Goal: Information Seeking & Learning: Learn about a topic

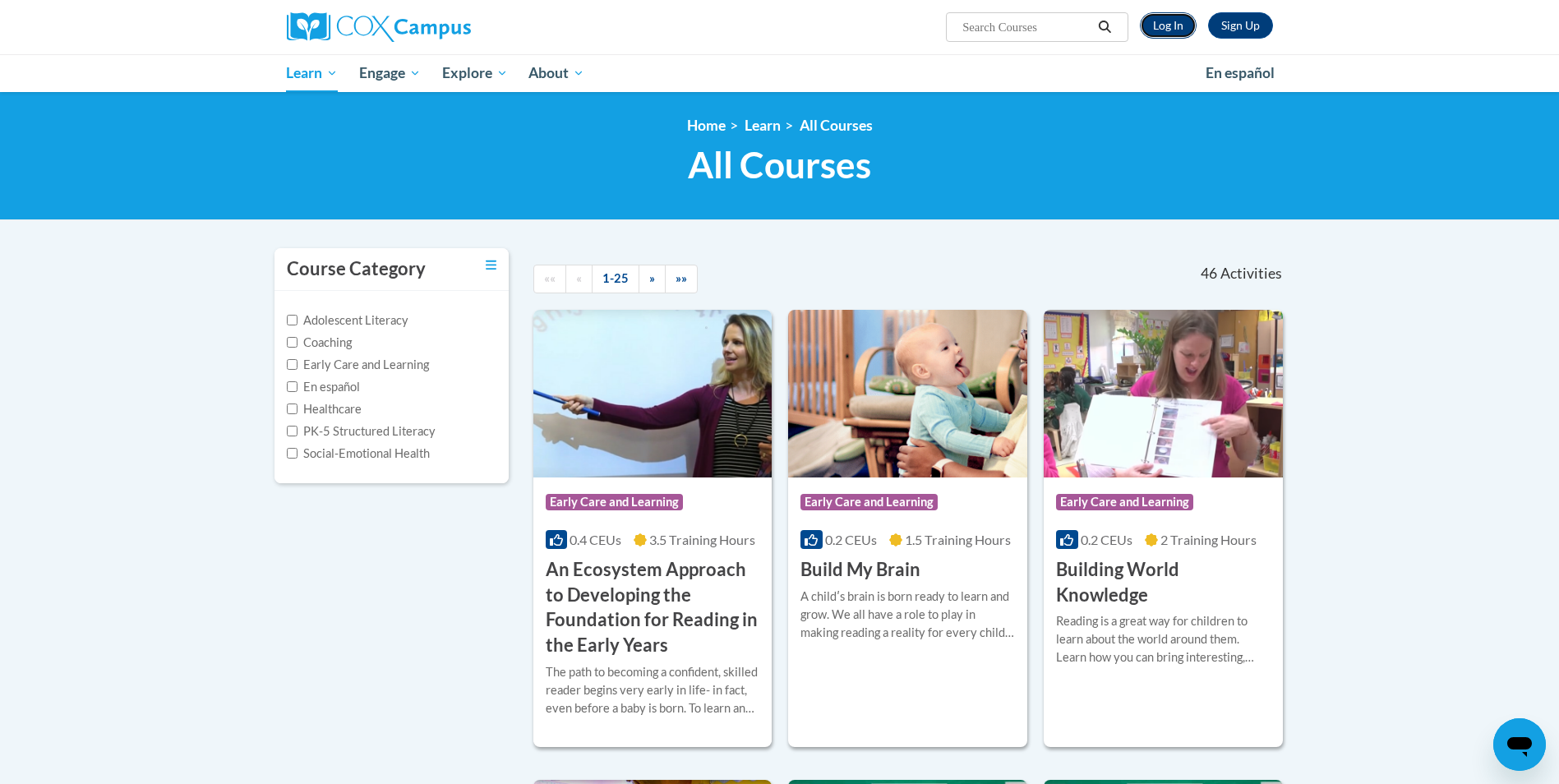
click at [1180, 31] on link "Log In" at bounding box center [1168, 25] width 57 height 26
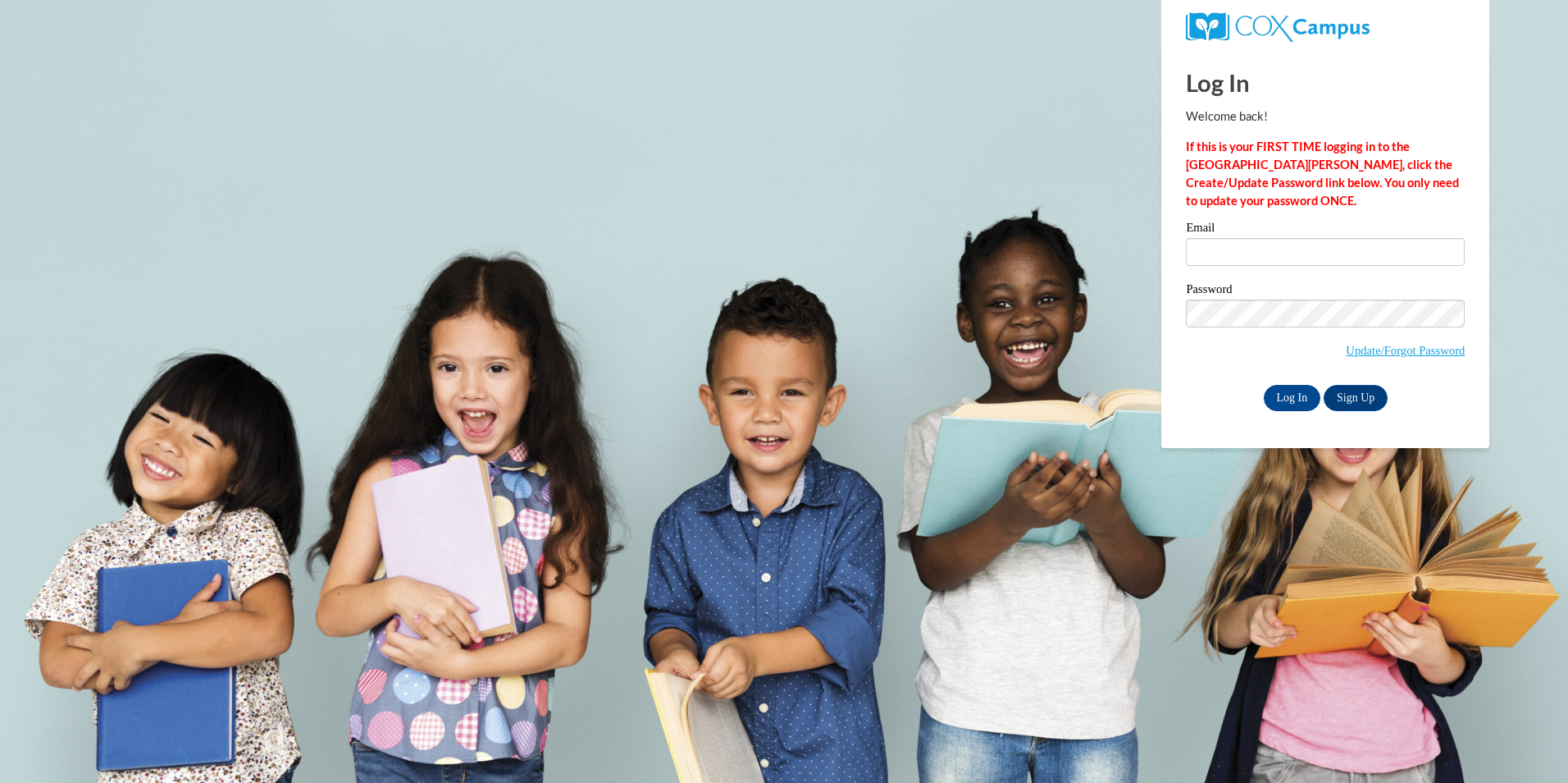
click at [1252, 239] on div "Email" at bounding box center [1325, 250] width 279 height 57
click at [1257, 259] on input "Email" at bounding box center [1325, 252] width 279 height 28
type input "tcook151@ivytech.edu"
drag, startPoint x: 1317, startPoint y: 388, endPoint x: 1334, endPoint y: 408, distance: 26.2
drag, startPoint x: 1334, startPoint y: 408, endPoint x: 932, endPoint y: 402, distance: 402.0
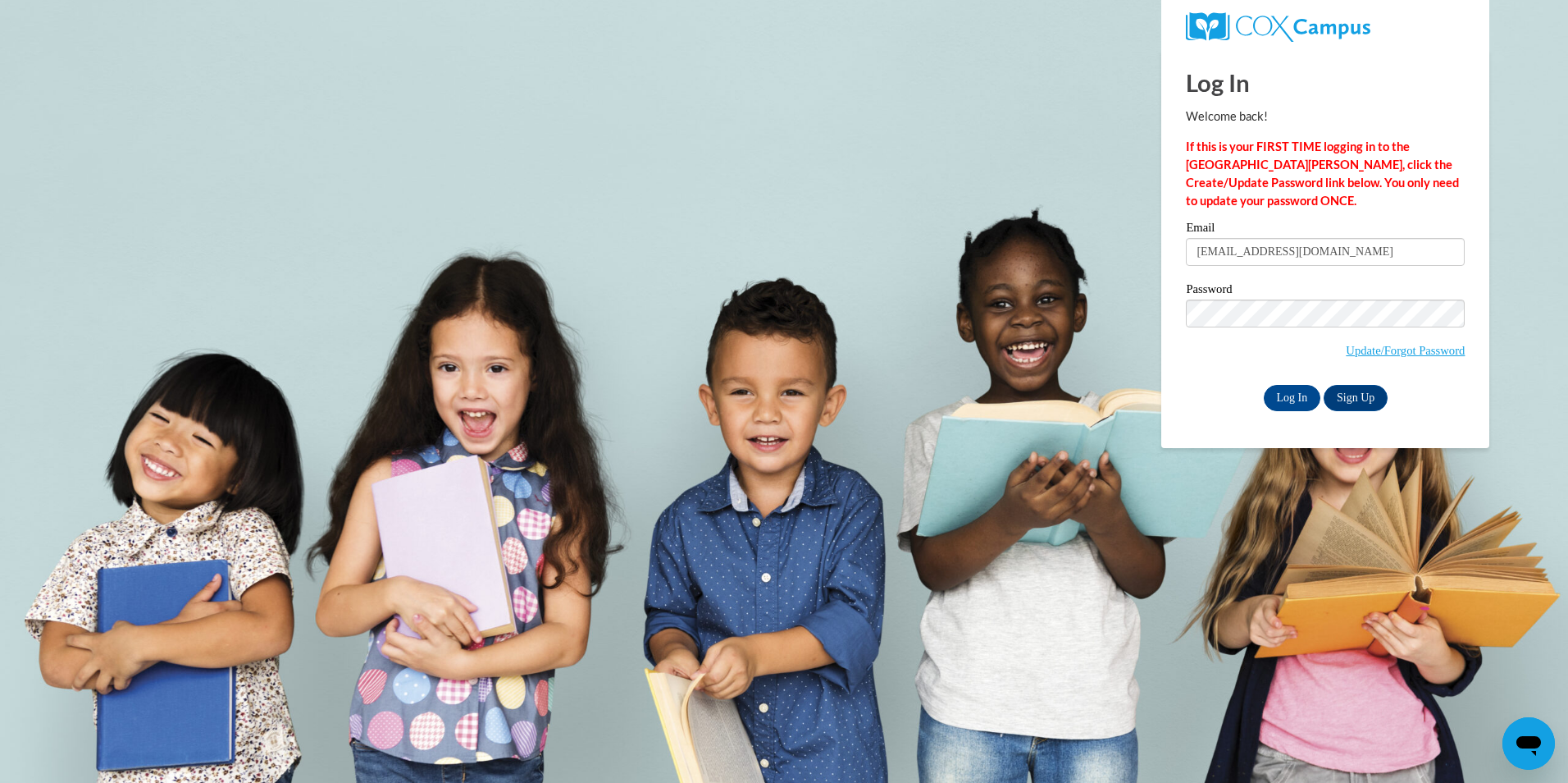
drag, startPoint x: 932, startPoint y: 402, endPoint x: 1009, endPoint y: 244, distance: 175.8
click at [983, 240] on body "Log In Welcome back! If this is your FIRST TIME logging in to the NEW Cox Campu…" at bounding box center [784, 392] width 1568 height 783
click at [1264, 385] on input "Log In" at bounding box center [1293, 398] width 58 height 26
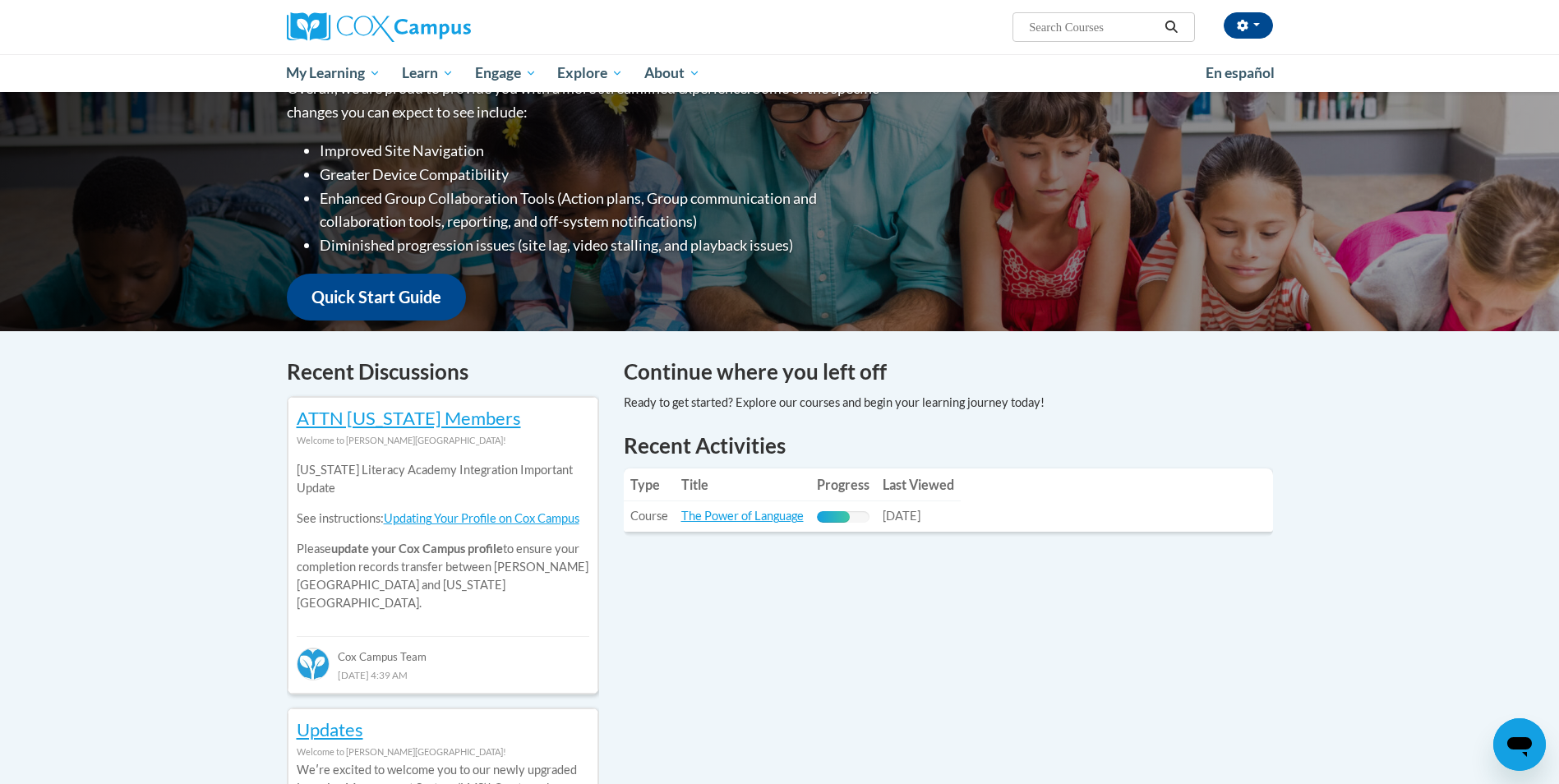
scroll to position [329, 0]
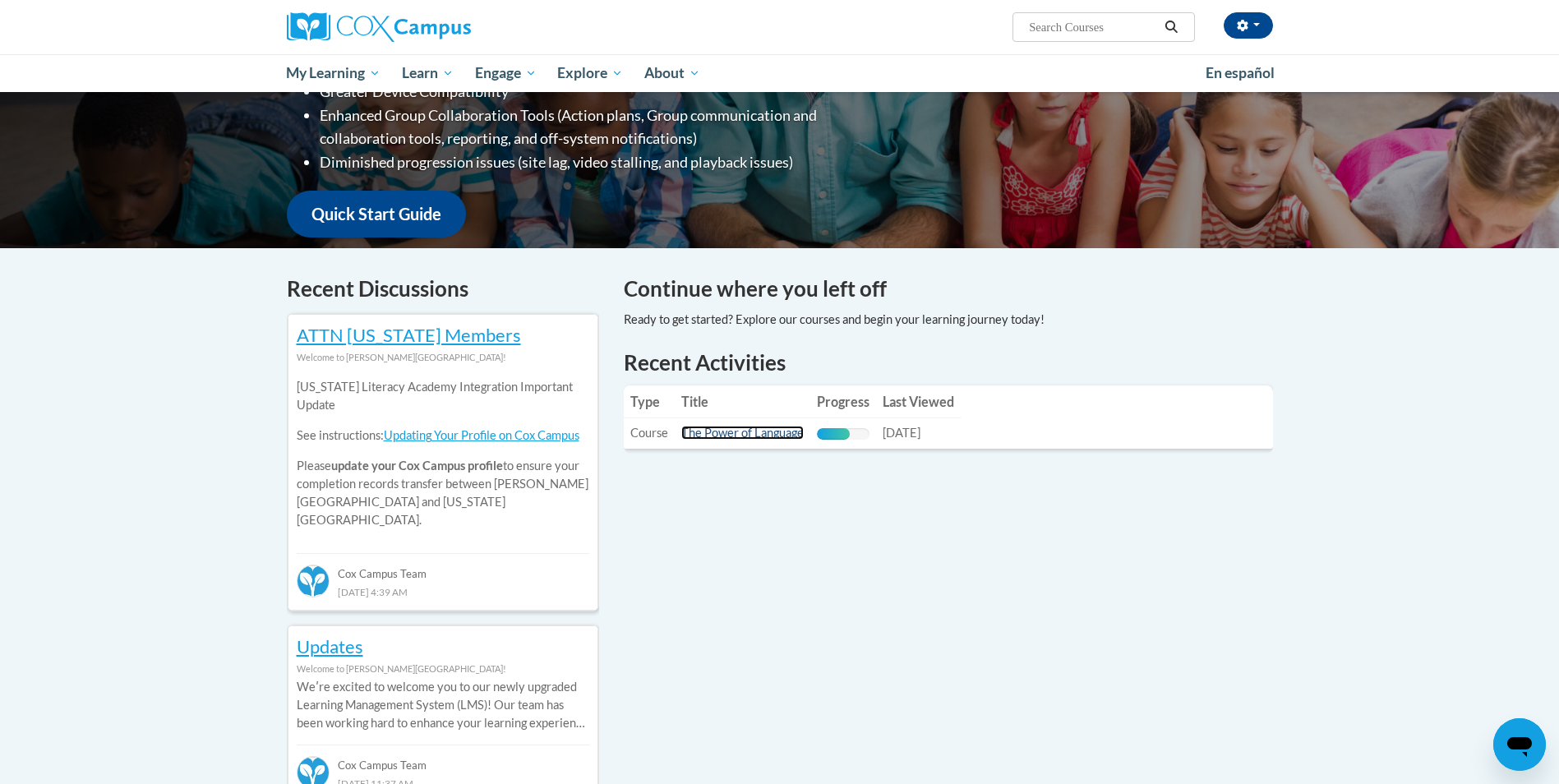
click at [779, 427] on link "The Power of Language" at bounding box center [742, 432] width 122 height 14
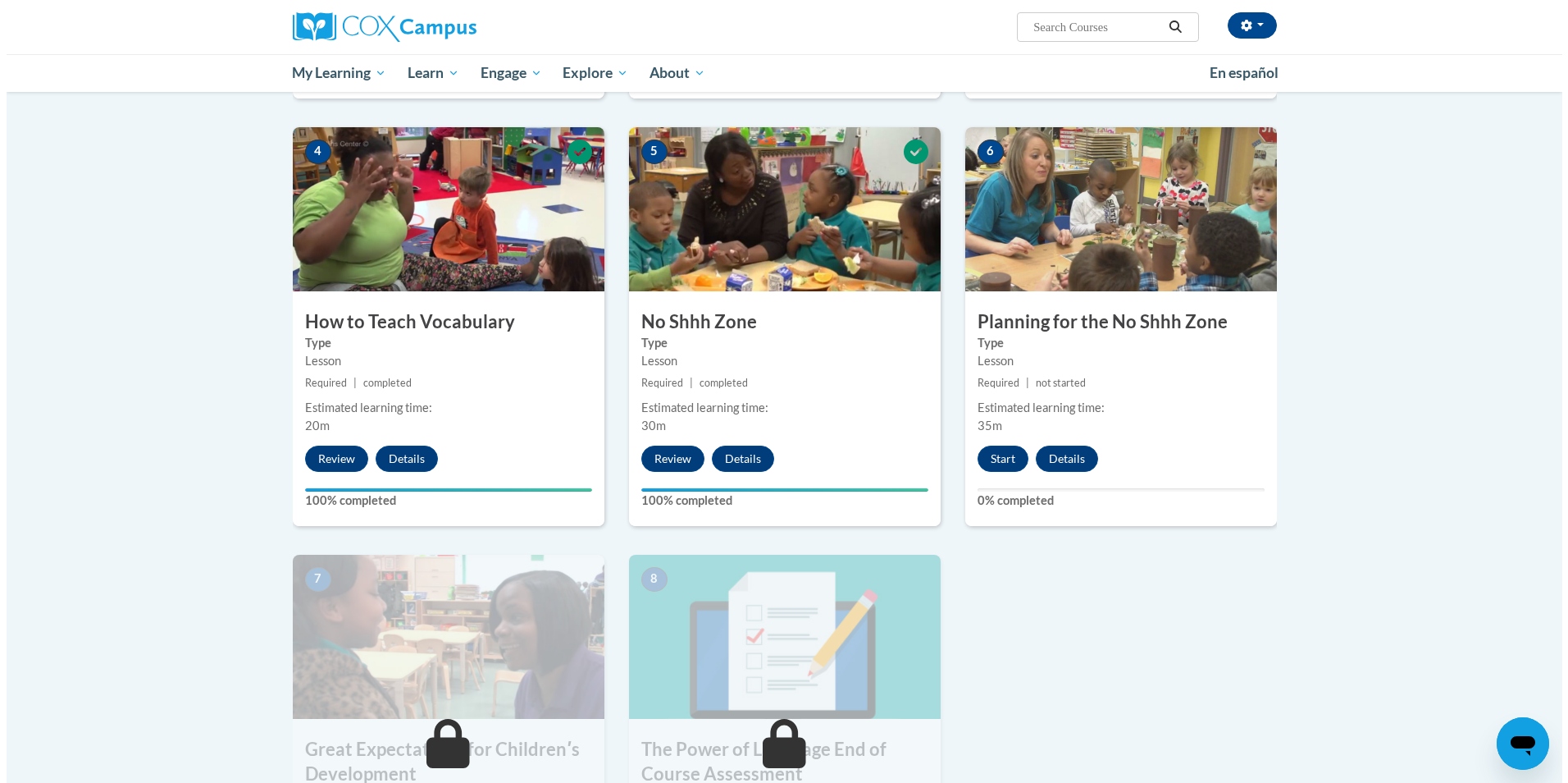
scroll to position [738, 0]
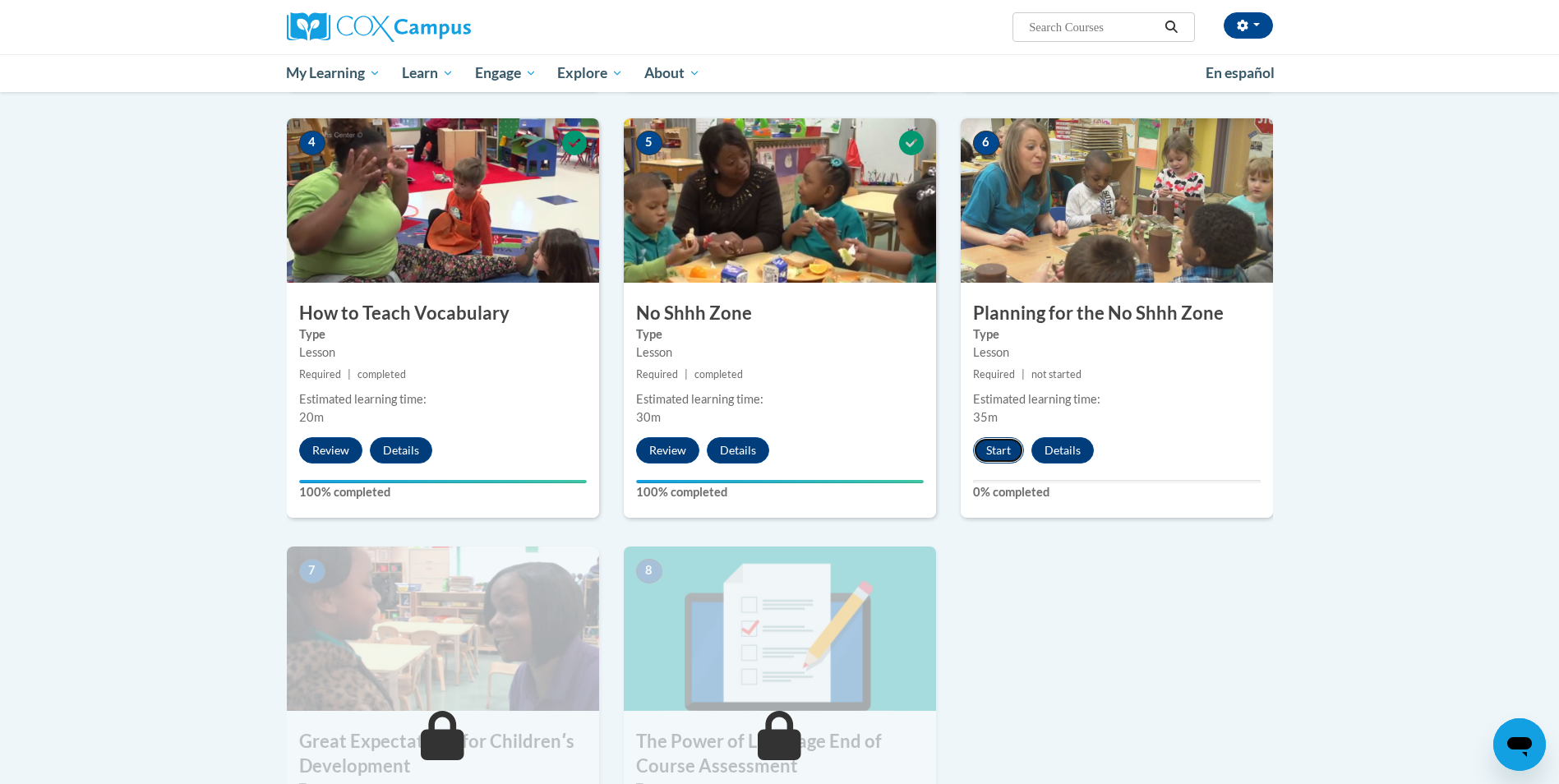
click at [1005, 441] on button "Start" at bounding box center [998, 450] width 51 height 26
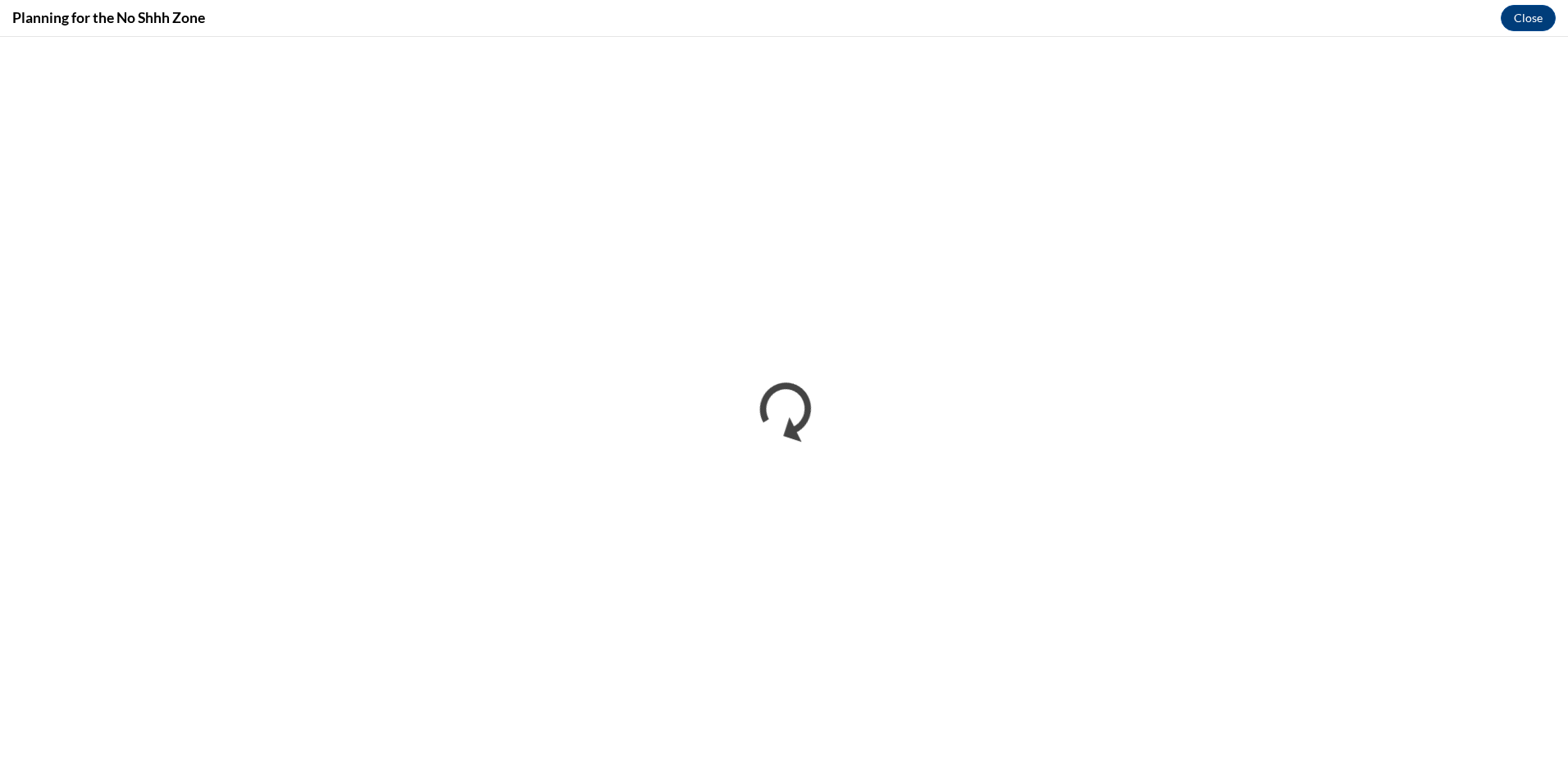
scroll to position [0, 0]
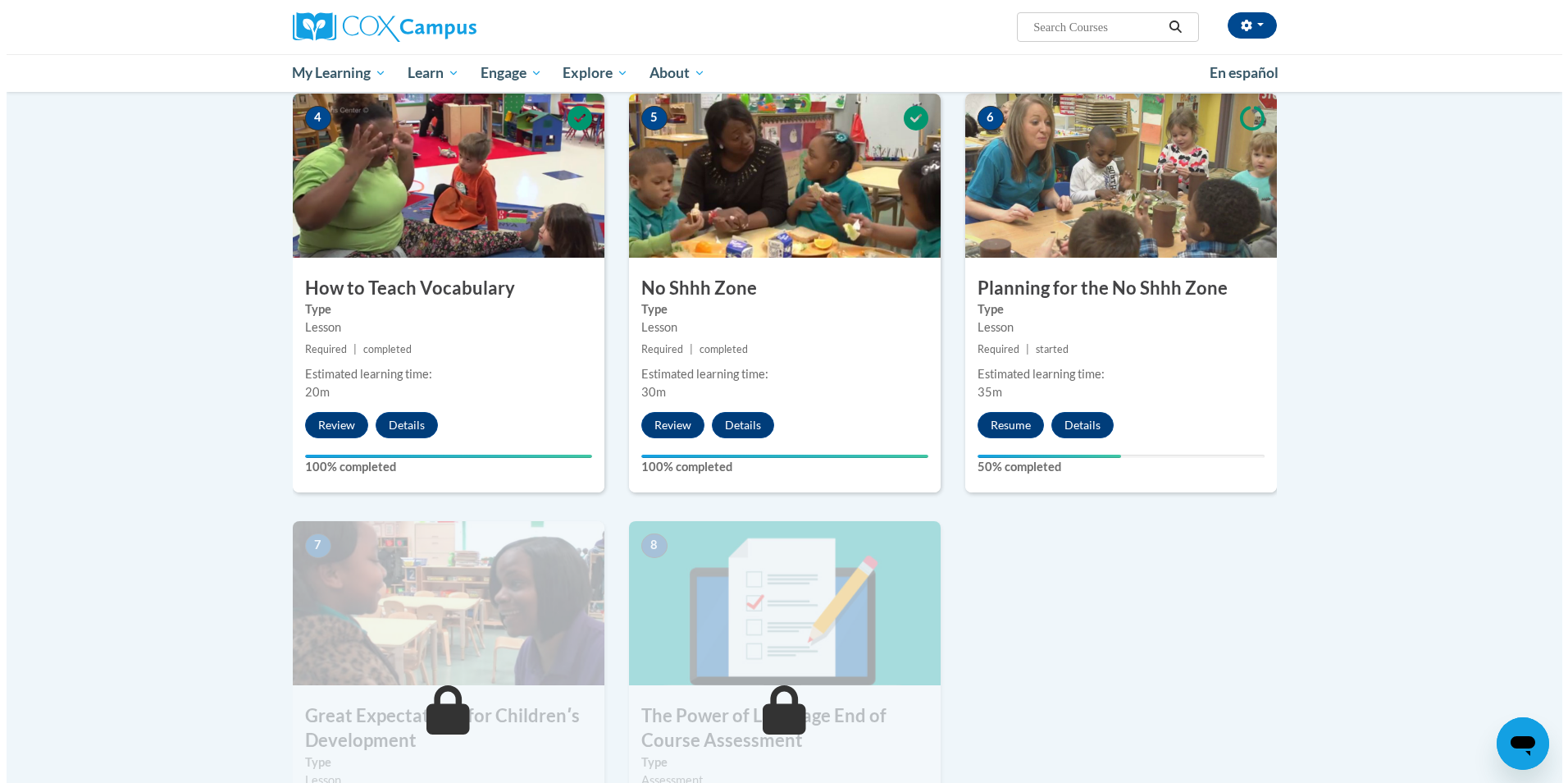
scroll to position [815, 0]
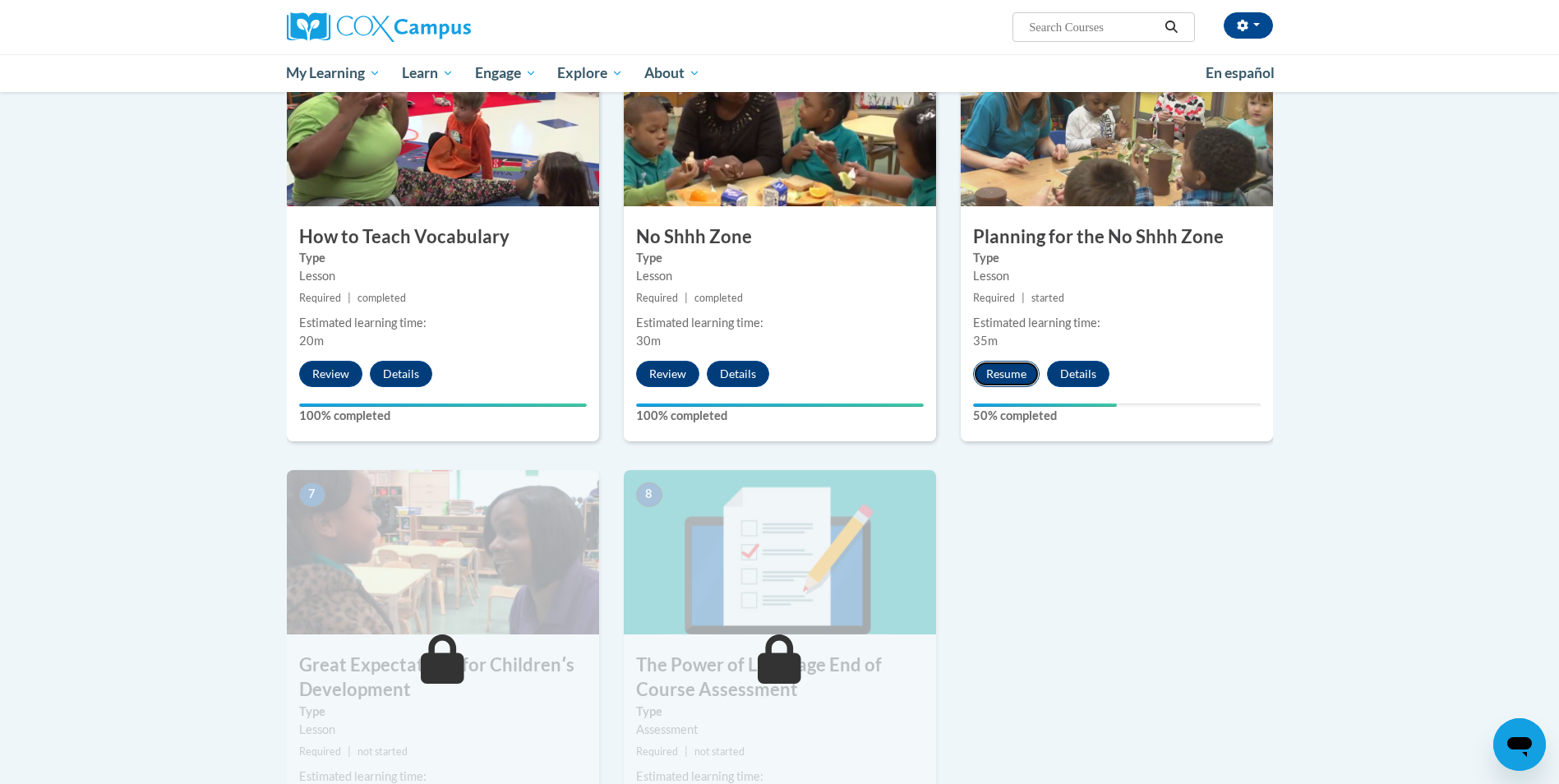
click at [1010, 375] on button "Resume" at bounding box center [1005, 373] width 66 height 26
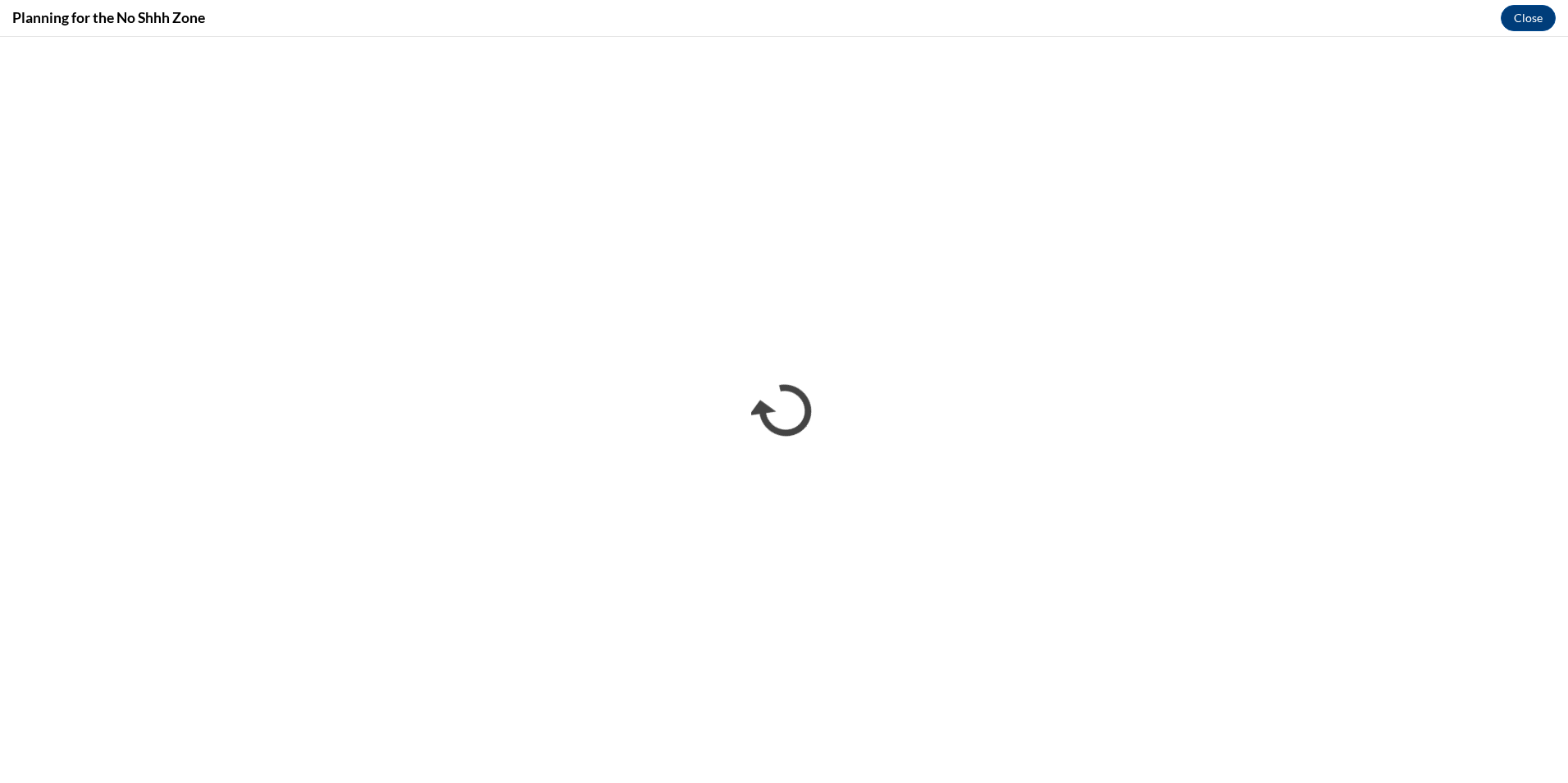
scroll to position [0, 0]
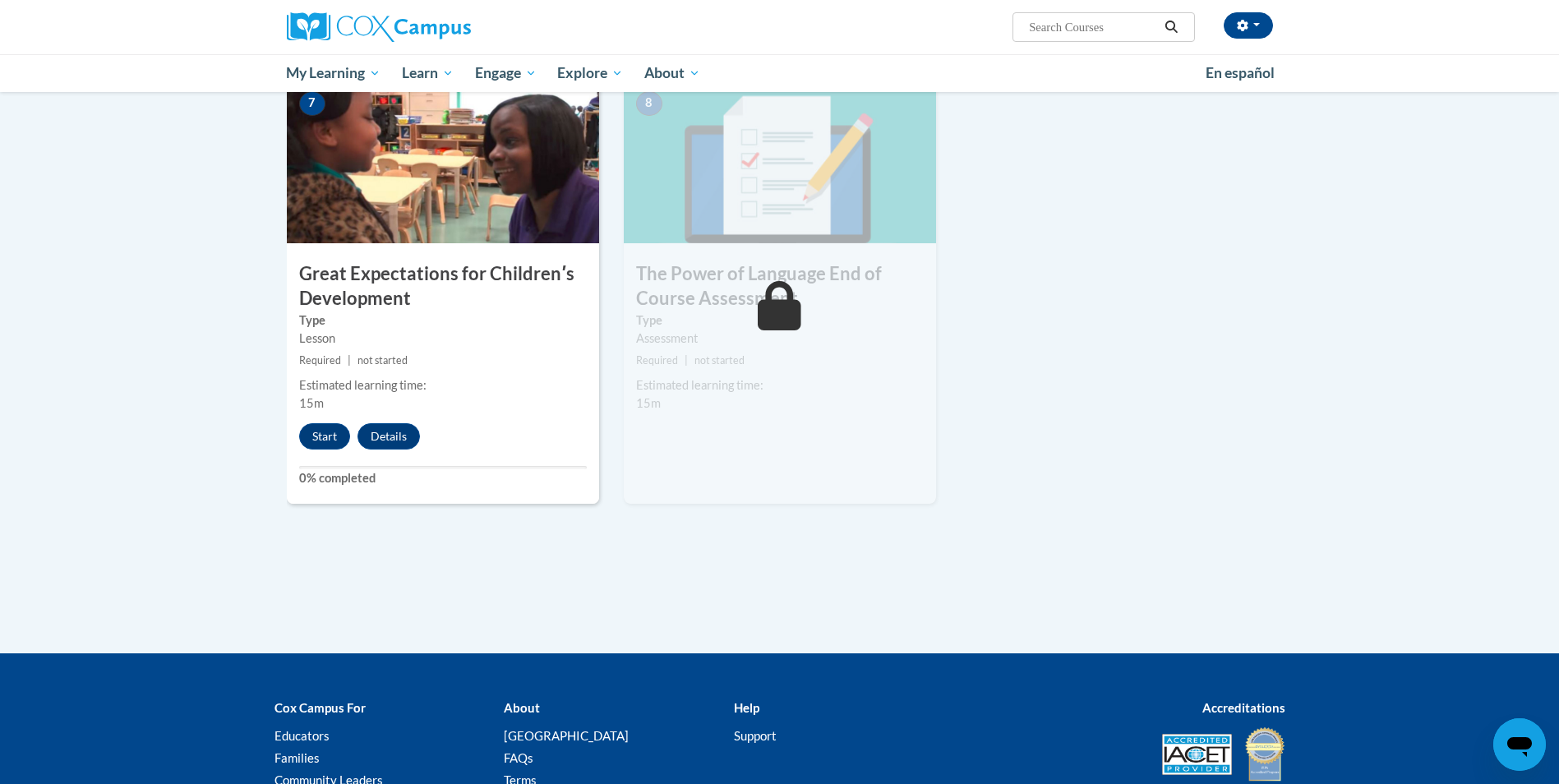
click at [323, 441] on button "Start" at bounding box center [324, 436] width 51 height 26
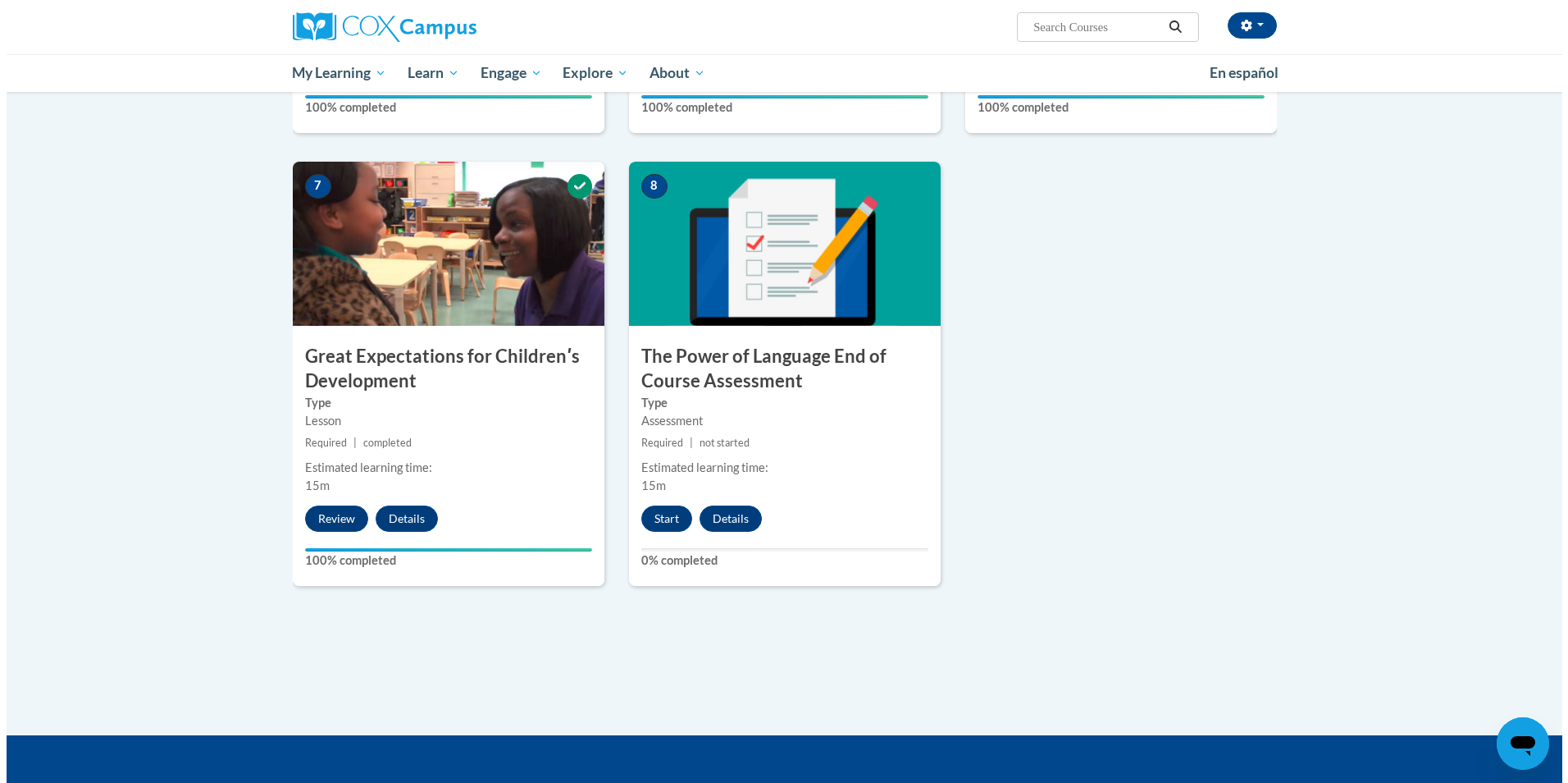
scroll to position [1149, 0]
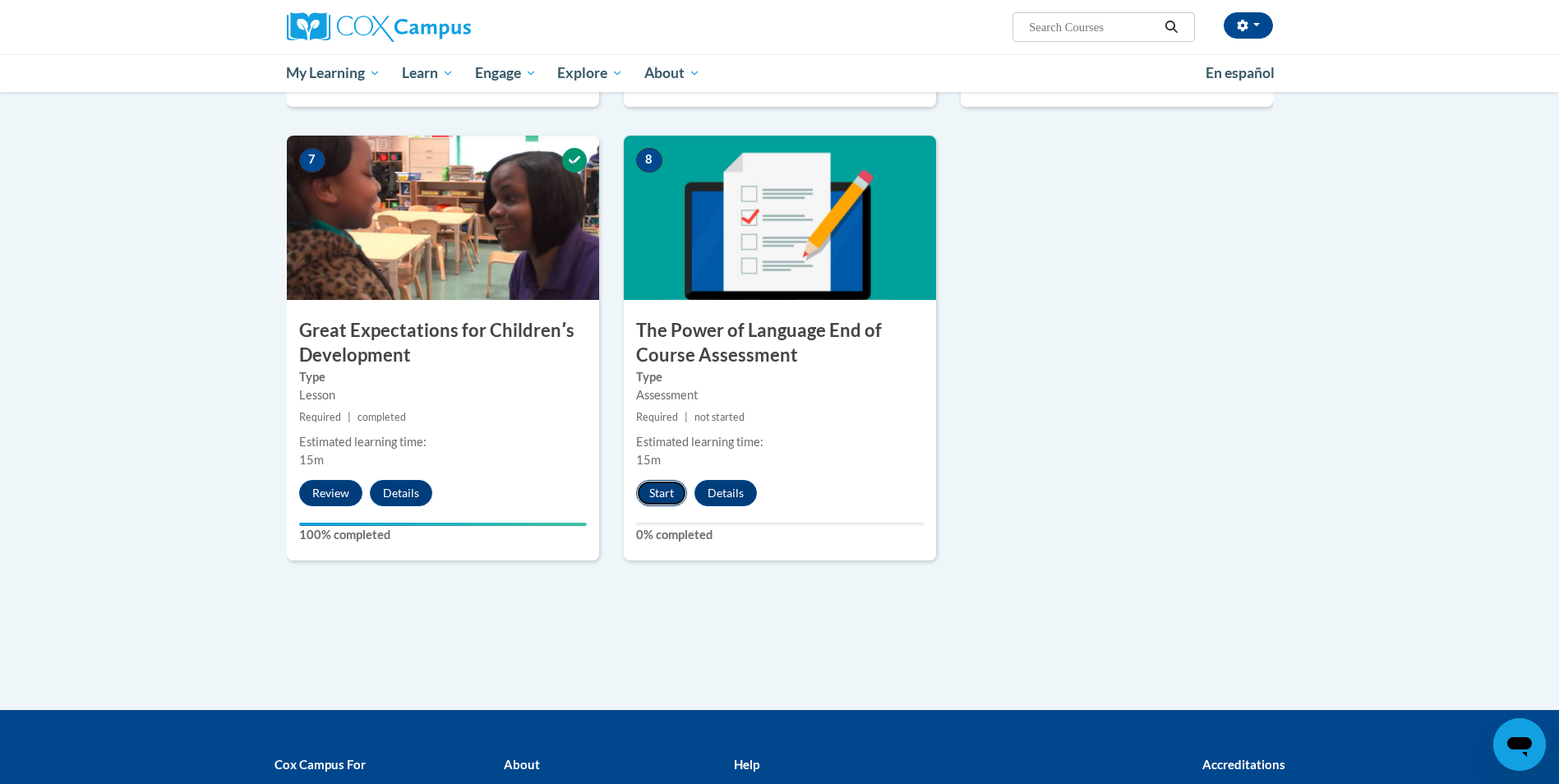
click at [656, 498] on button "Start" at bounding box center [661, 493] width 51 height 26
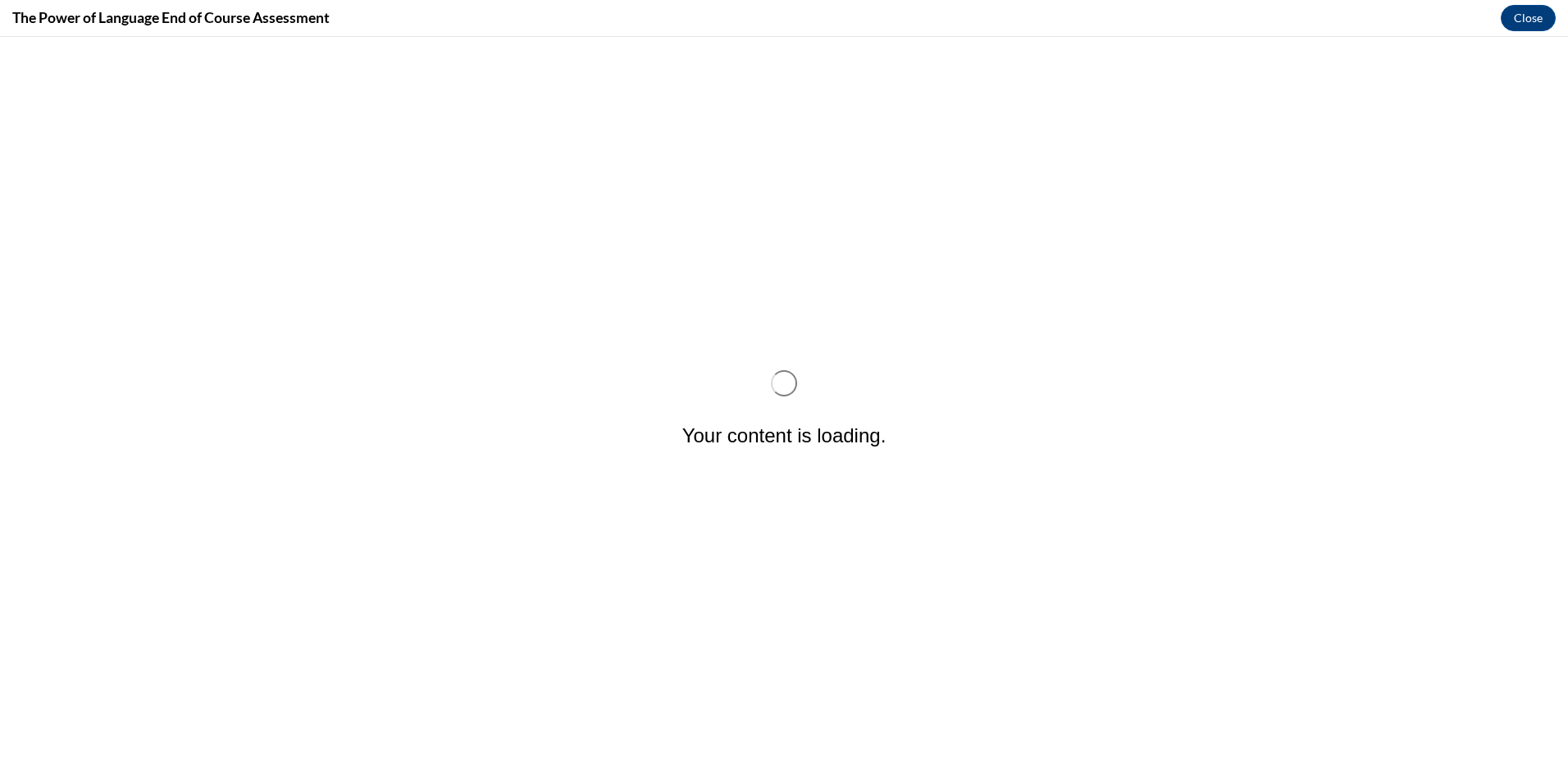
scroll to position [0, 0]
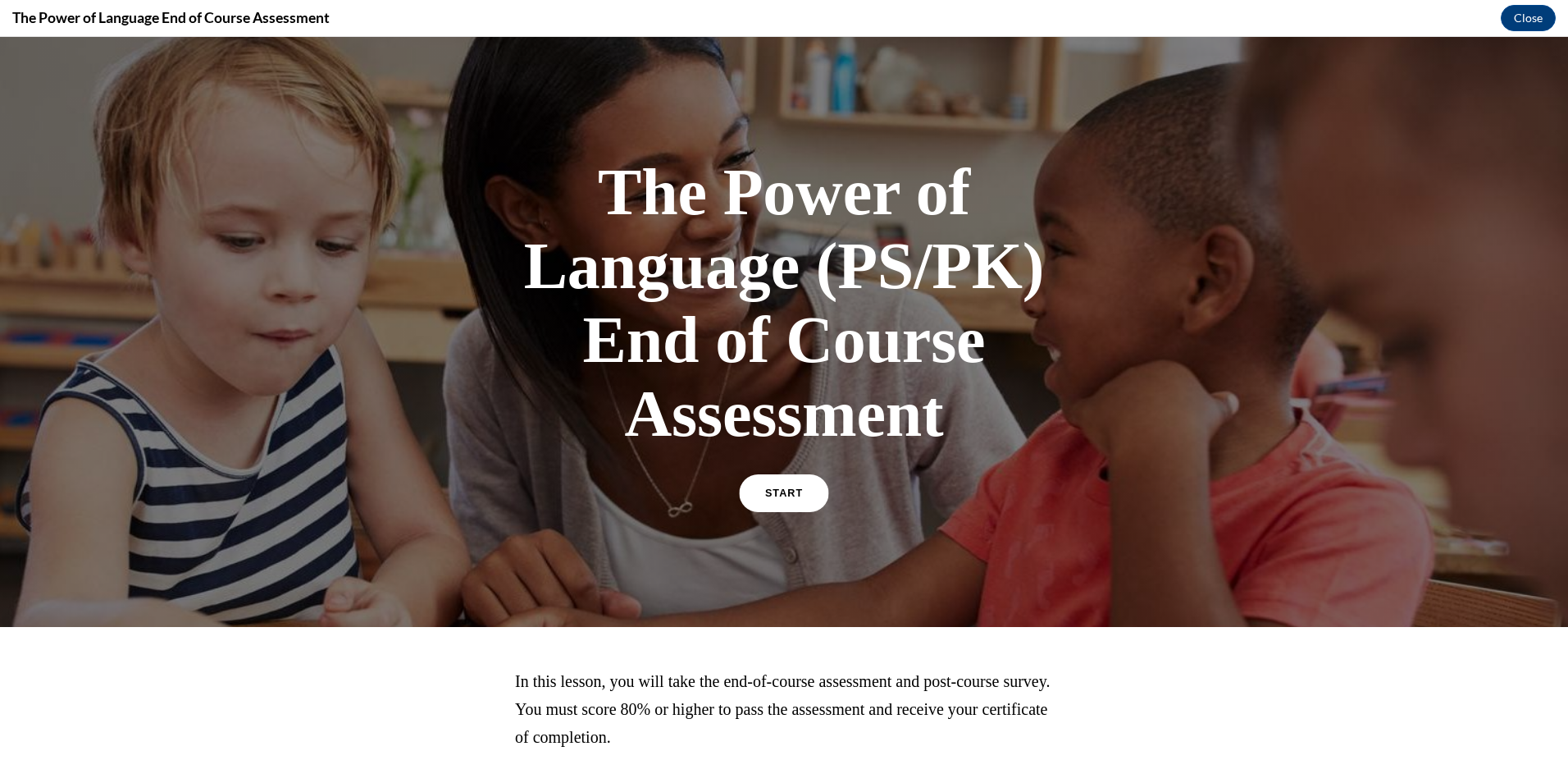
click at [788, 501] on link "START" at bounding box center [784, 493] width 89 height 37
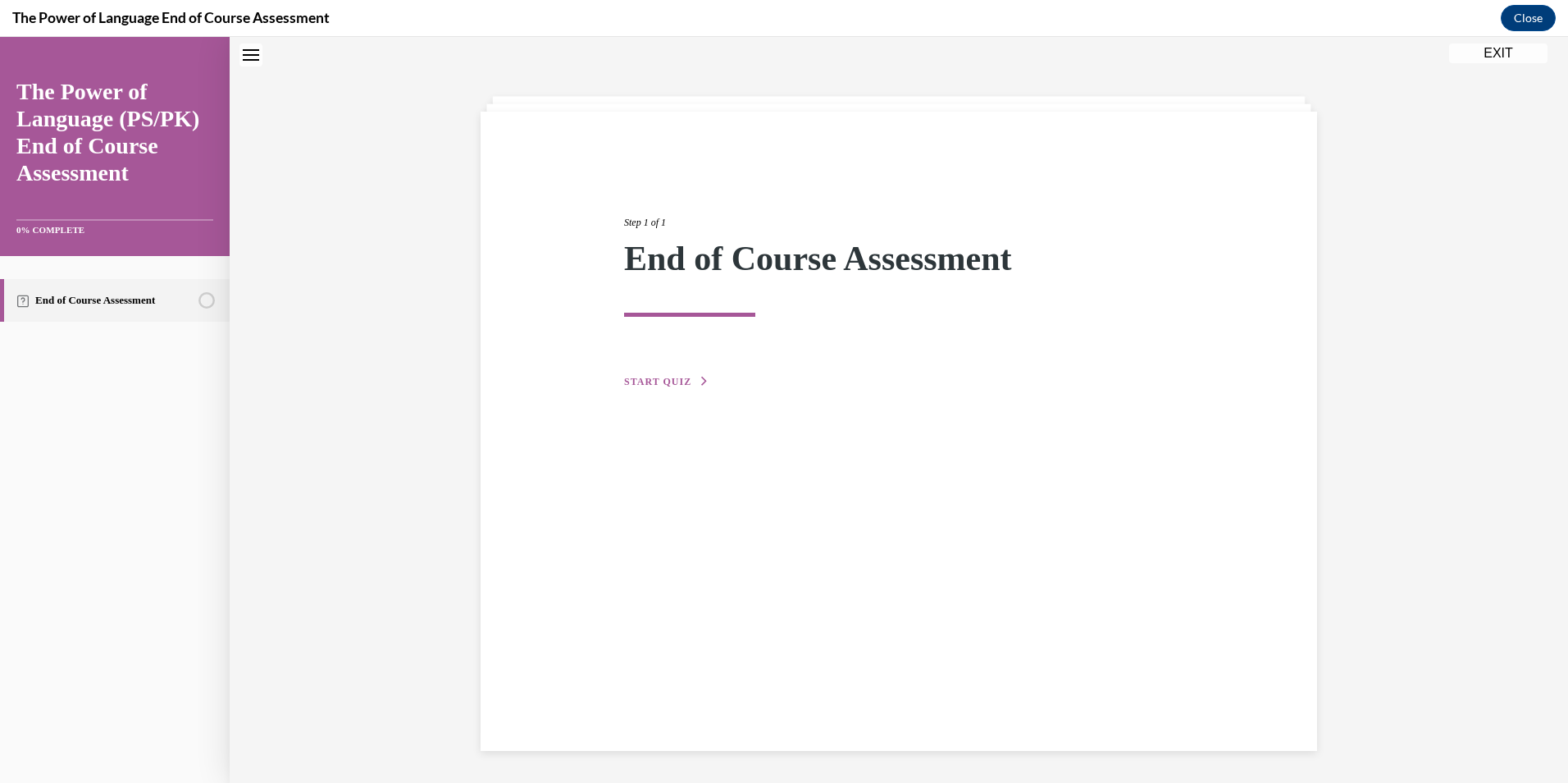
scroll to position [51, 0]
click at [640, 385] on span "START QUIZ" at bounding box center [658, 380] width 67 height 11
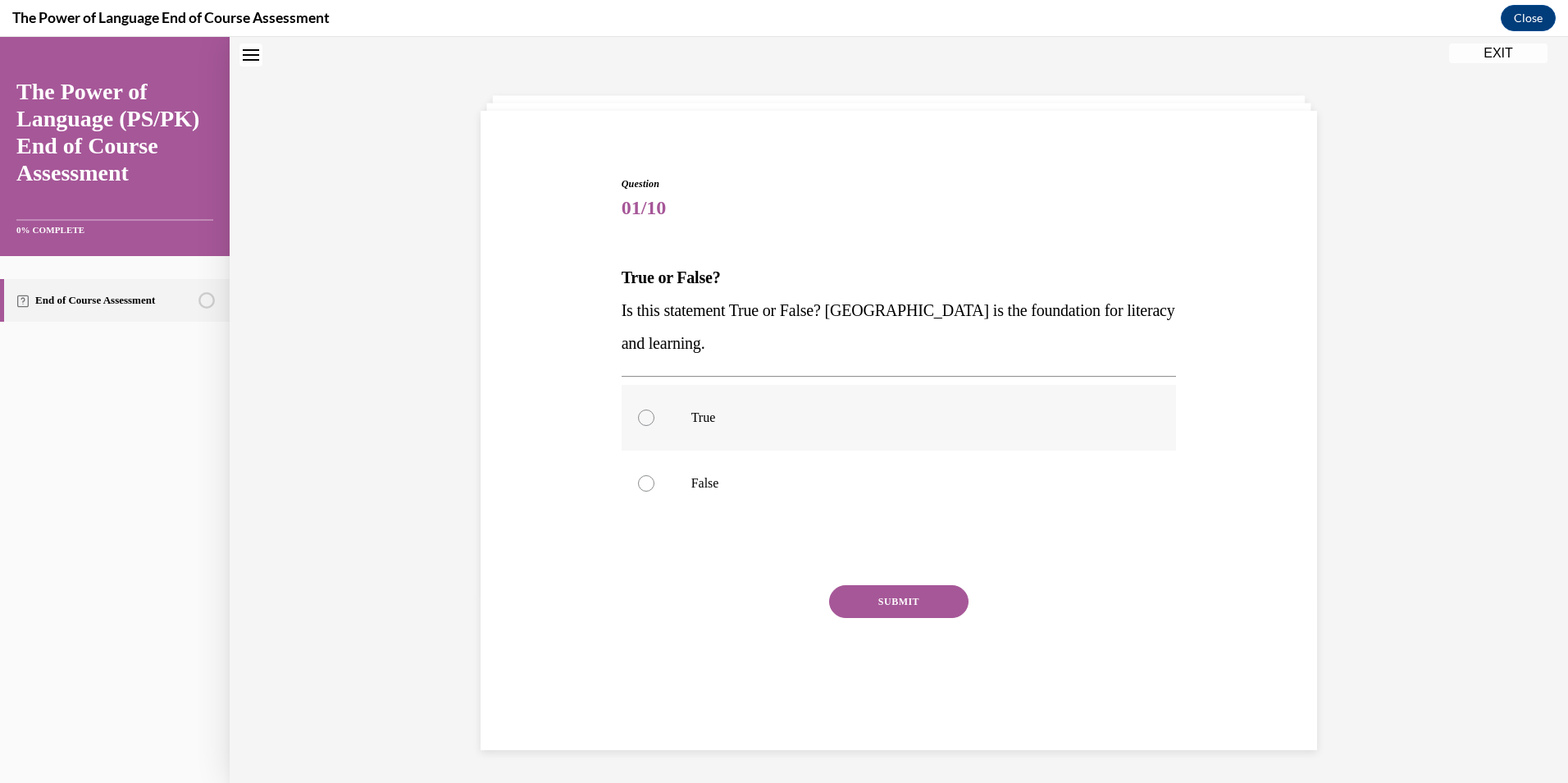
click at [739, 418] on p "True" at bounding box center [913, 418] width 444 height 17
click at [655, 418] on input "True" at bounding box center [647, 418] width 17 height 17
radio input "true"
click at [883, 612] on button "SUBMIT" at bounding box center [899, 601] width 140 height 33
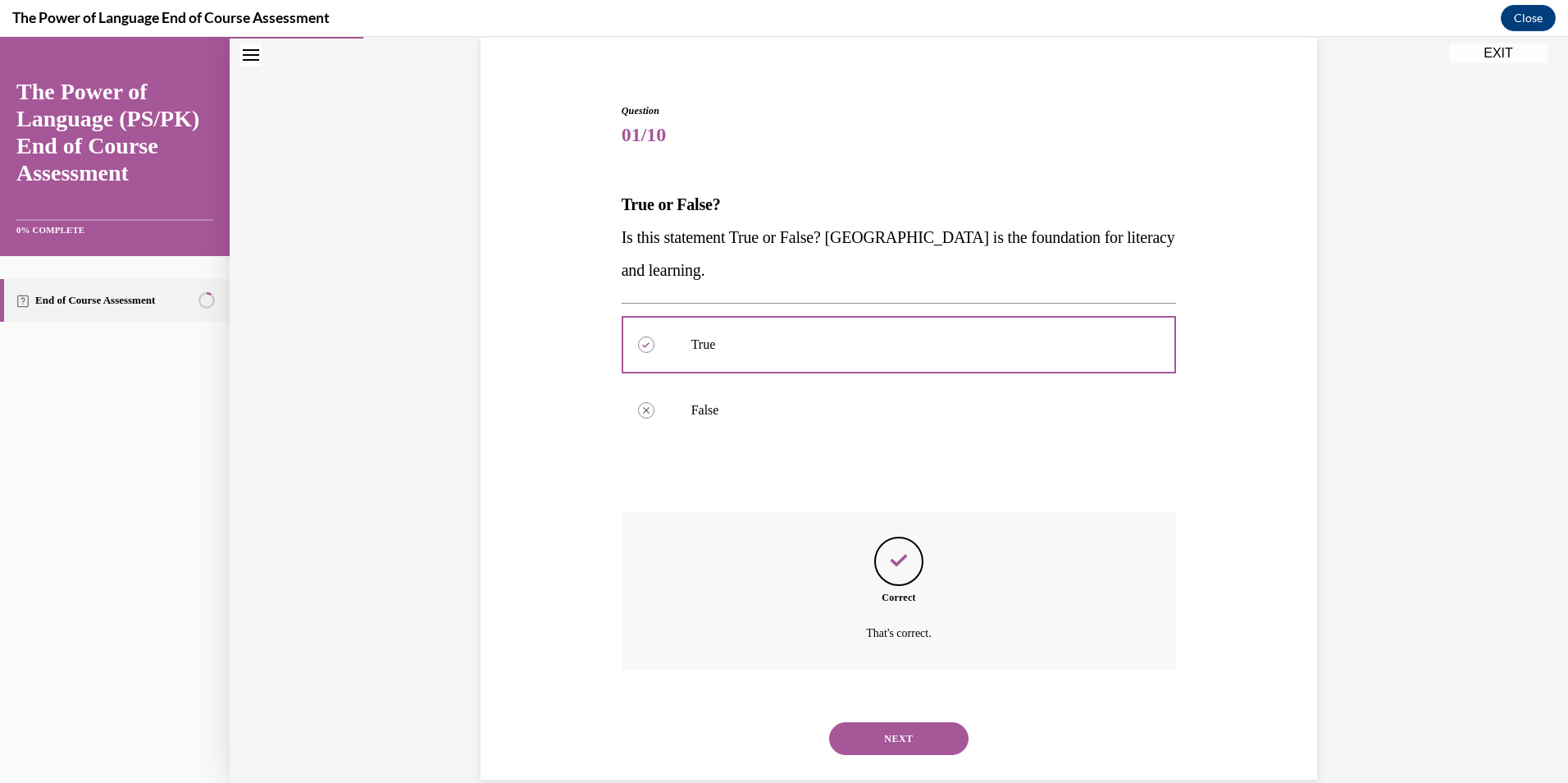
scroll to position [155, 0]
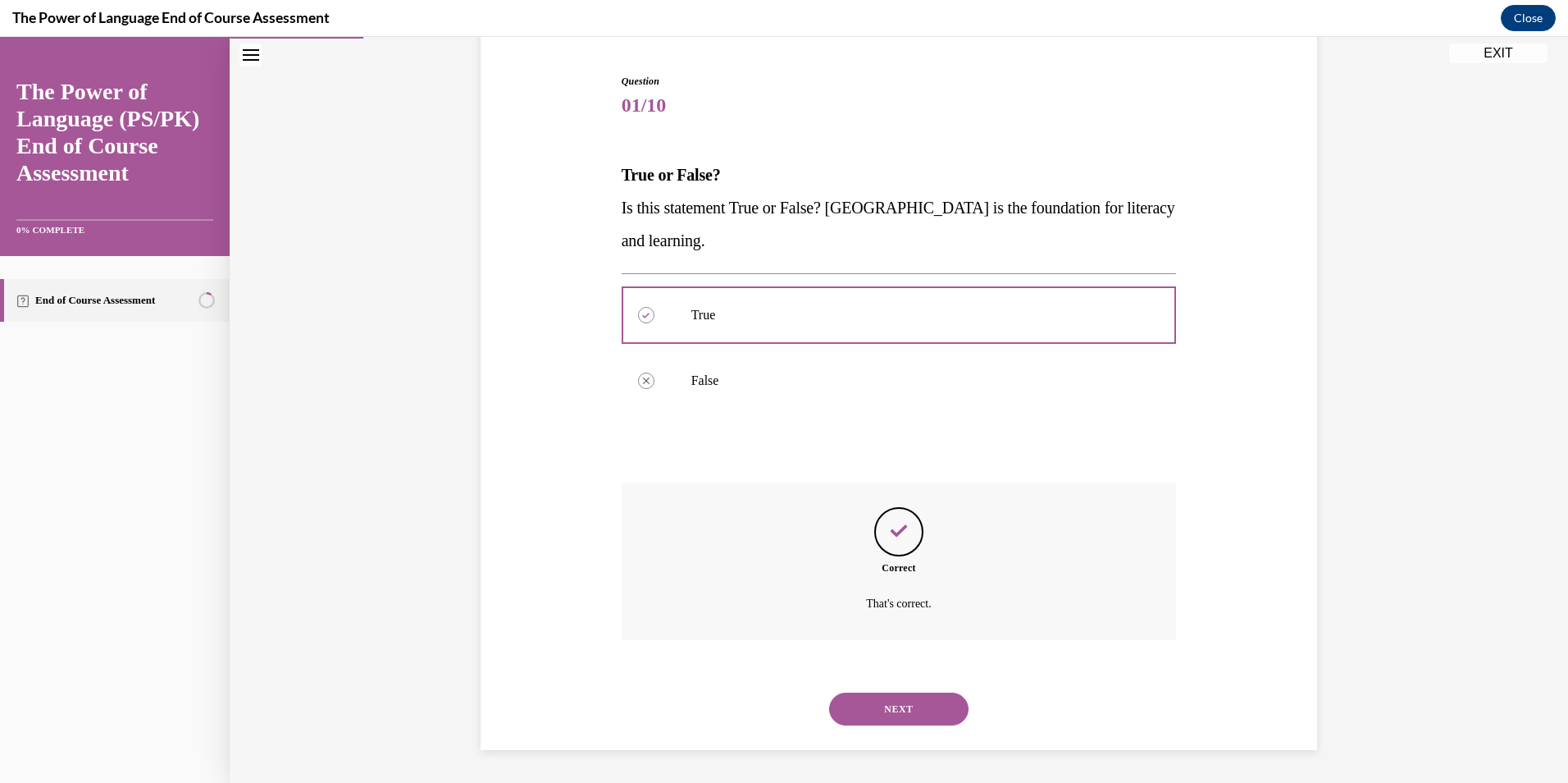
click at [930, 703] on button "NEXT" at bounding box center [899, 708] width 140 height 33
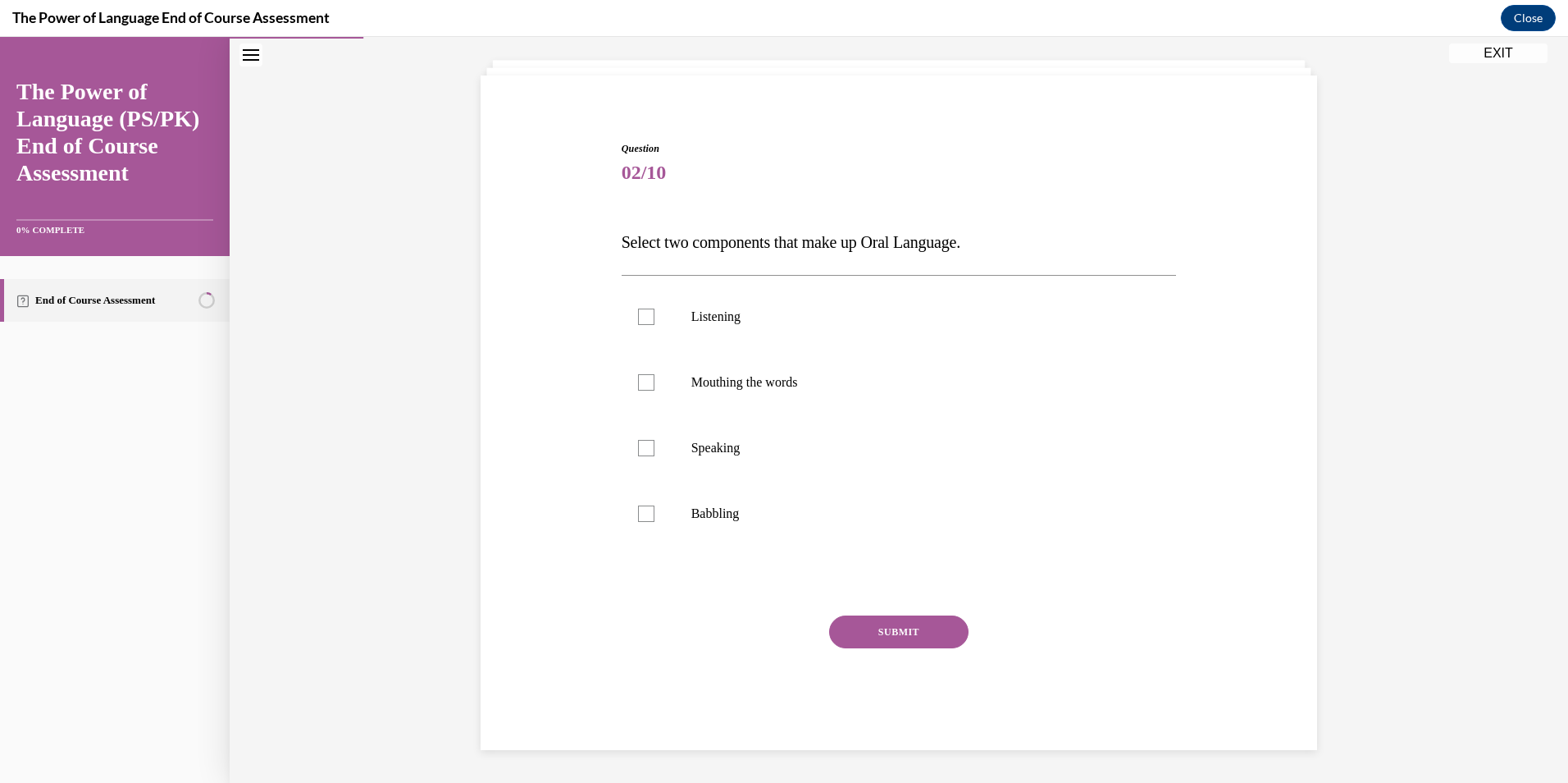
scroll to position [87, 0]
click at [770, 326] on label "Listening" at bounding box center [899, 317] width 555 height 65
click at [655, 325] on input "Listening" at bounding box center [647, 317] width 17 height 17
checkbox input "true"
click at [787, 440] on p "Speaking" at bounding box center [913, 448] width 444 height 17
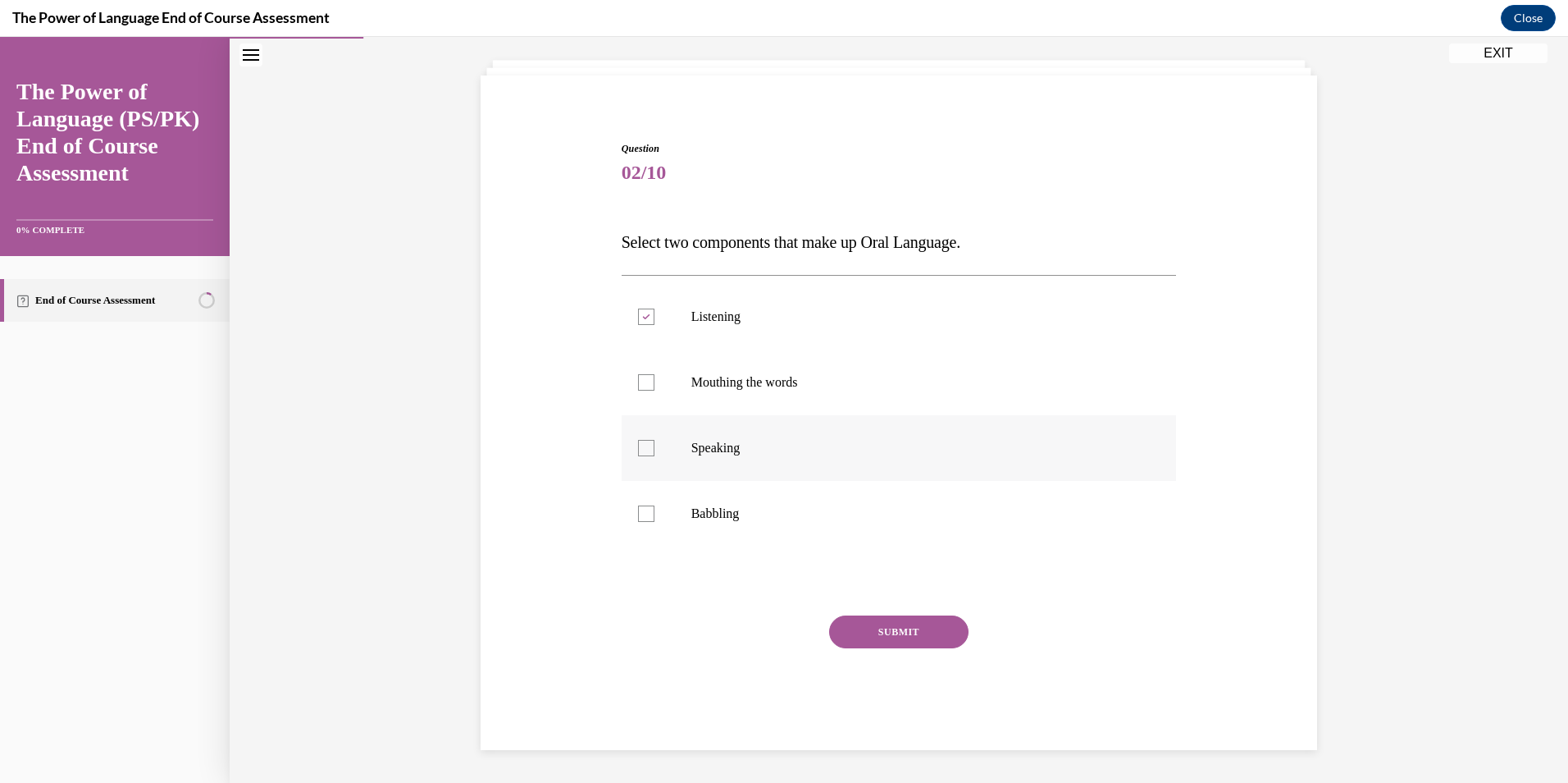
click at [655, 440] on input "Speaking" at bounding box center [647, 448] width 17 height 17
checkbox input "true"
click at [922, 638] on button "SUBMIT" at bounding box center [899, 631] width 140 height 33
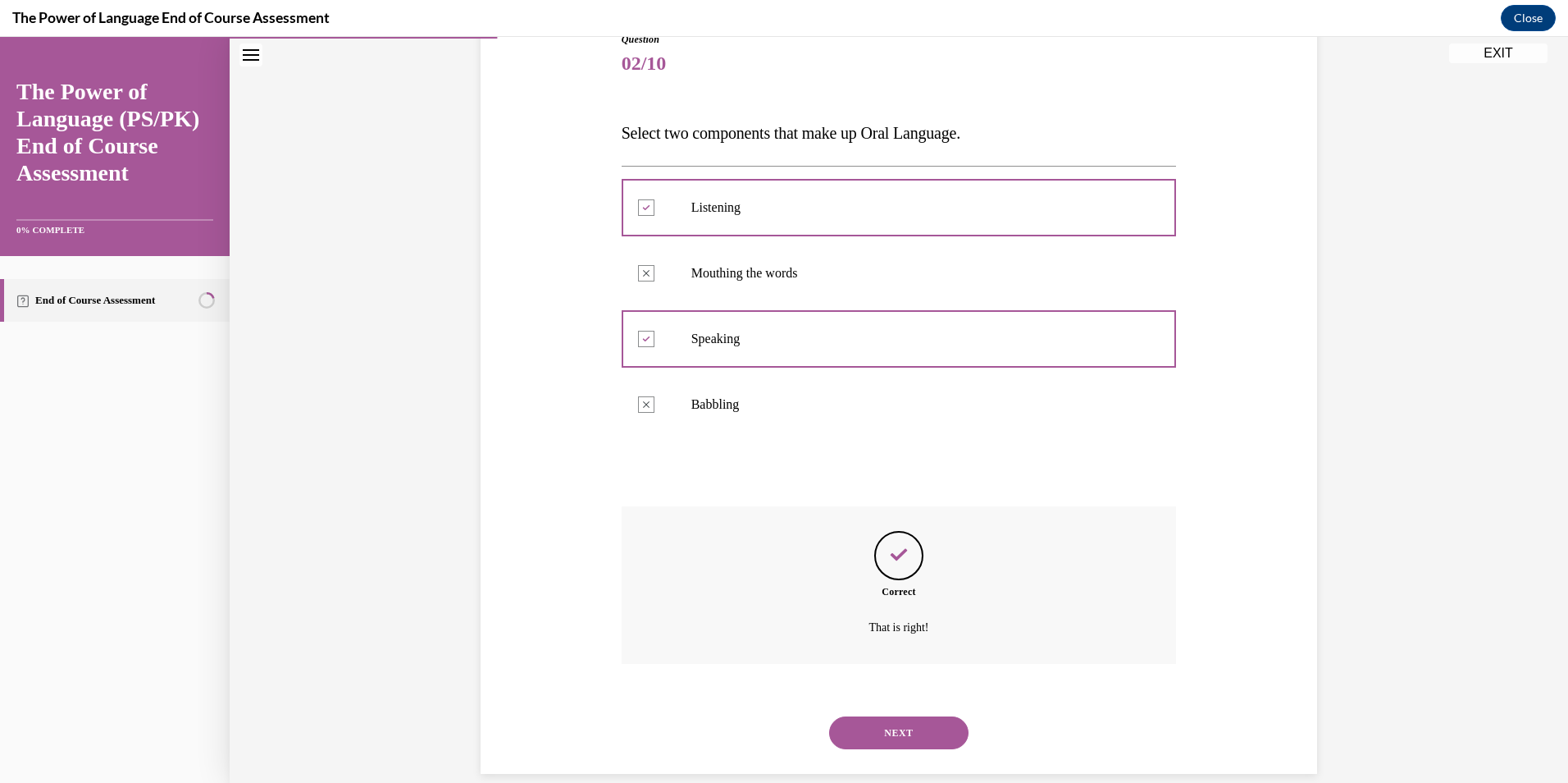
scroll to position [220, 0]
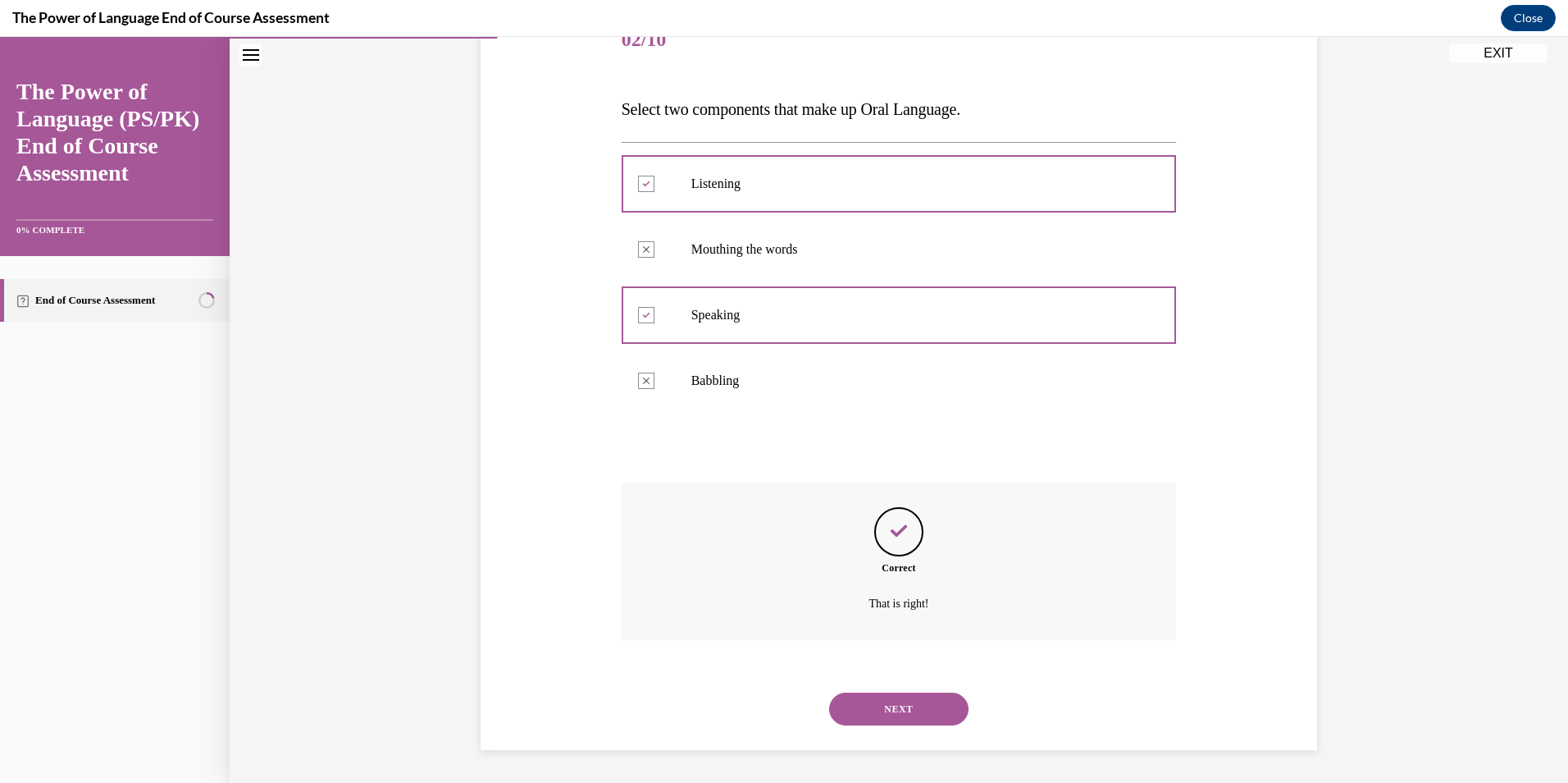
click at [943, 719] on button "NEXT" at bounding box center [899, 708] width 140 height 33
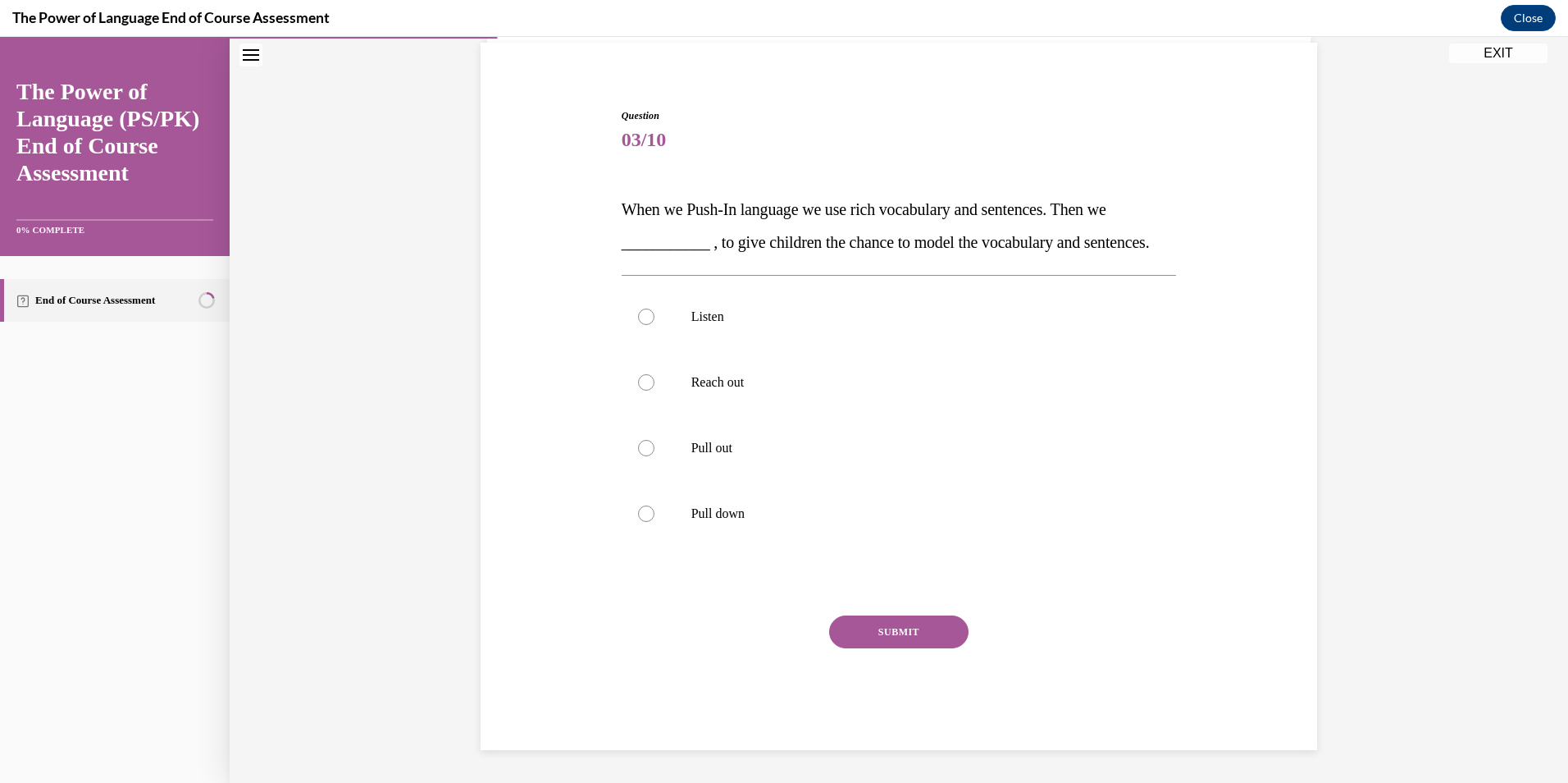
scroll to position [153, 0]
click at [798, 431] on label "Pull out" at bounding box center [899, 447] width 555 height 65
click at [655, 440] on input "Pull out" at bounding box center [647, 448] width 17 height 17
radio input "true"
click at [876, 632] on button "SUBMIT" at bounding box center [899, 631] width 140 height 33
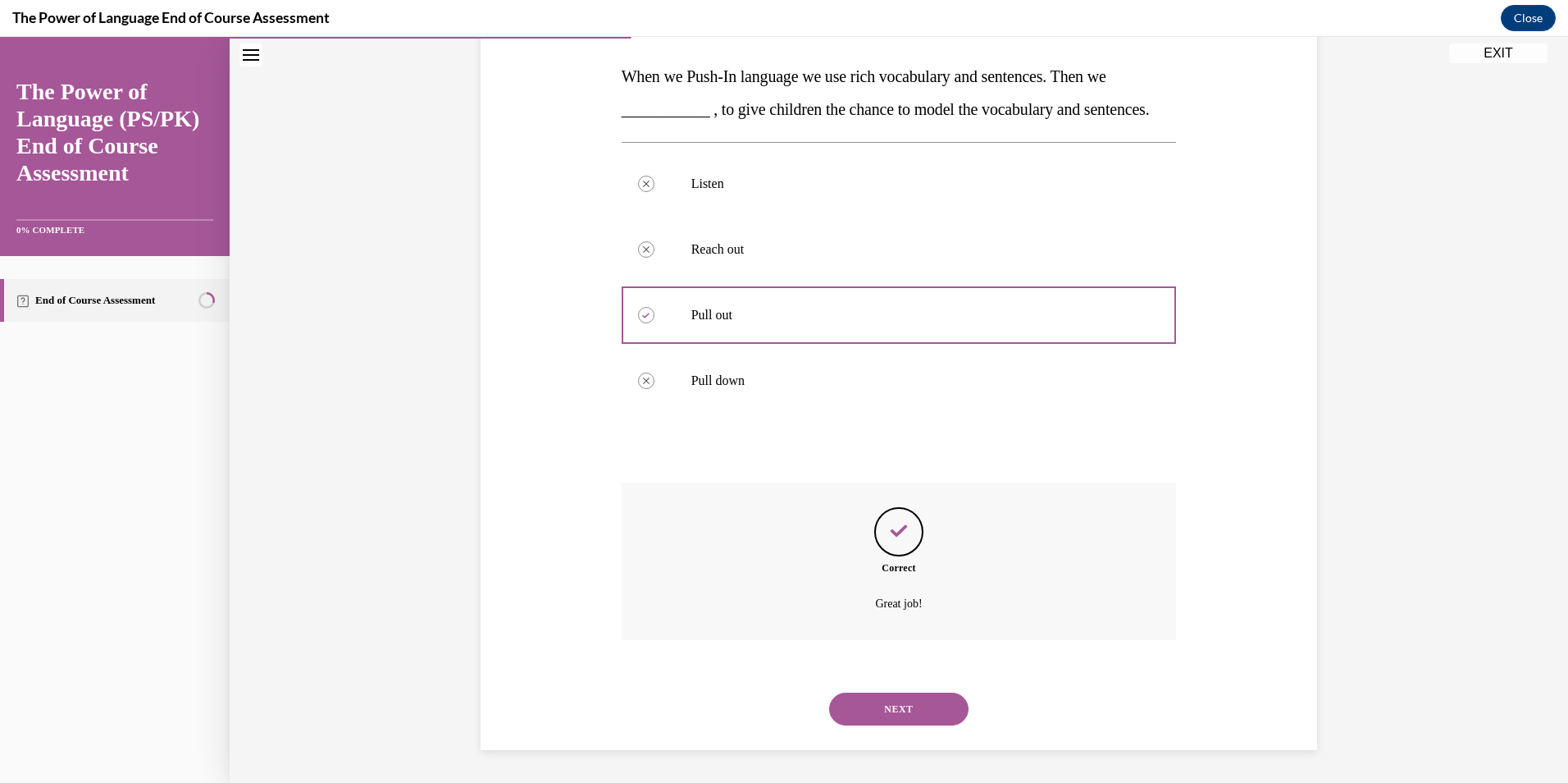
scroll to position [285, 0]
click at [907, 705] on button "NEXT" at bounding box center [899, 708] width 140 height 33
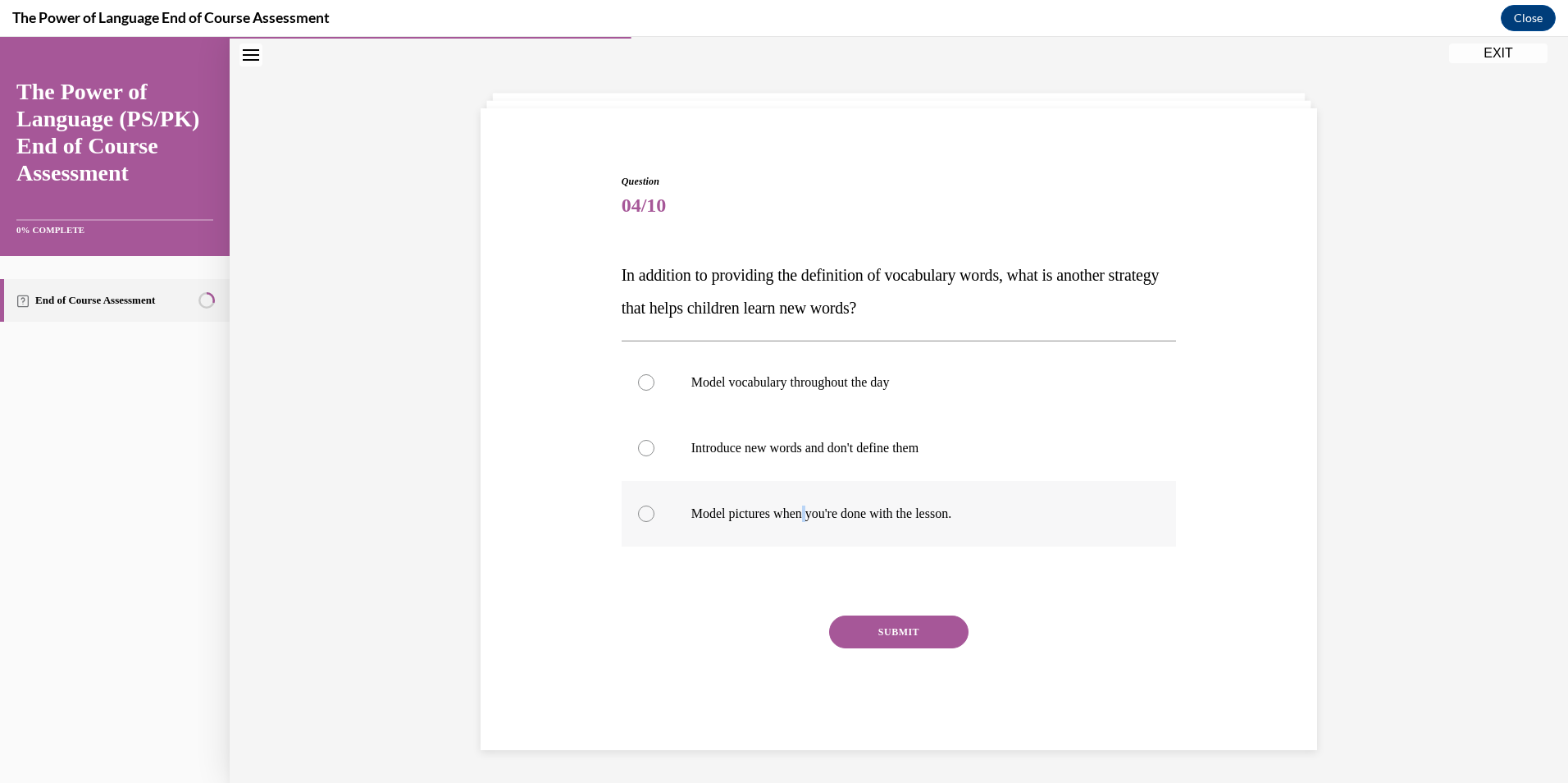
click at [808, 516] on p "Model pictures when you're done with the lesson." at bounding box center [913, 514] width 444 height 17
click at [784, 544] on label "Model pictures when you're done with the lesson." at bounding box center [899, 514] width 555 height 65
click at [655, 522] on input "Model pictures when you're done with the lesson." at bounding box center [647, 514] width 17 height 17
radio input "true"
click at [860, 627] on button "SUBMIT" at bounding box center [899, 631] width 140 height 33
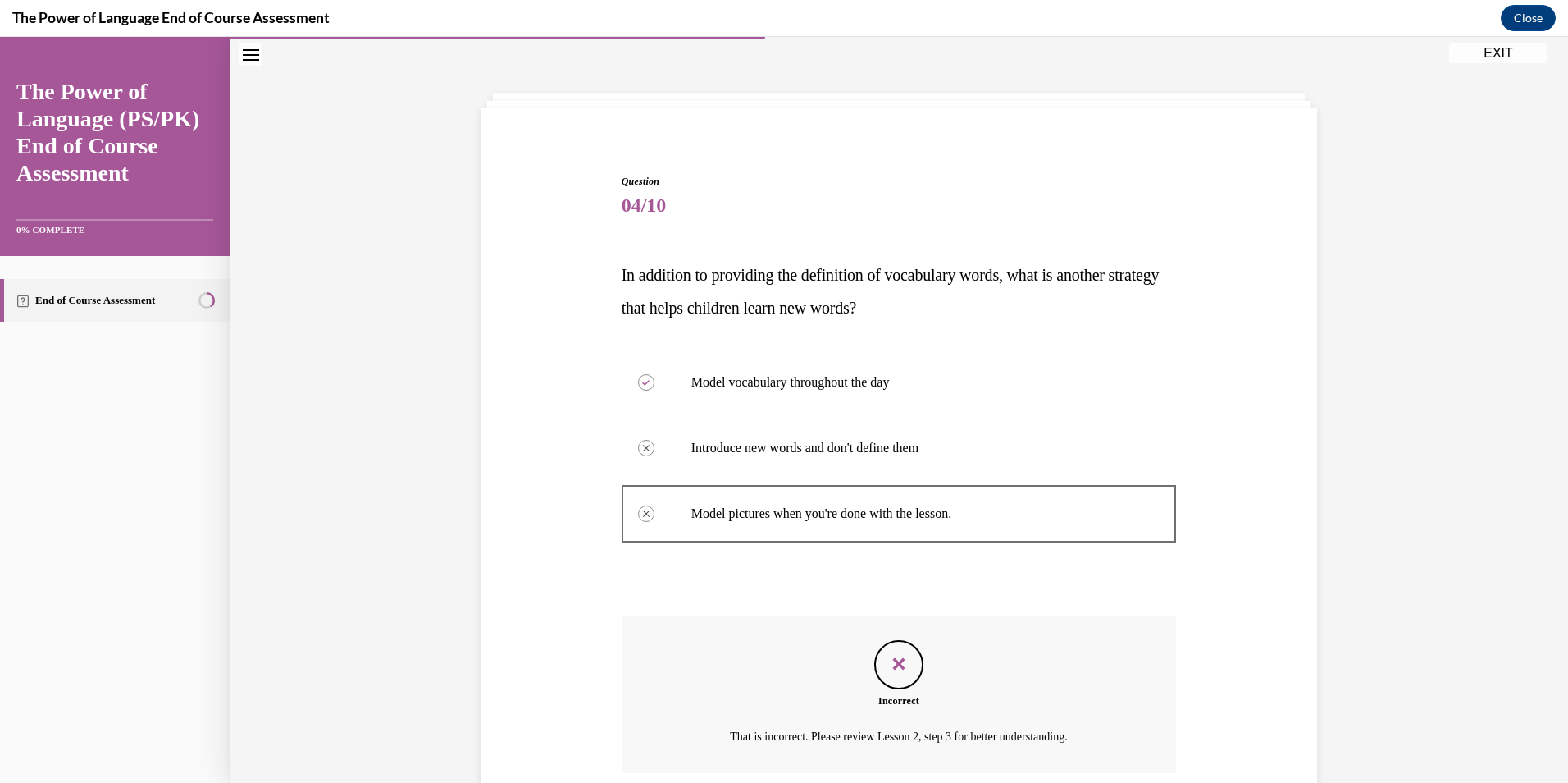
scroll to position [187, 0]
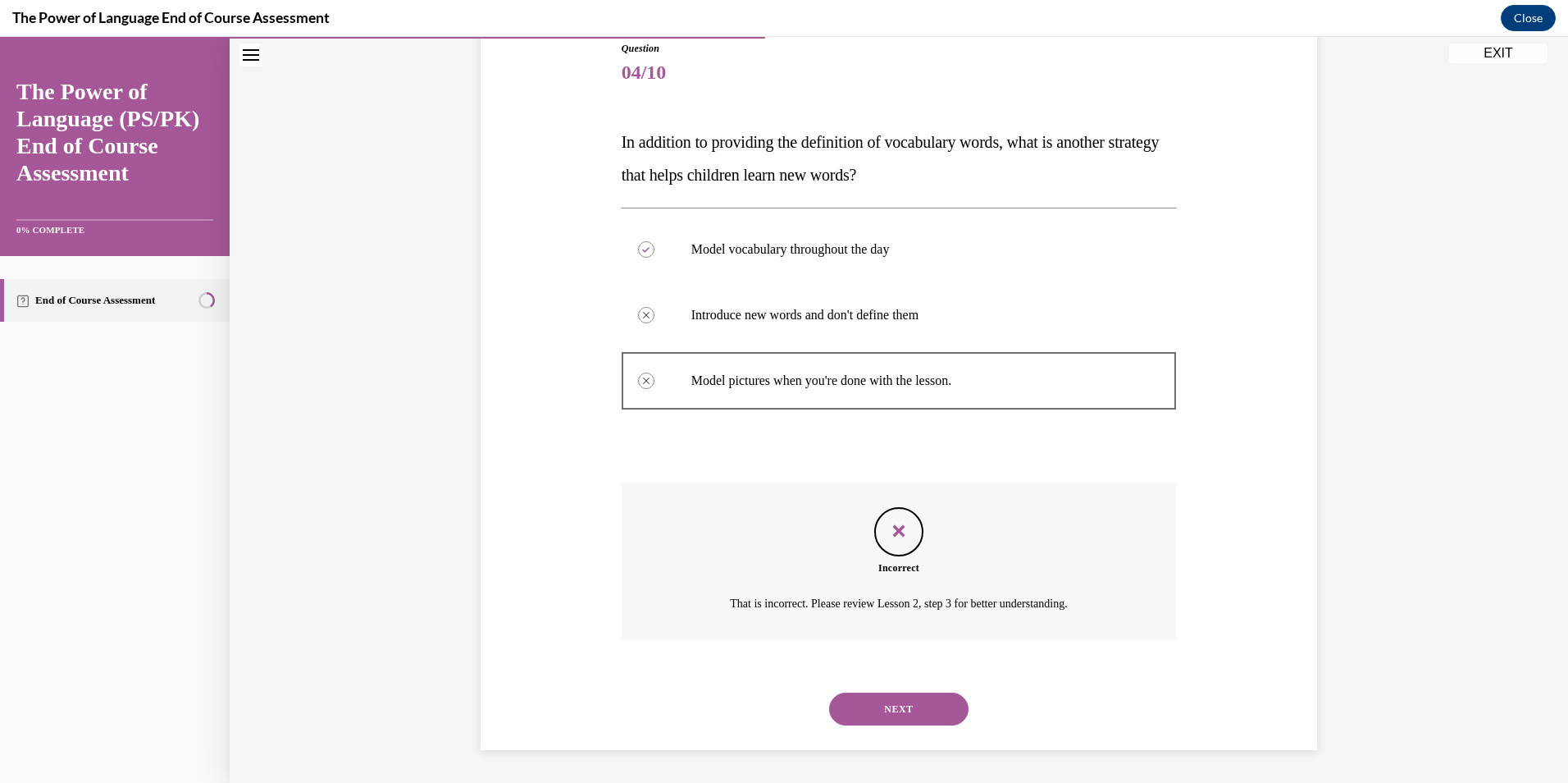
click at [902, 708] on button "NEXT" at bounding box center [899, 708] width 140 height 33
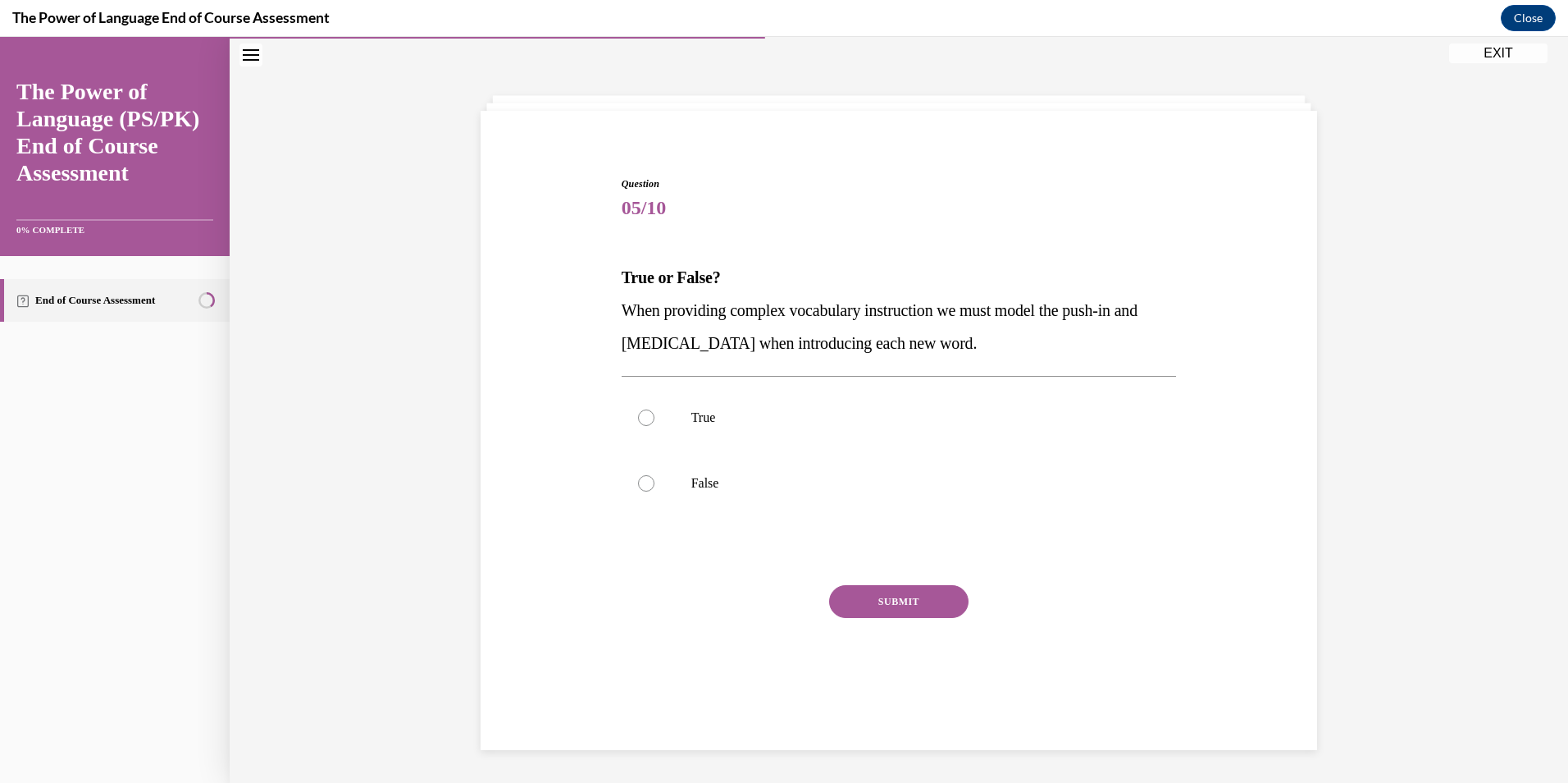
scroll to position [51, 0]
drag, startPoint x: 841, startPoint y: 405, endPoint x: 840, endPoint y: 415, distance: 10.0
click at [840, 406] on label "True" at bounding box center [899, 418] width 555 height 65
click at [655, 409] on input "True" at bounding box center [647, 418] width 17 height 17
radio input "true"
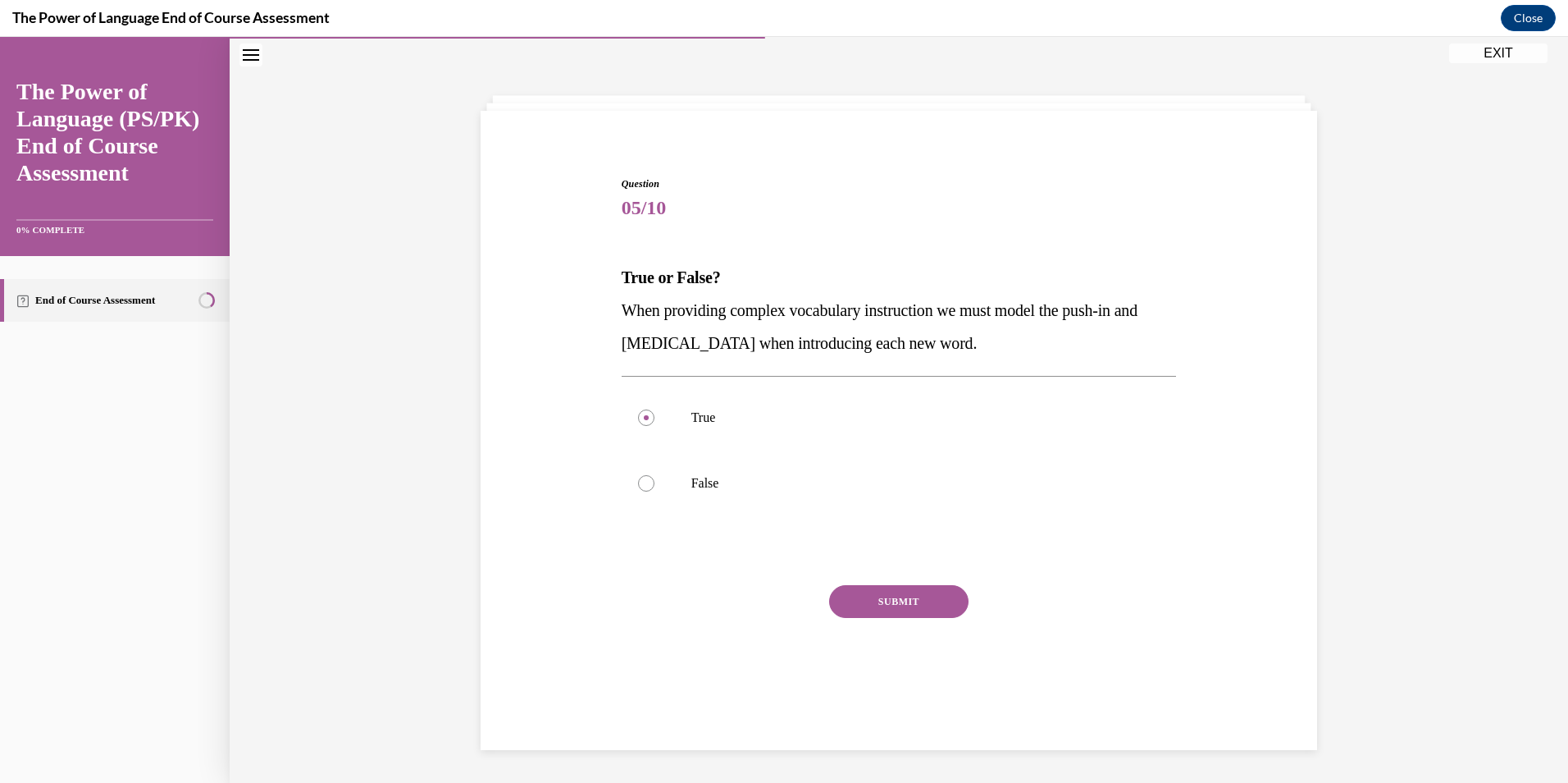
click at [902, 598] on button "SUBMIT" at bounding box center [899, 601] width 140 height 33
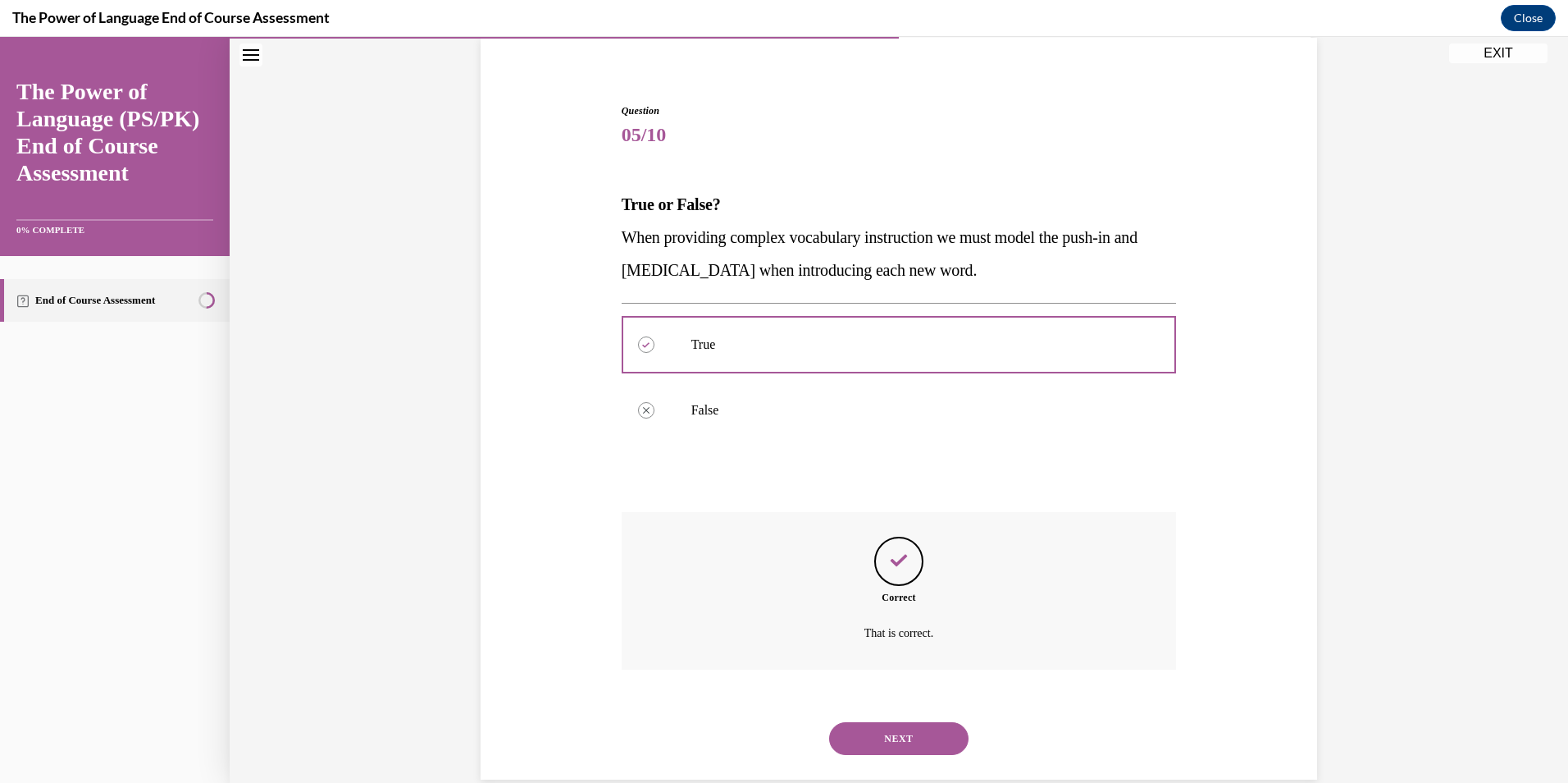
scroll to position [155, 0]
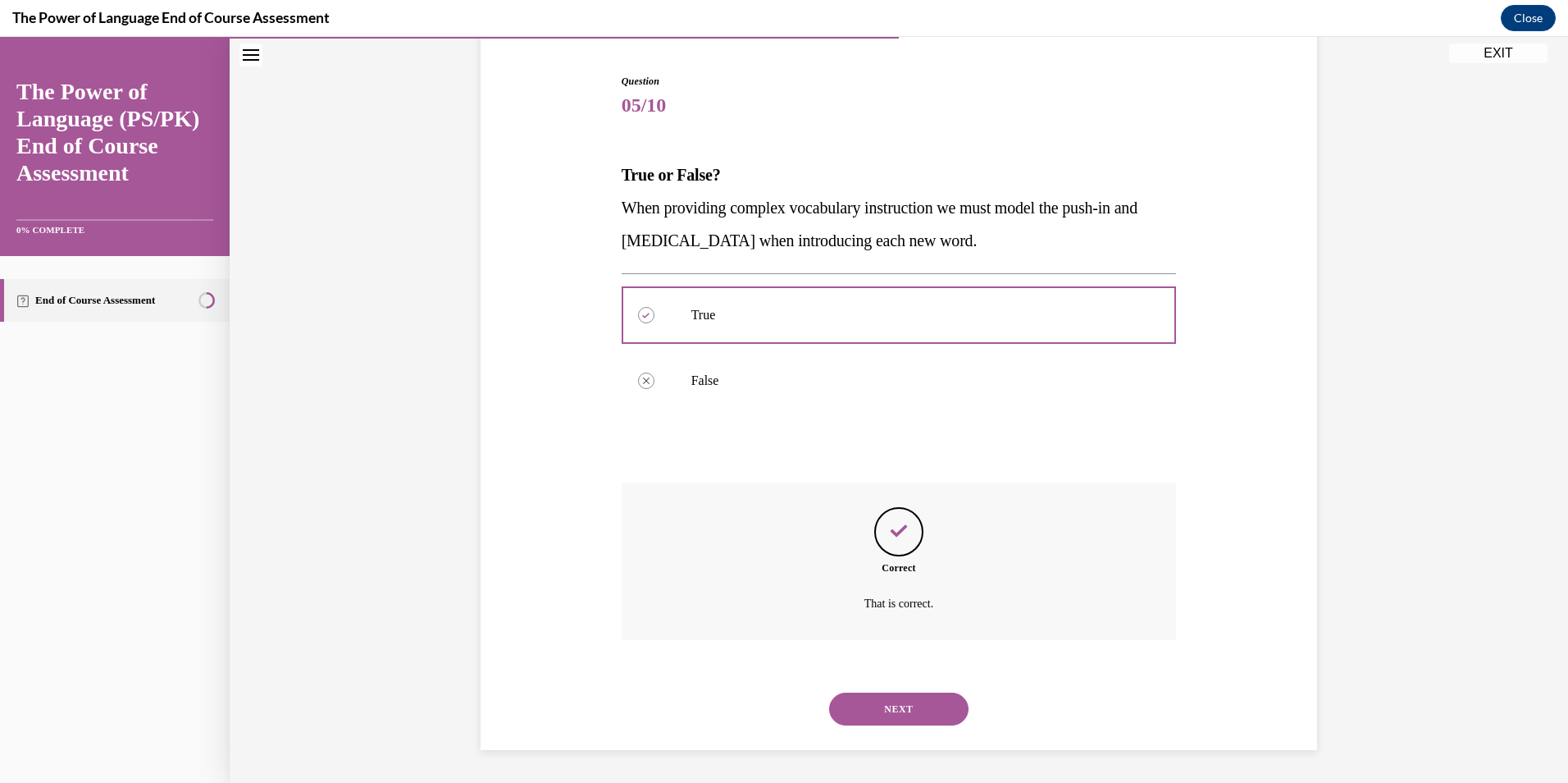
click at [920, 694] on button "NEXT" at bounding box center [899, 708] width 140 height 33
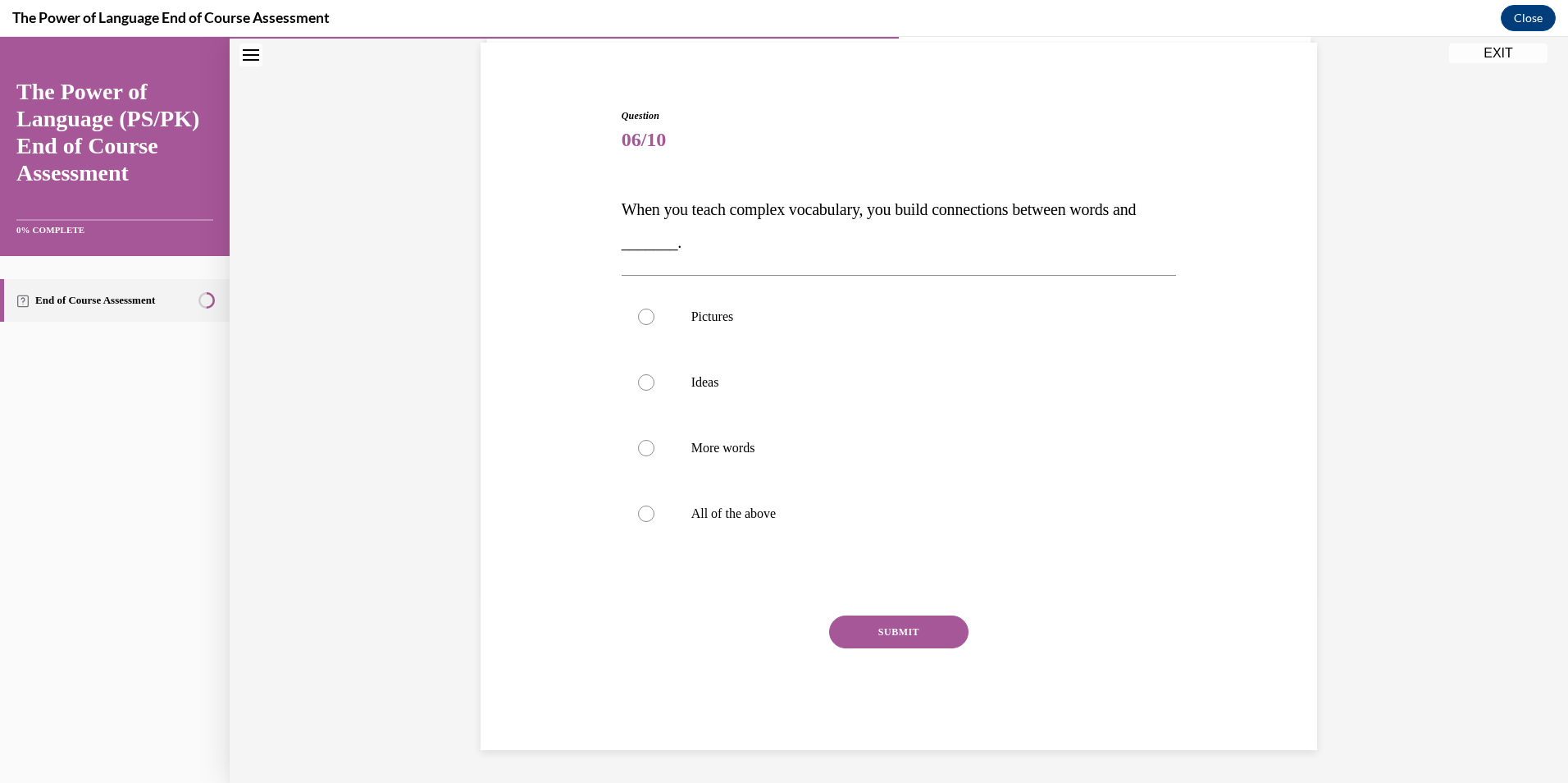
scroll to position [51, 0]
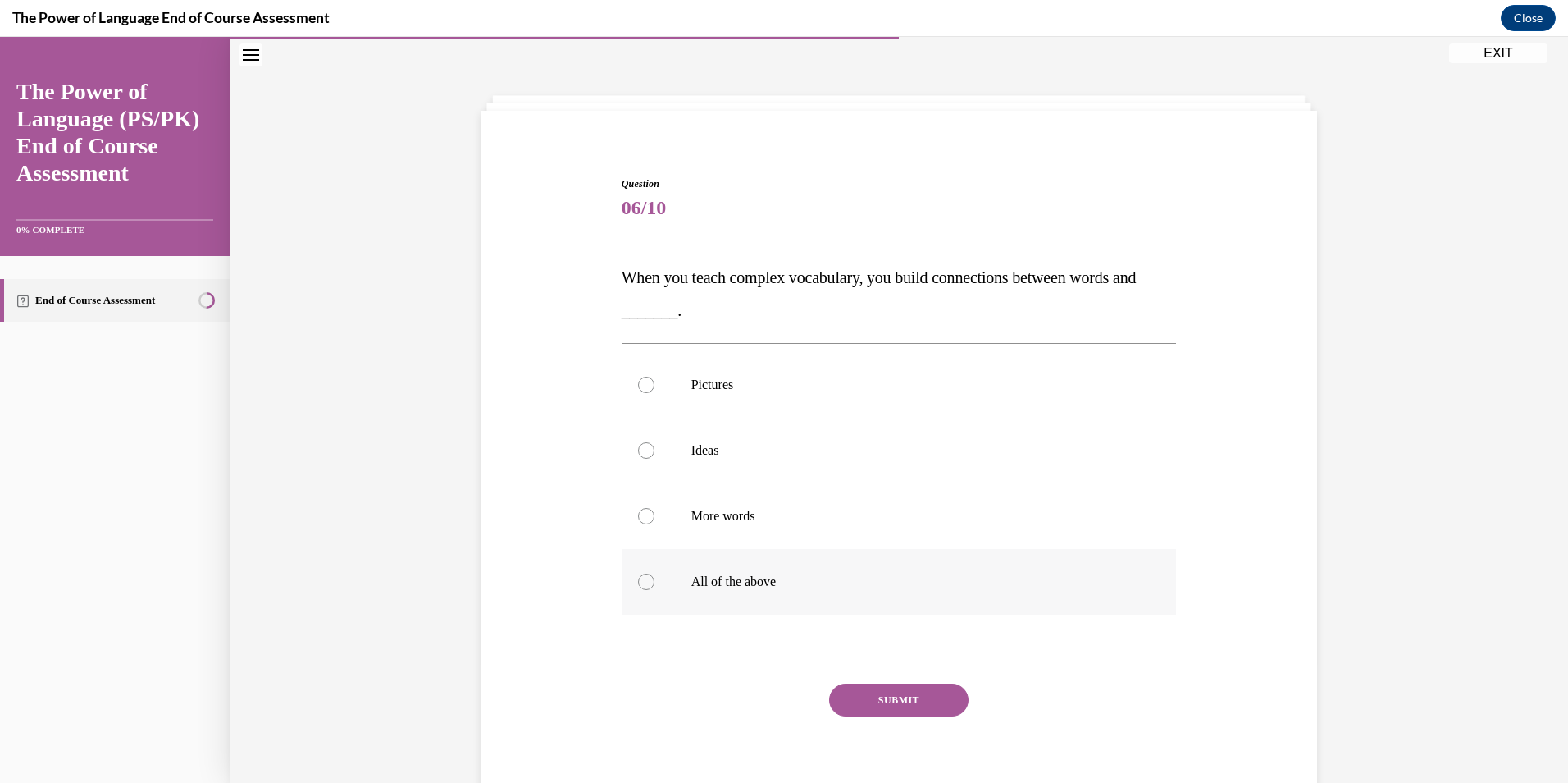
drag, startPoint x: 834, startPoint y: 570, endPoint x: 843, endPoint y: 570, distance: 9.0
click at [835, 570] on label "All of the above" at bounding box center [899, 582] width 555 height 65
click at [655, 573] on input "All of the above" at bounding box center [647, 582] width 17 height 17
radio input "true"
click at [904, 711] on button "SUBMIT" at bounding box center [899, 699] width 140 height 33
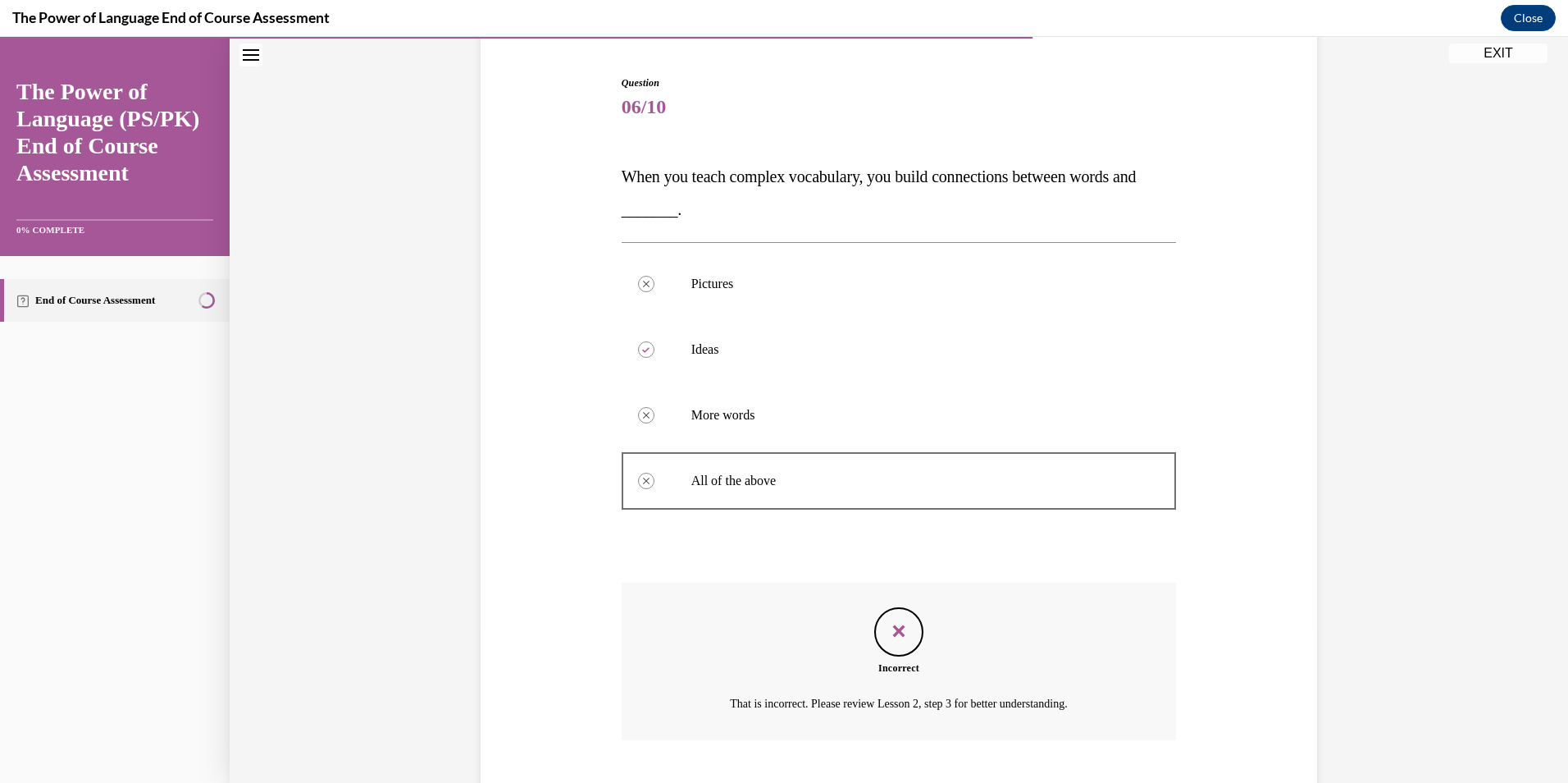
scroll to position [253, 0]
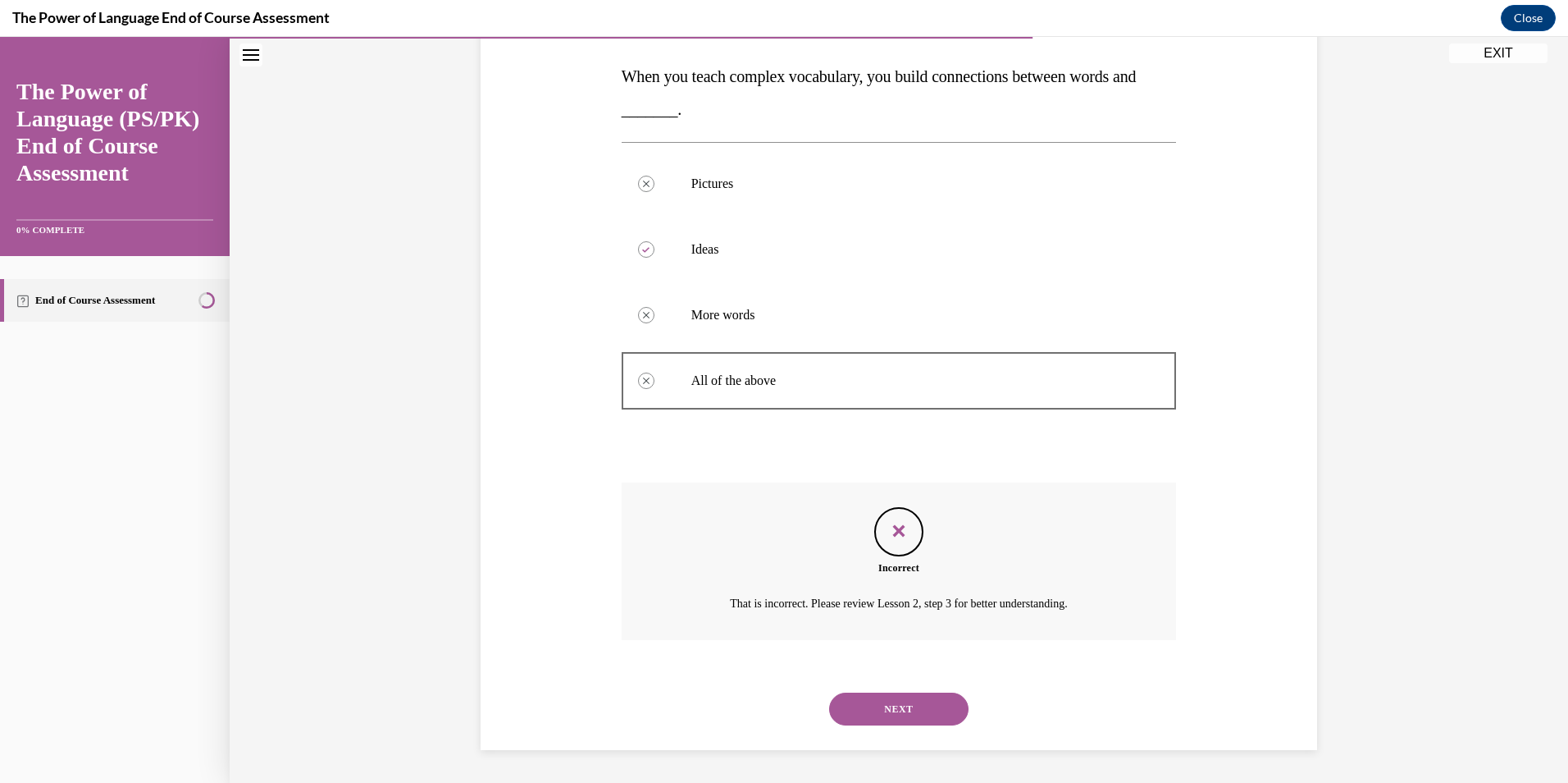
click at [908, 713] on button "NEXT" at bounding box center [899, 708] width 140 height 33
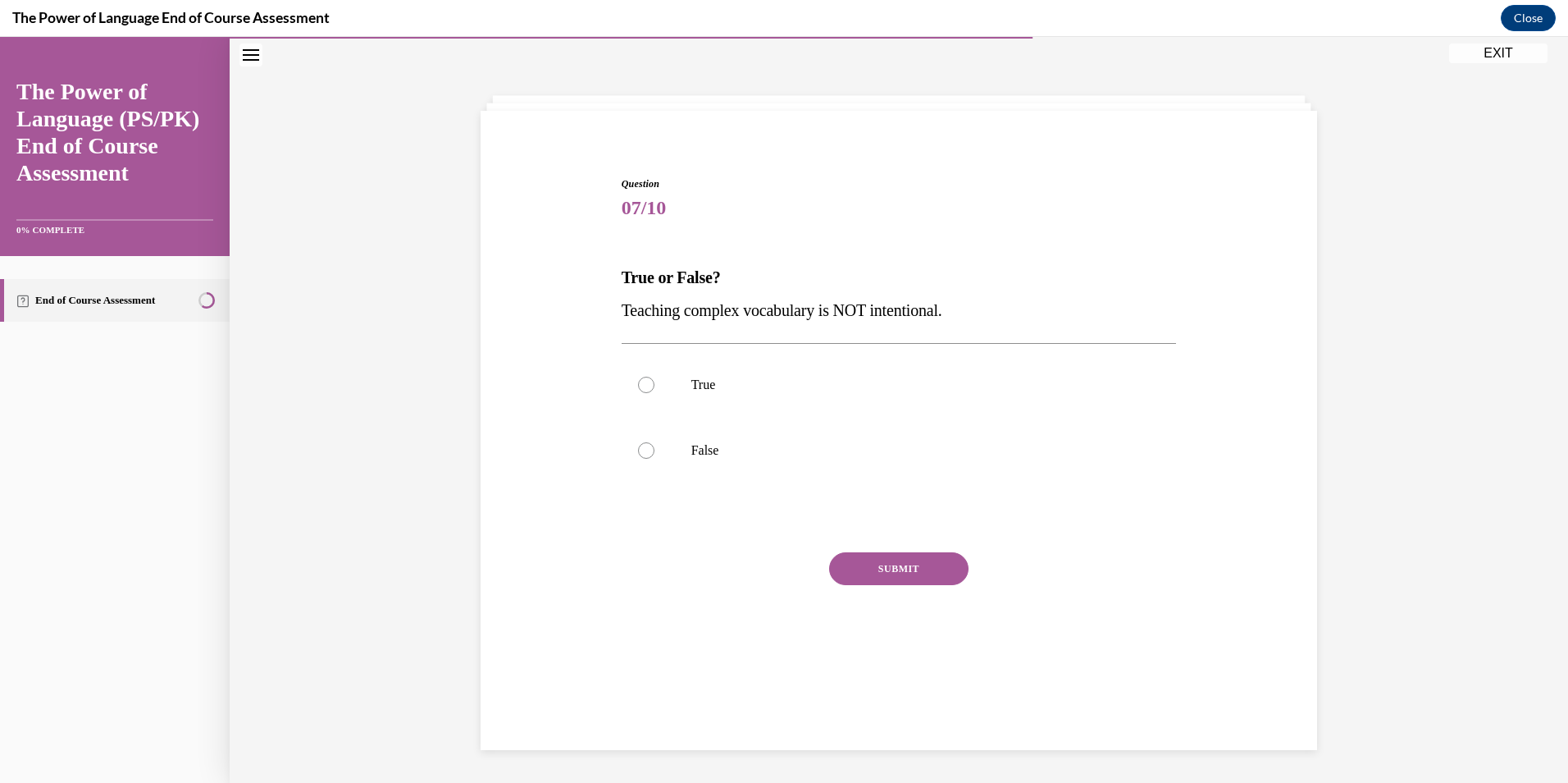
scroll to position [51, 0]
click at [618, 378] on div "Question 07/10 True or False? Teaching complex vocabulary is NOT intentional. T…" at bounding box center [899, 419] width 564 height 535
click at [638, 383] on div at bounding box center [647, 385] width 17 height 17
click at [638, 383] on input "True" at bounding box center [647, 385] width 17 height 17
radio input "true"
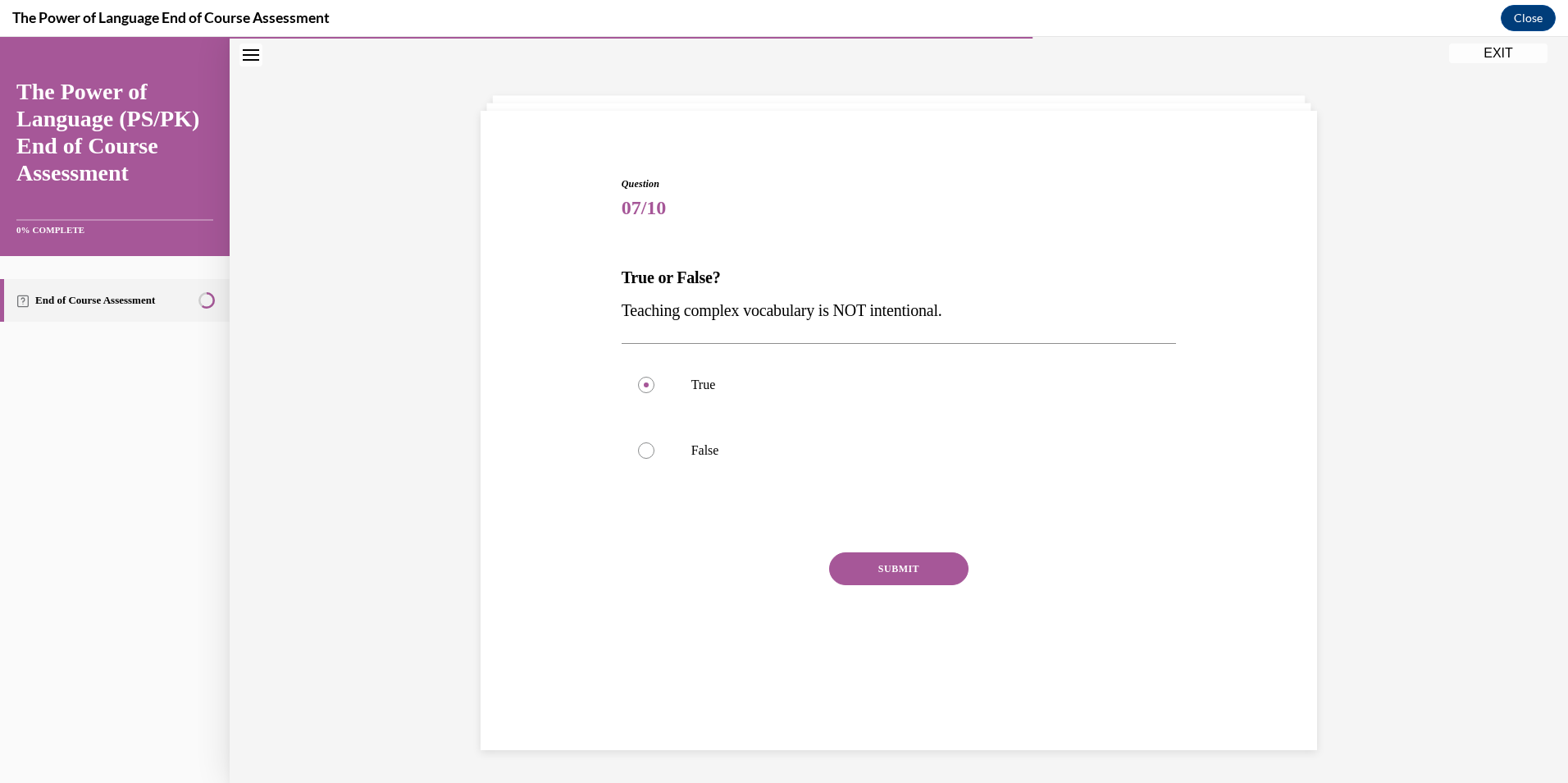
click at [877, 573] on button "SUBMIT" at bounding box center [899, 568] width 140 height 33
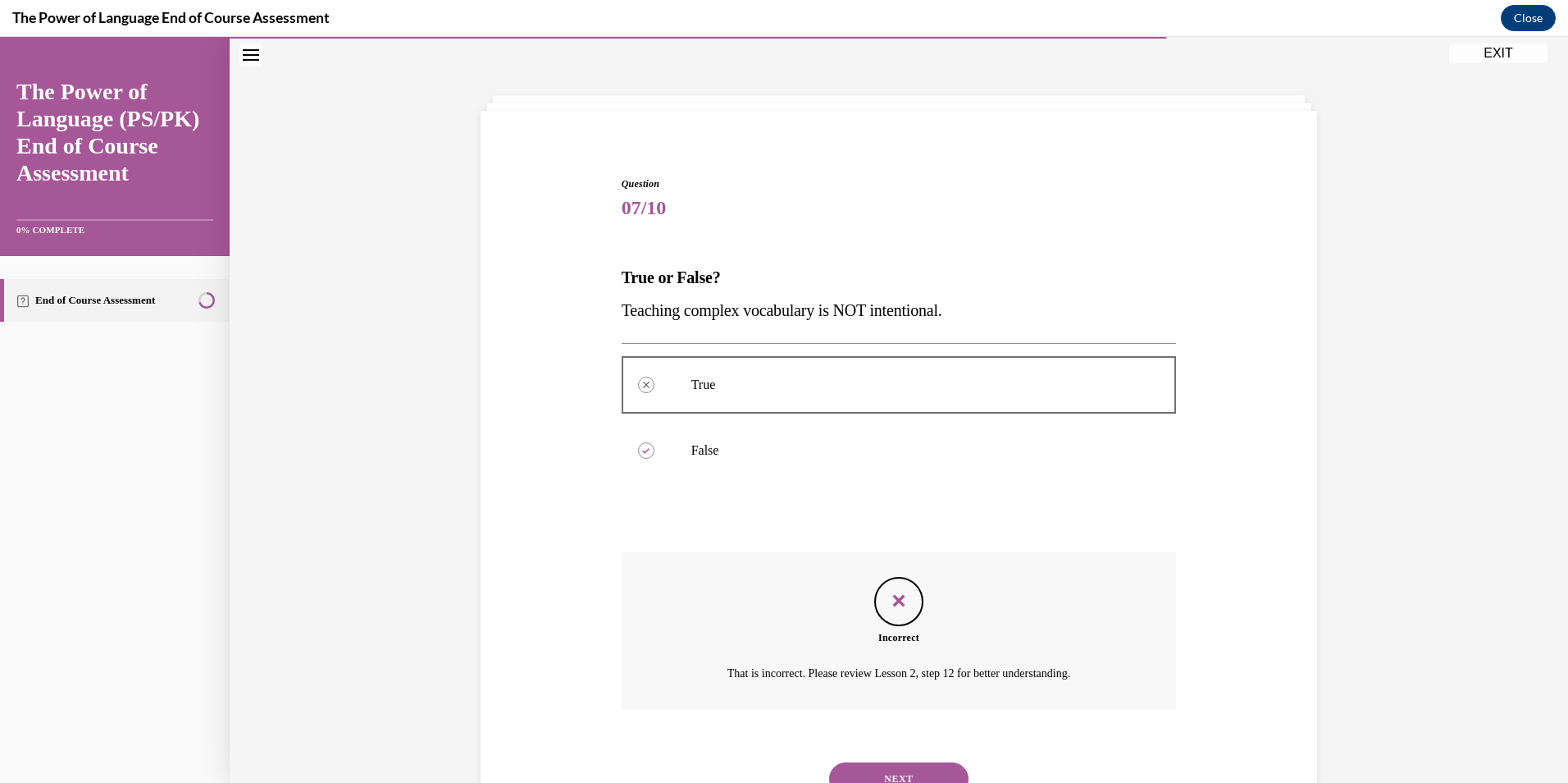
scroll to position [121, 0]
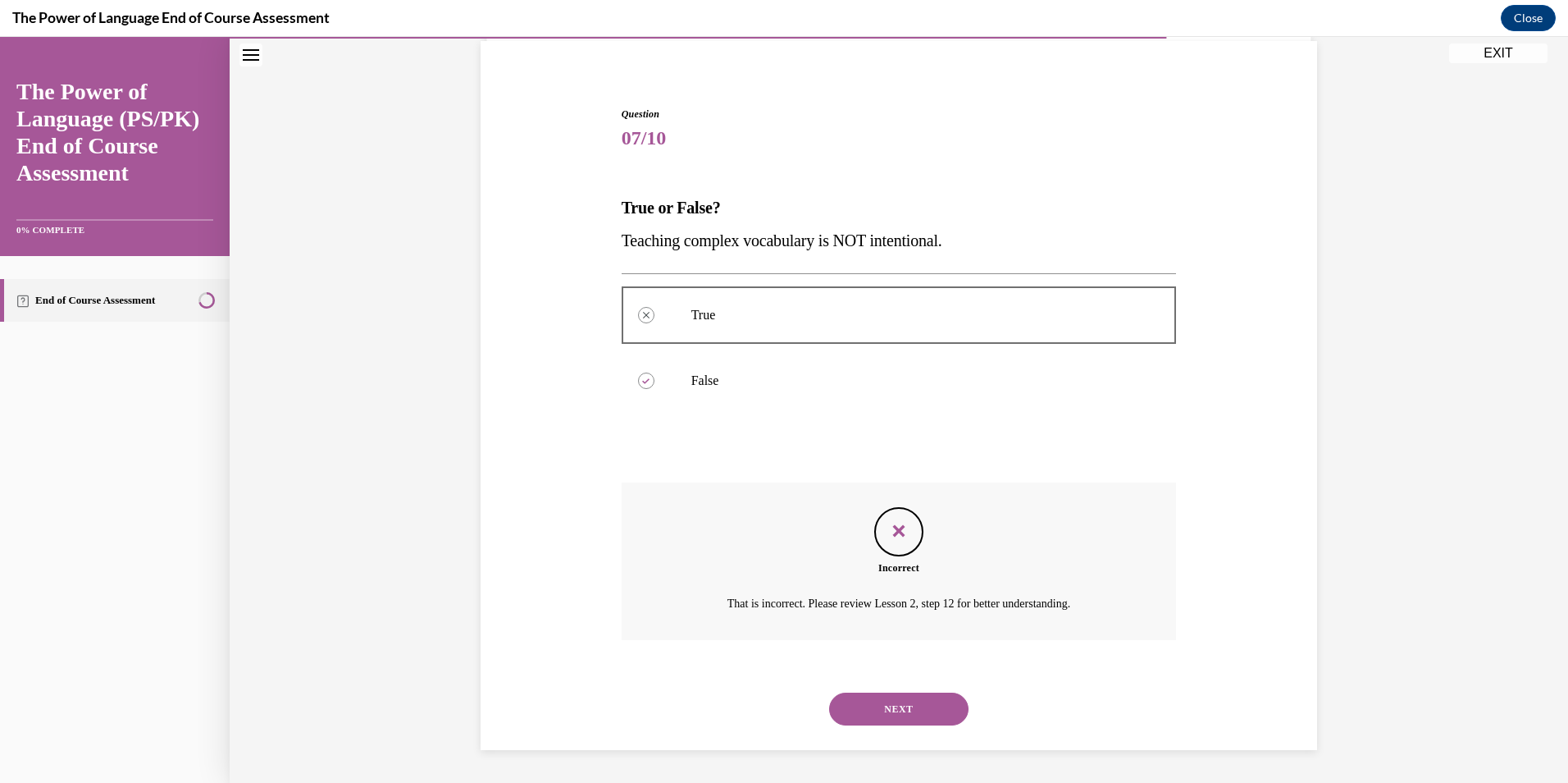
click at [941, 714] on button "NEXT" at bounding box center [899, 708] width 140 height 33
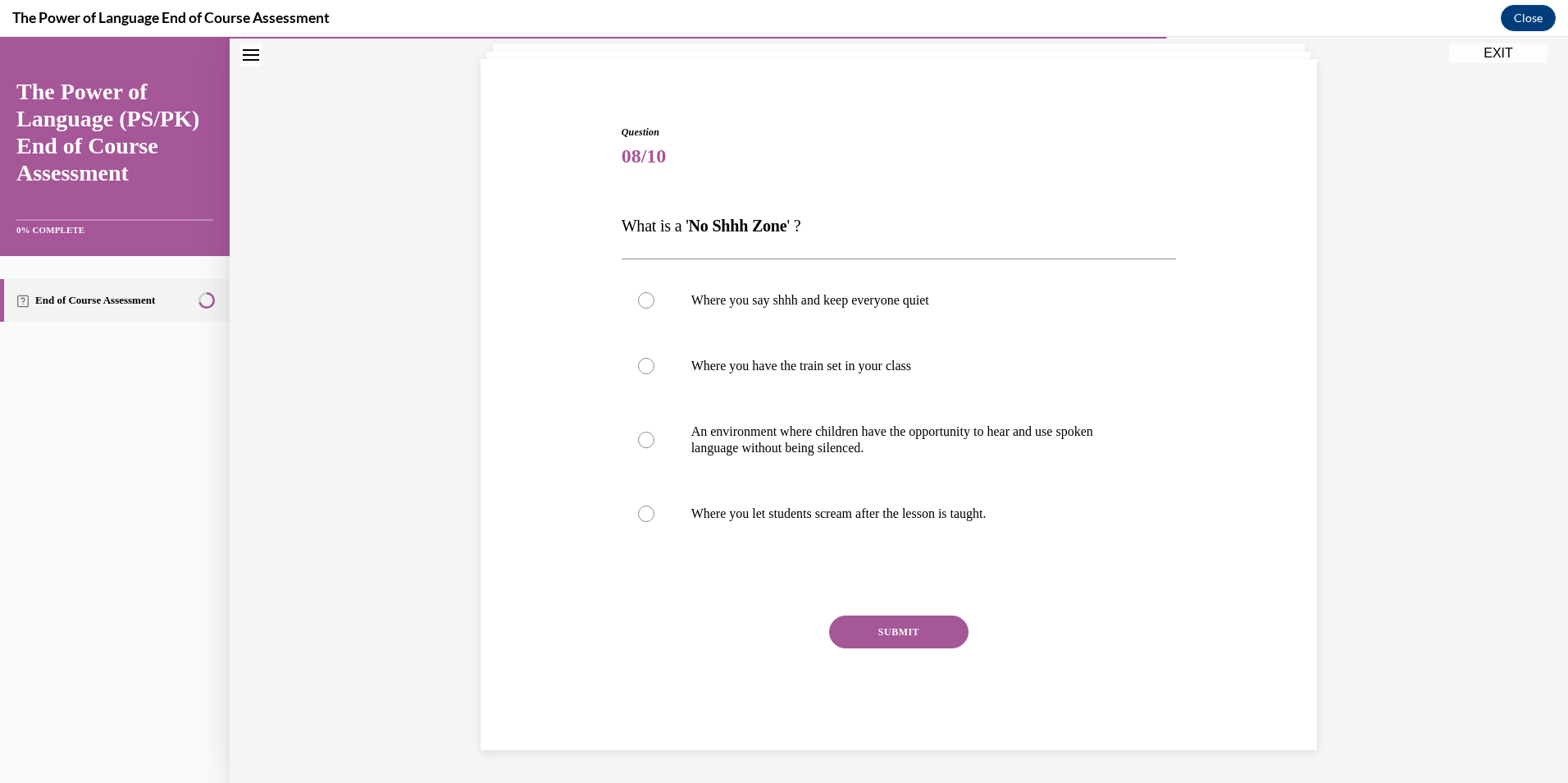
scroll to position [68, 0]
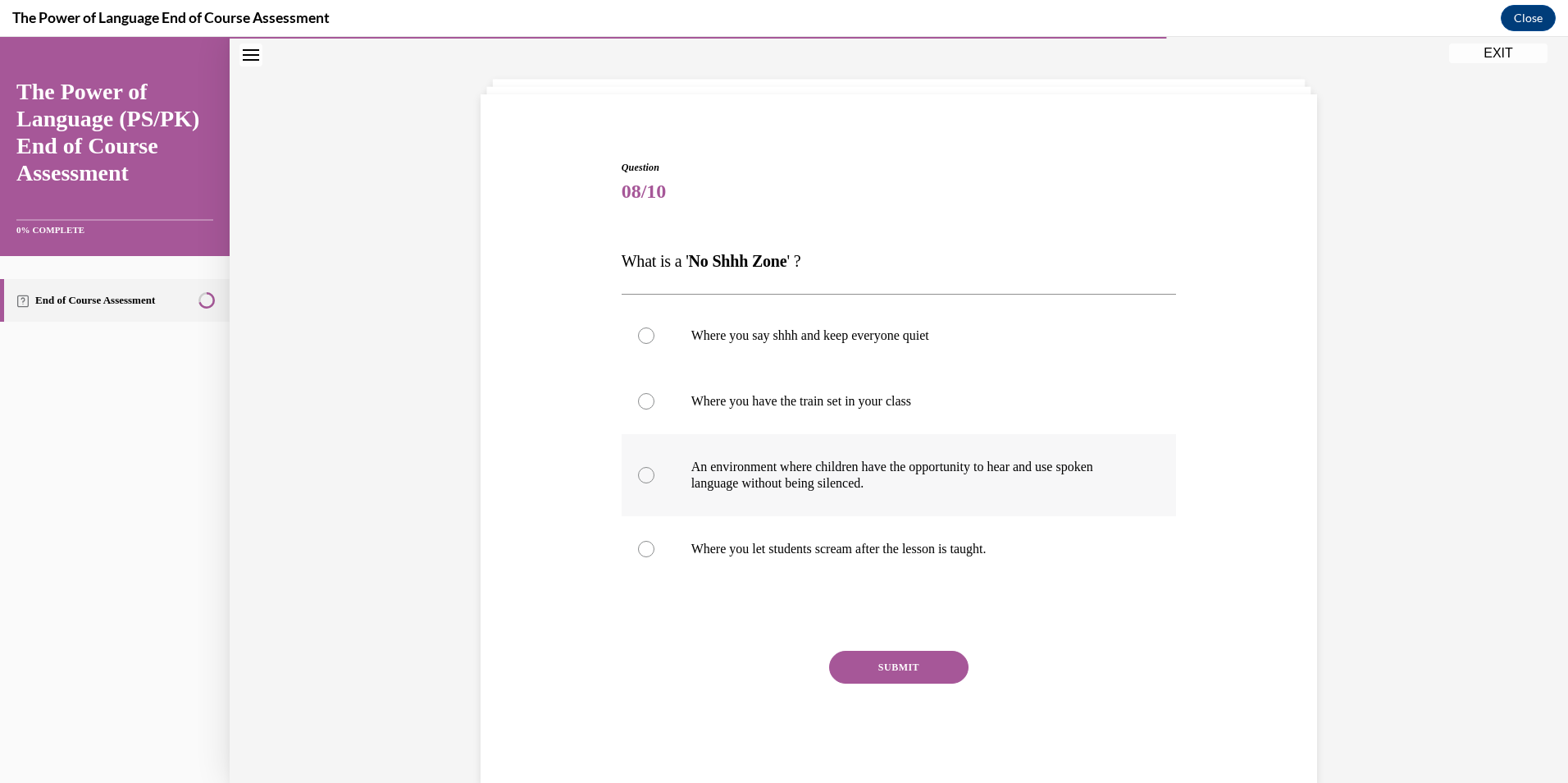
click at [811, 484] on p "An environment where children have the opportunity to hear and use spoken langu…" at bounding box center [913, 474] width 444 height 33
click at [655, 484] on input "An environment where children have the opportunity to hear and use spoken langu…" at bounding box center [647, 475] width 17 height 17
radio input "true"
click at [893, 669] on button "SUBMIT" at bounding box center [899, 666] width 140 height 33
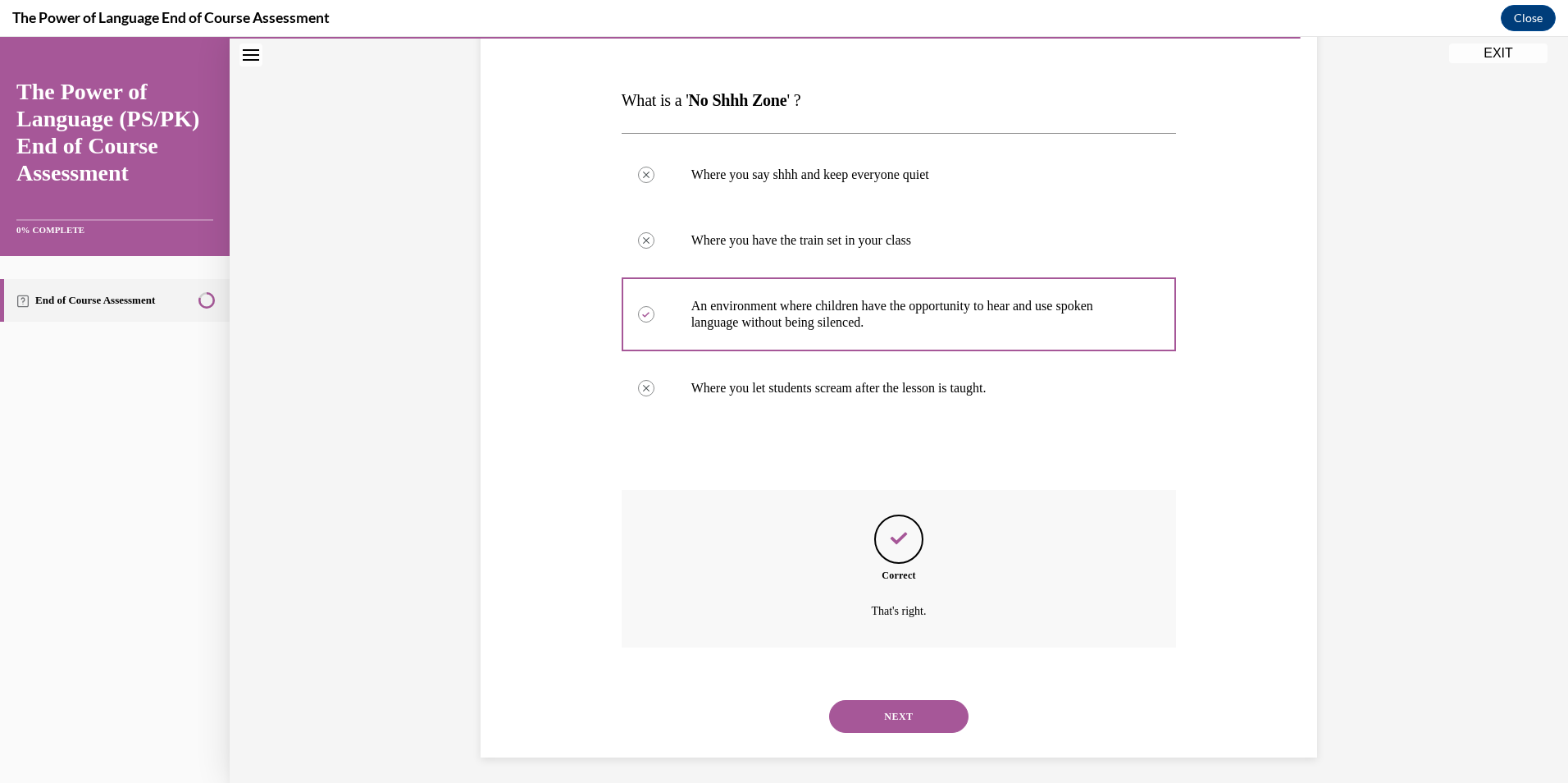
scroll to position [237, 0]
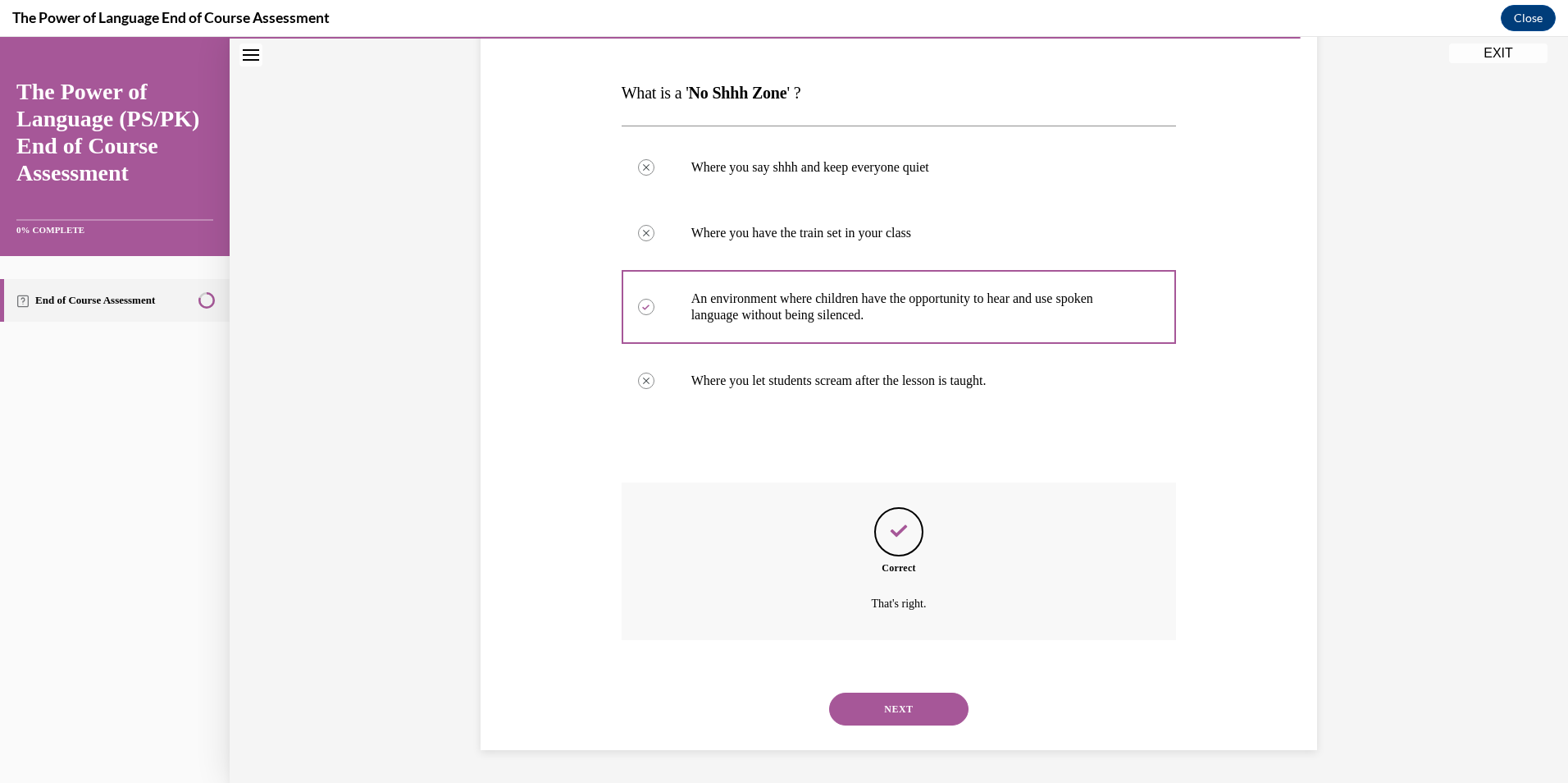
click at [894, 697] on button "NEXT" at bounding box center [899, 708] width 140 height 33
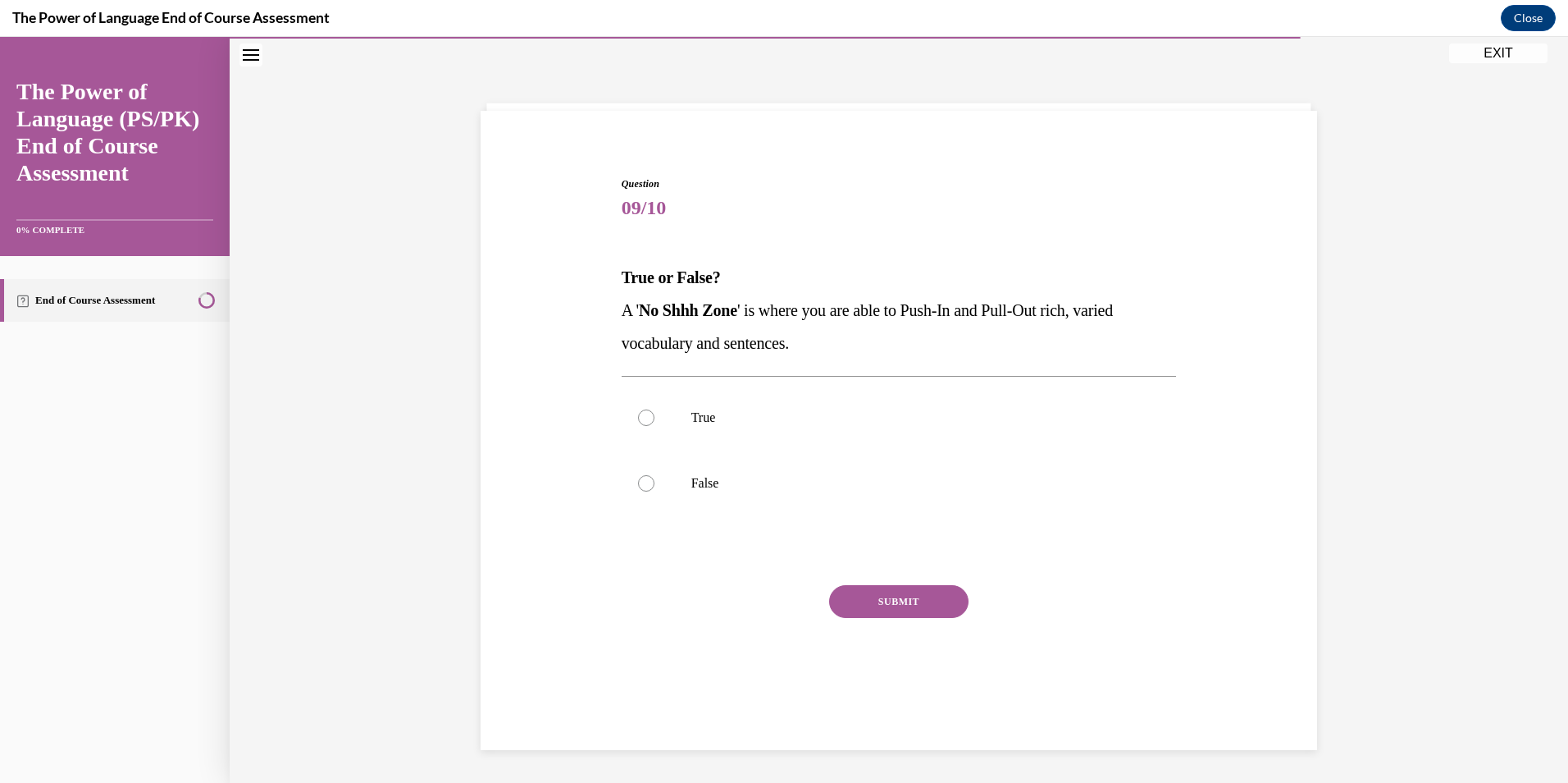
scroll to position [51, 0]
click at [737, 413] on p "True" at bounding box center [913, 418] width 444 height 17
click at [655, 413] on input "True" at bounding box center [647, 418] width 17 height 17
radio input "true"
drag, startPoint x: 917, startPoint y: 623, endPoint x: 920, endPoint y: 614, distance: 9.5
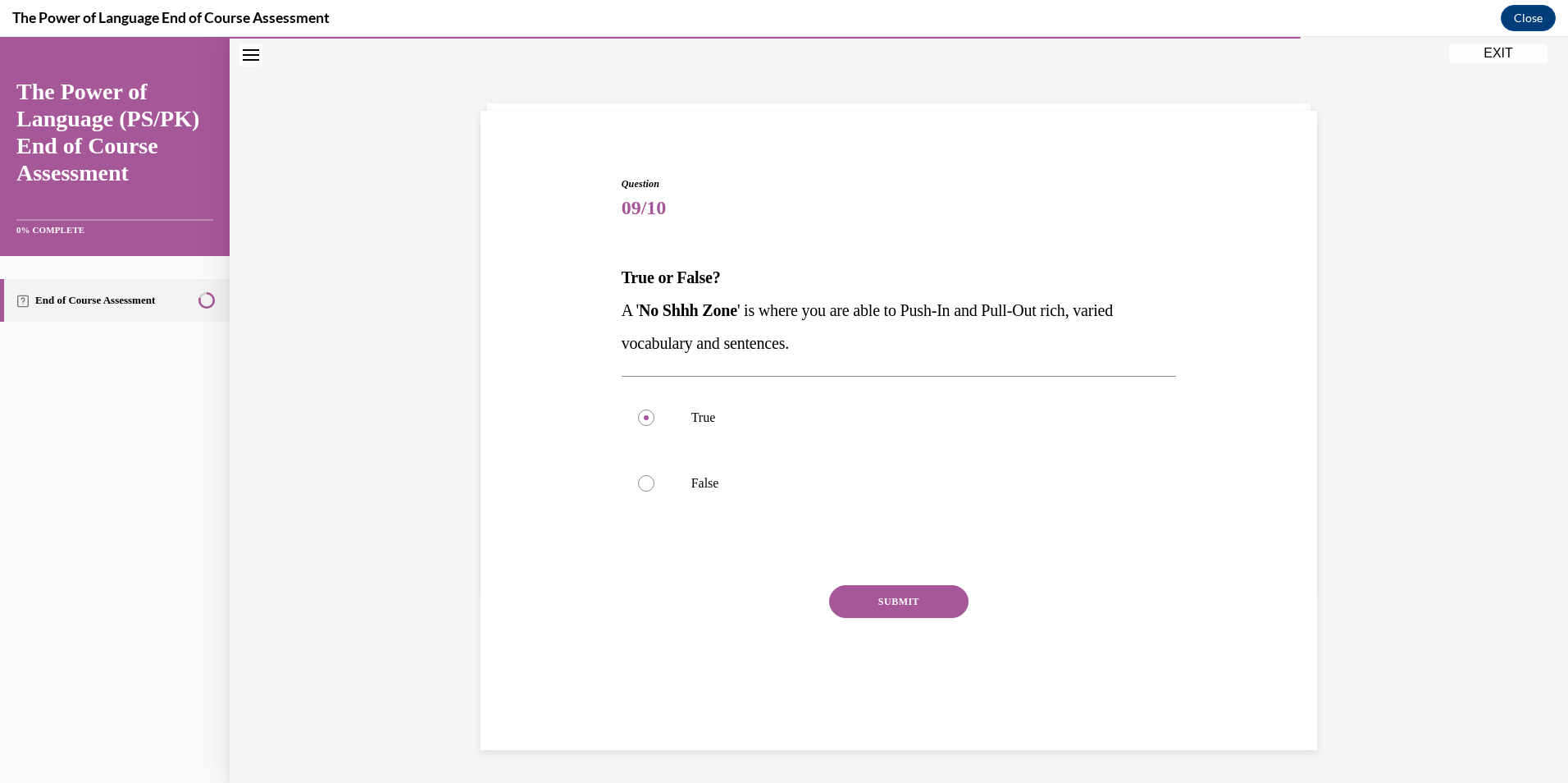
click at [917, 622] on div "SUBMIT" at bounding box center [899, 626] width 555 height 82
click at [922, 606] on button "SUBMIT" at bounding box center [899, 601] width 140 height 33
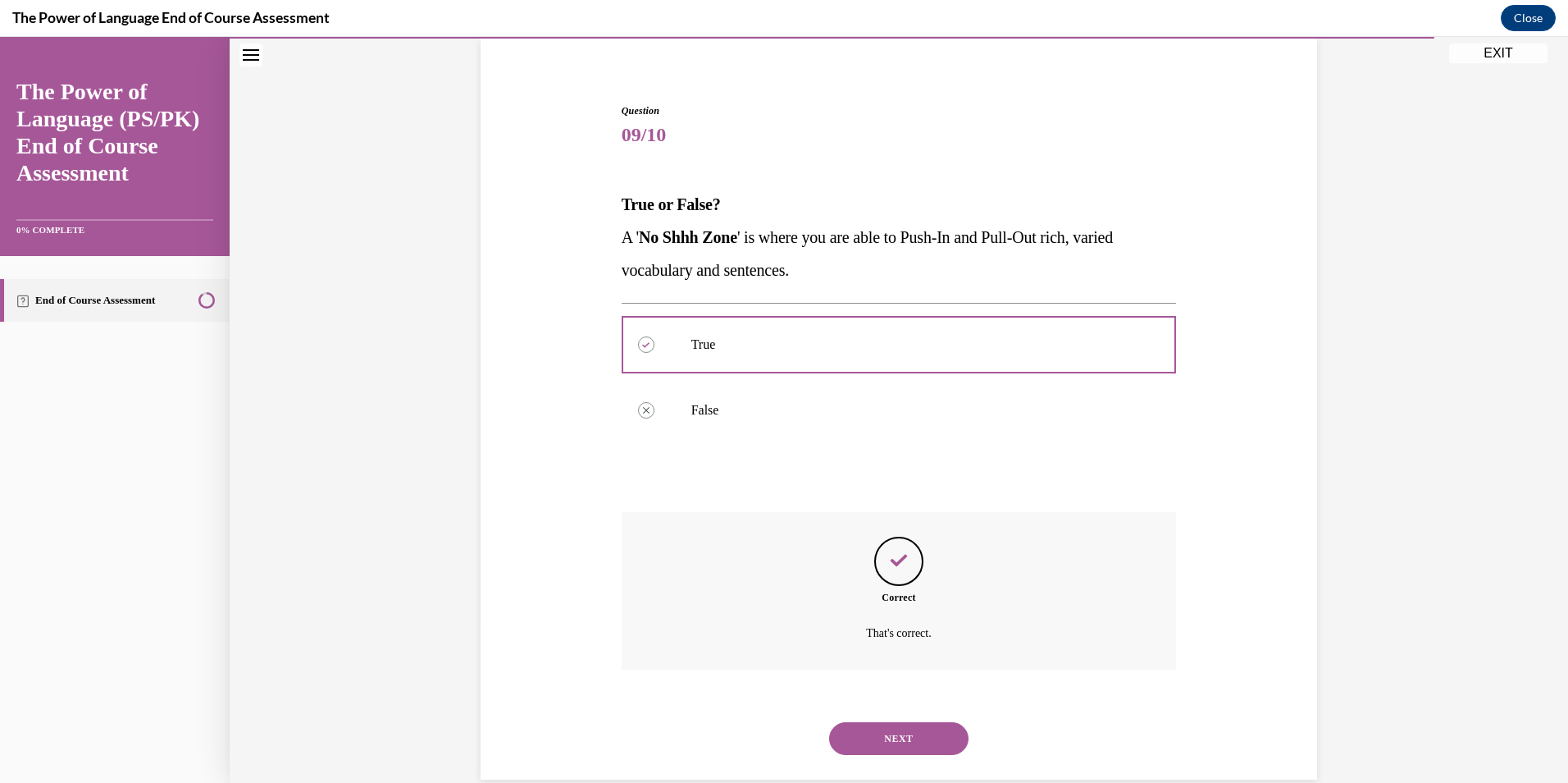
scroll to position [155, 0]
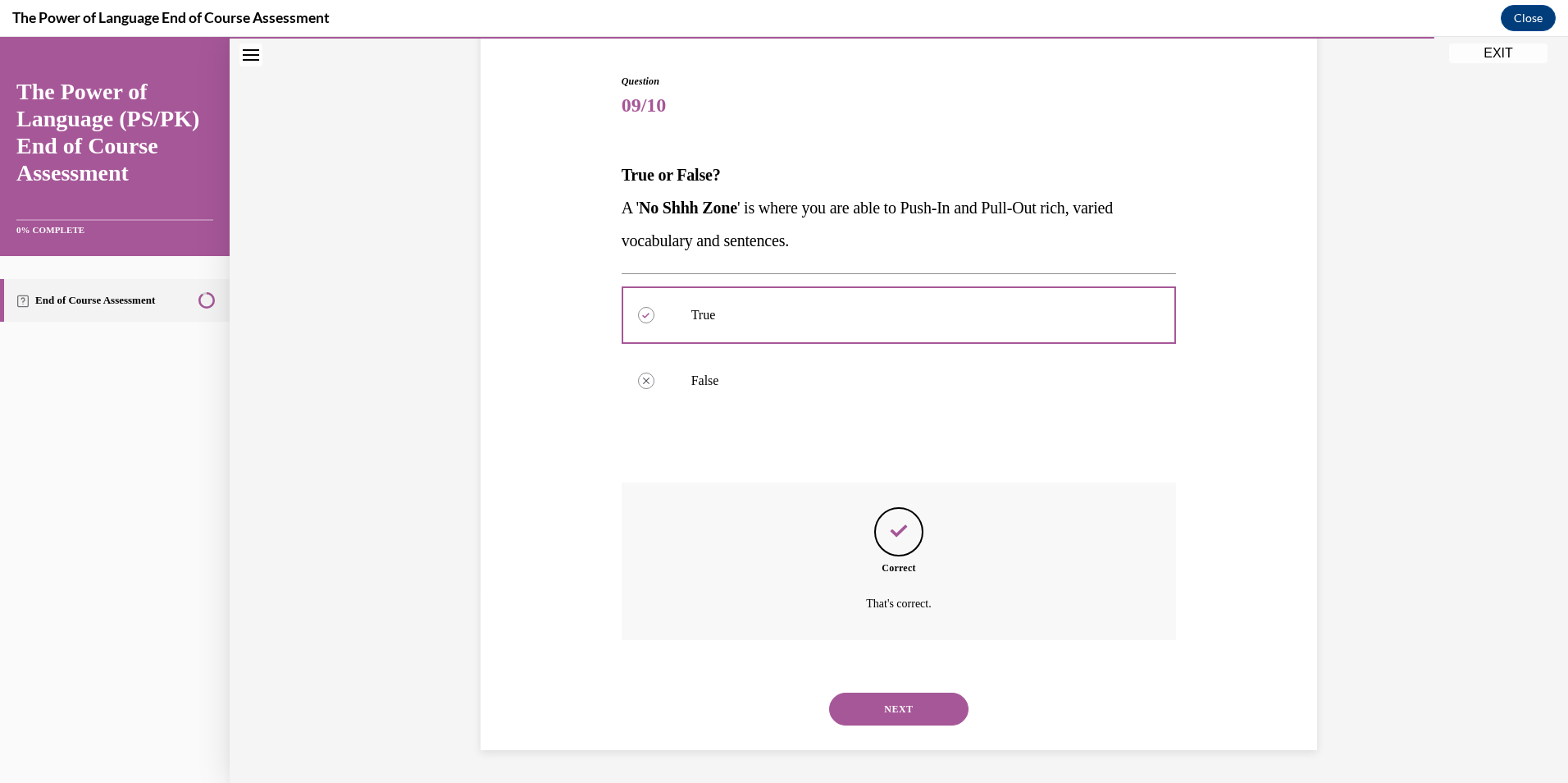
click at [934, 710] on button "NEXT" at bounding box center [899, 708] width 140 height 33
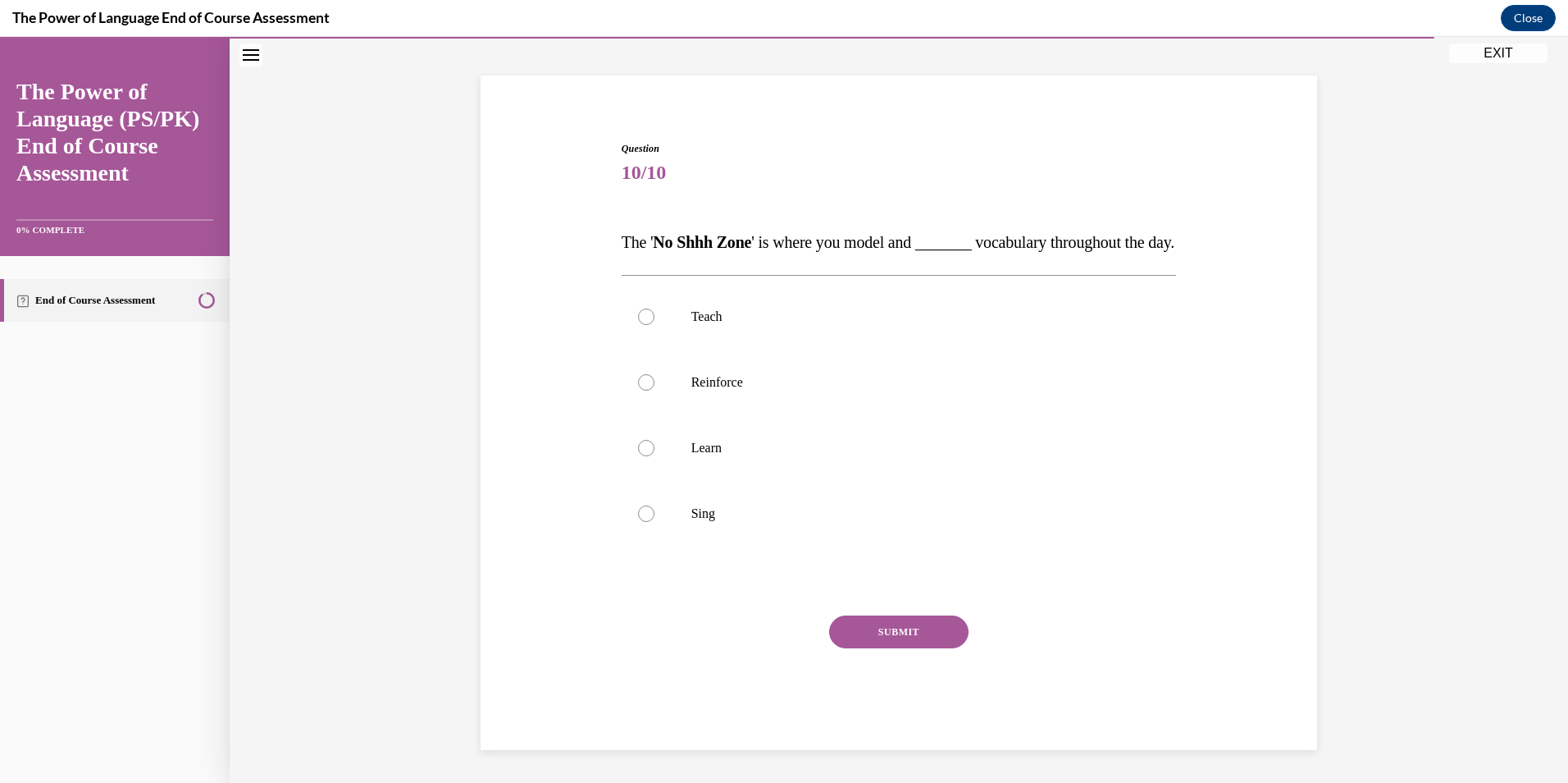
scroll to position [51, 0]
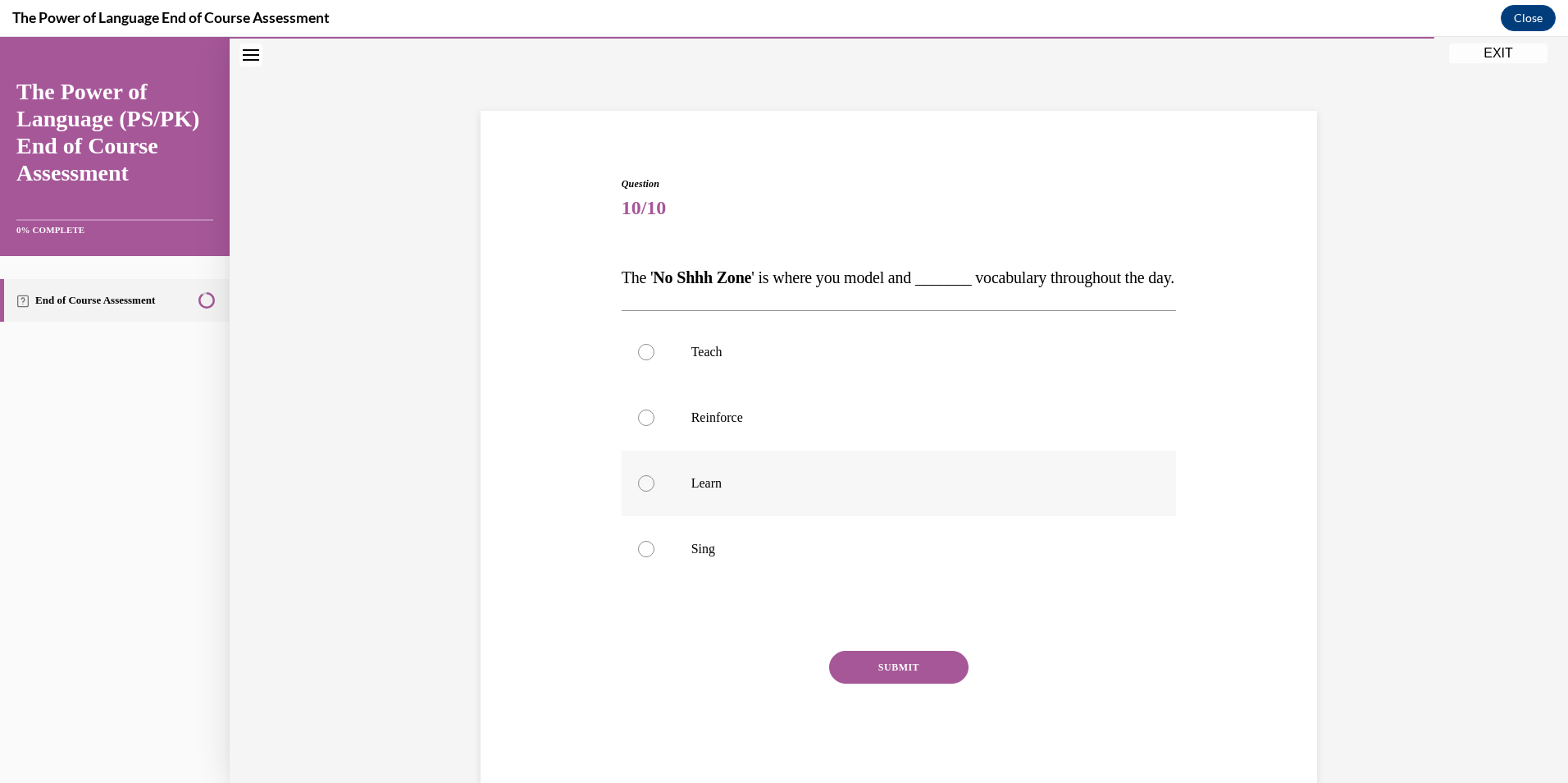
click at [758, 516] on label "Learn" at bounding box center [899, 483] width 555 height 65
click at [655, 491] on input "Learn" at bounding box center [647, 484] width 17 height 17
radio input "true"
click at [791, 385] on label "Teach" at bounding box center [899, 351] width 555 height 65
click at [655, 360] on input "Teach" at bounding box center [647, 352] width 17 height 17
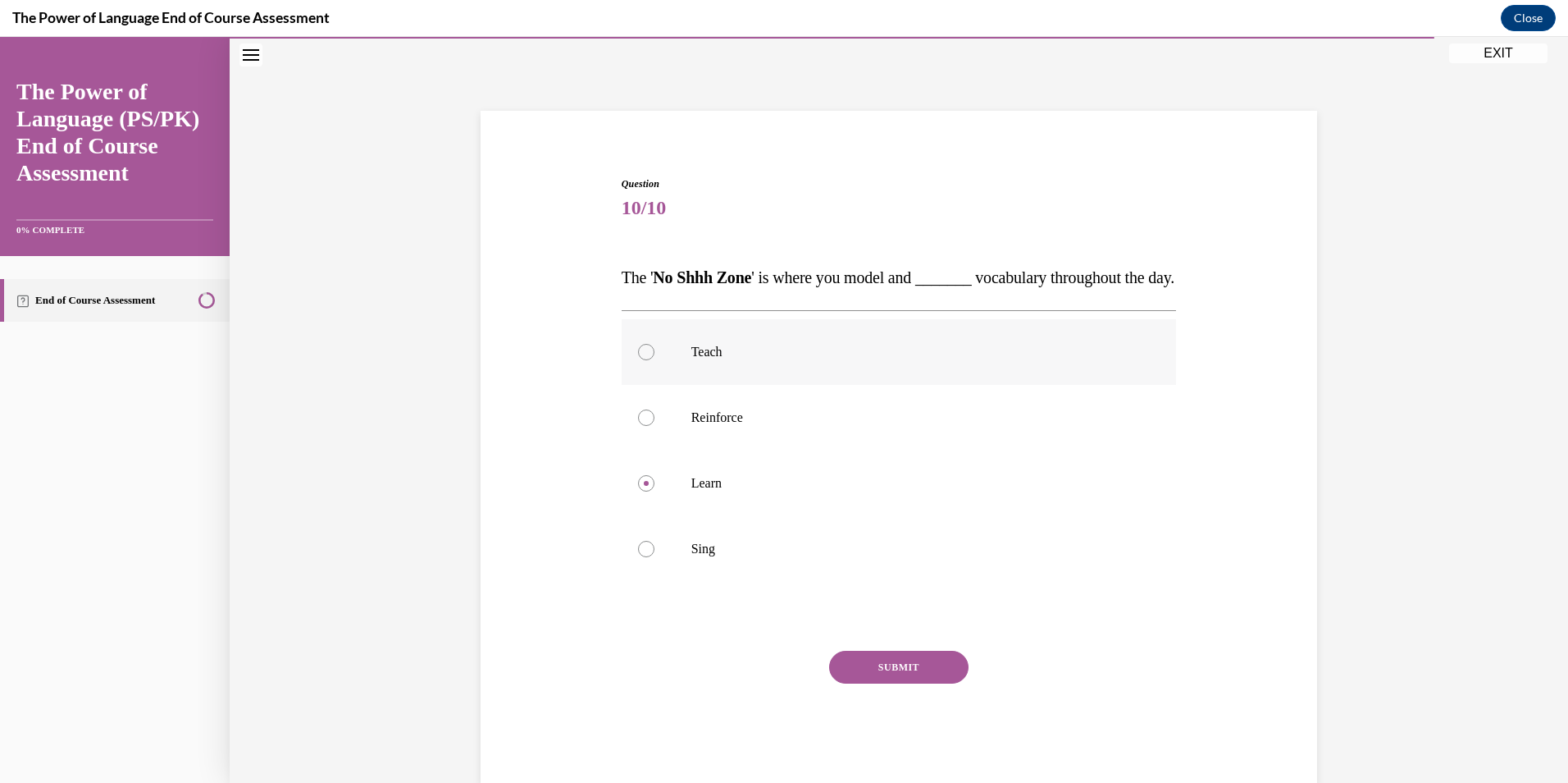
radio input "true"
click at [942, 683] on button "SUBMIT" at bounding box center [899, 666] width 140 height 33
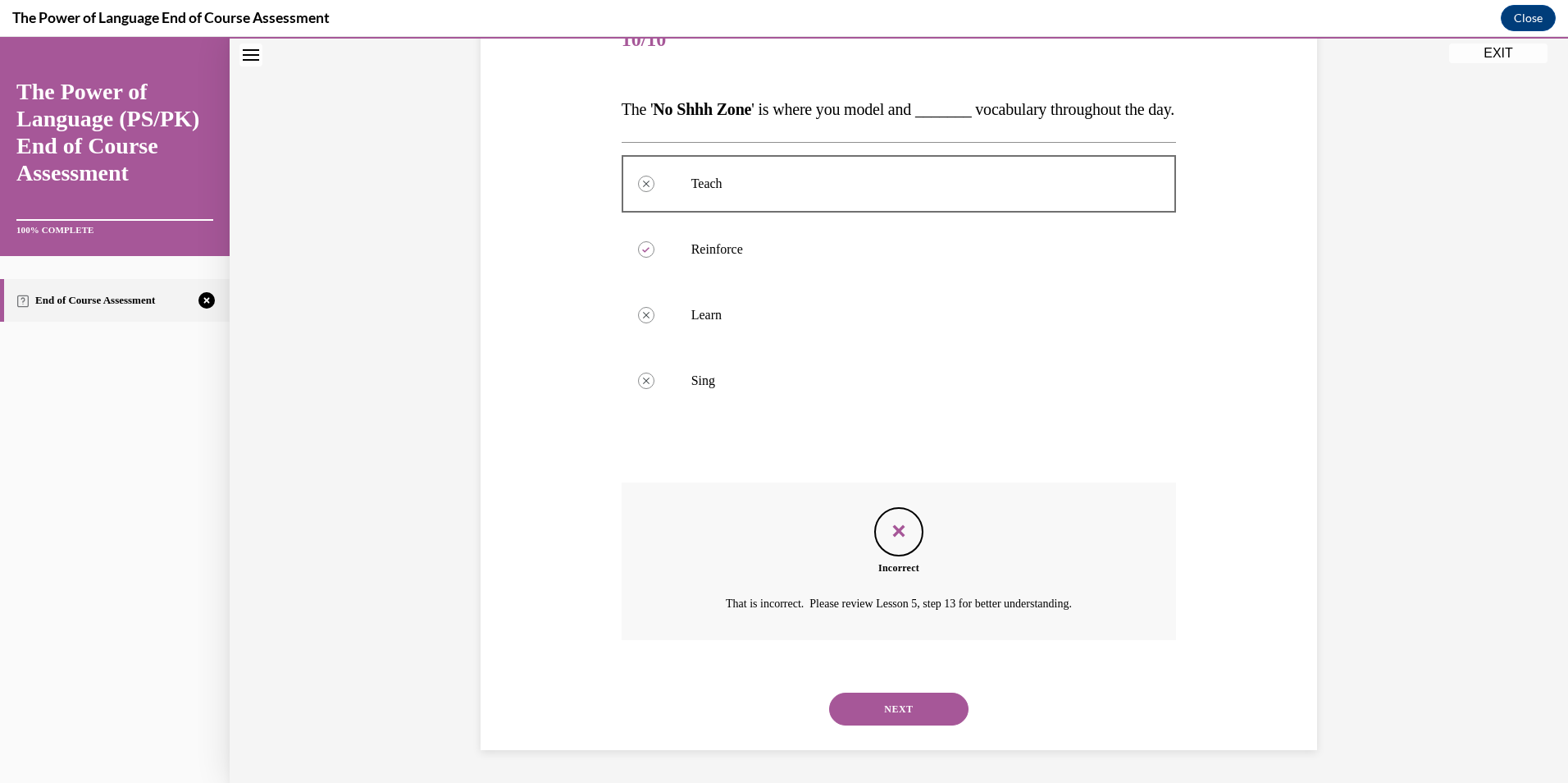
scroll to position [253, 0]
click at [956, 717] on button "NEXT" at bounding box center [899, 708] width 140 height 33
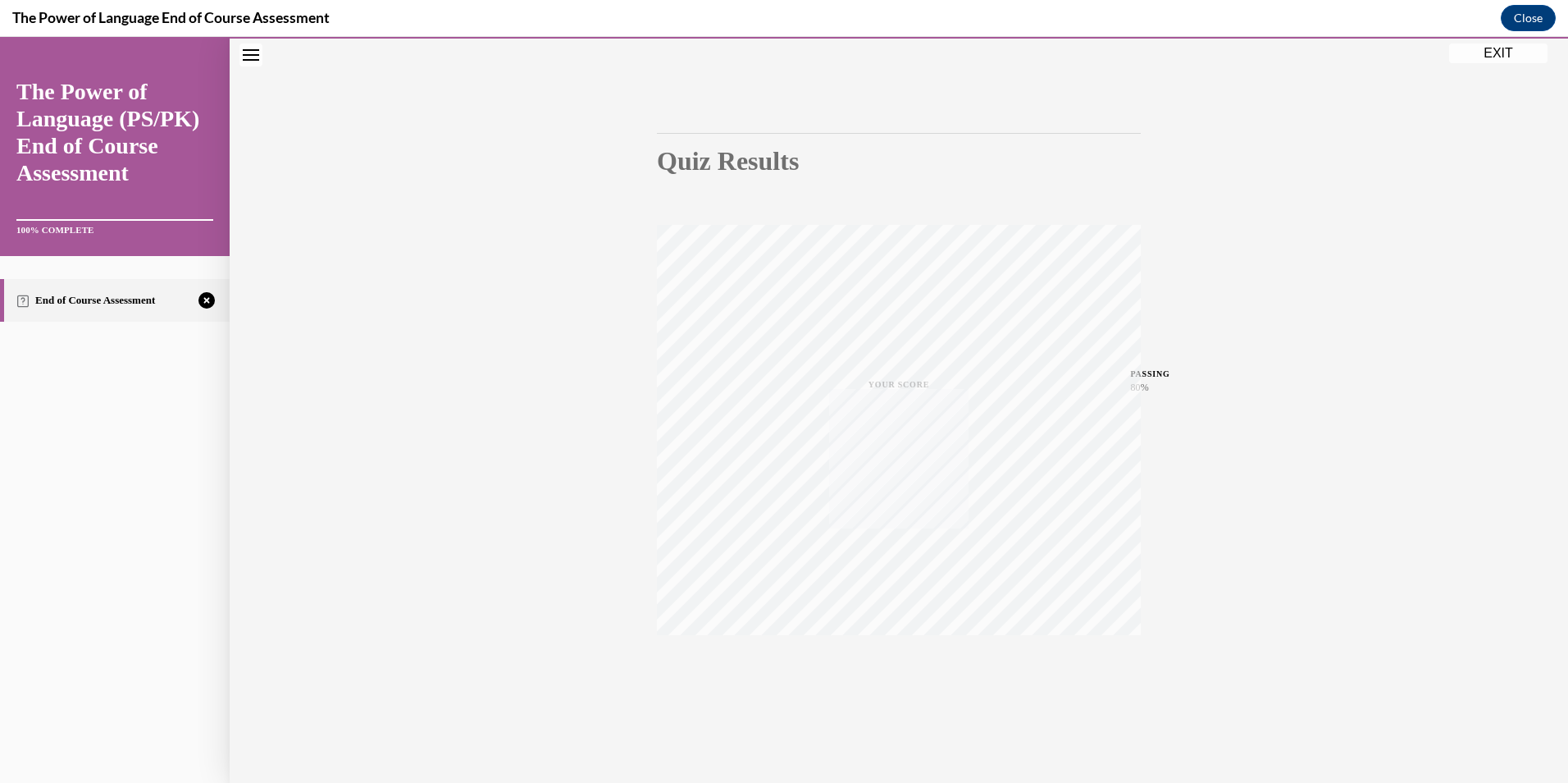
scroll to position [95, 0]
click at [893, 693] on button "TAKE AGAIN" at bounding box center [899, 671] width 98 height 74
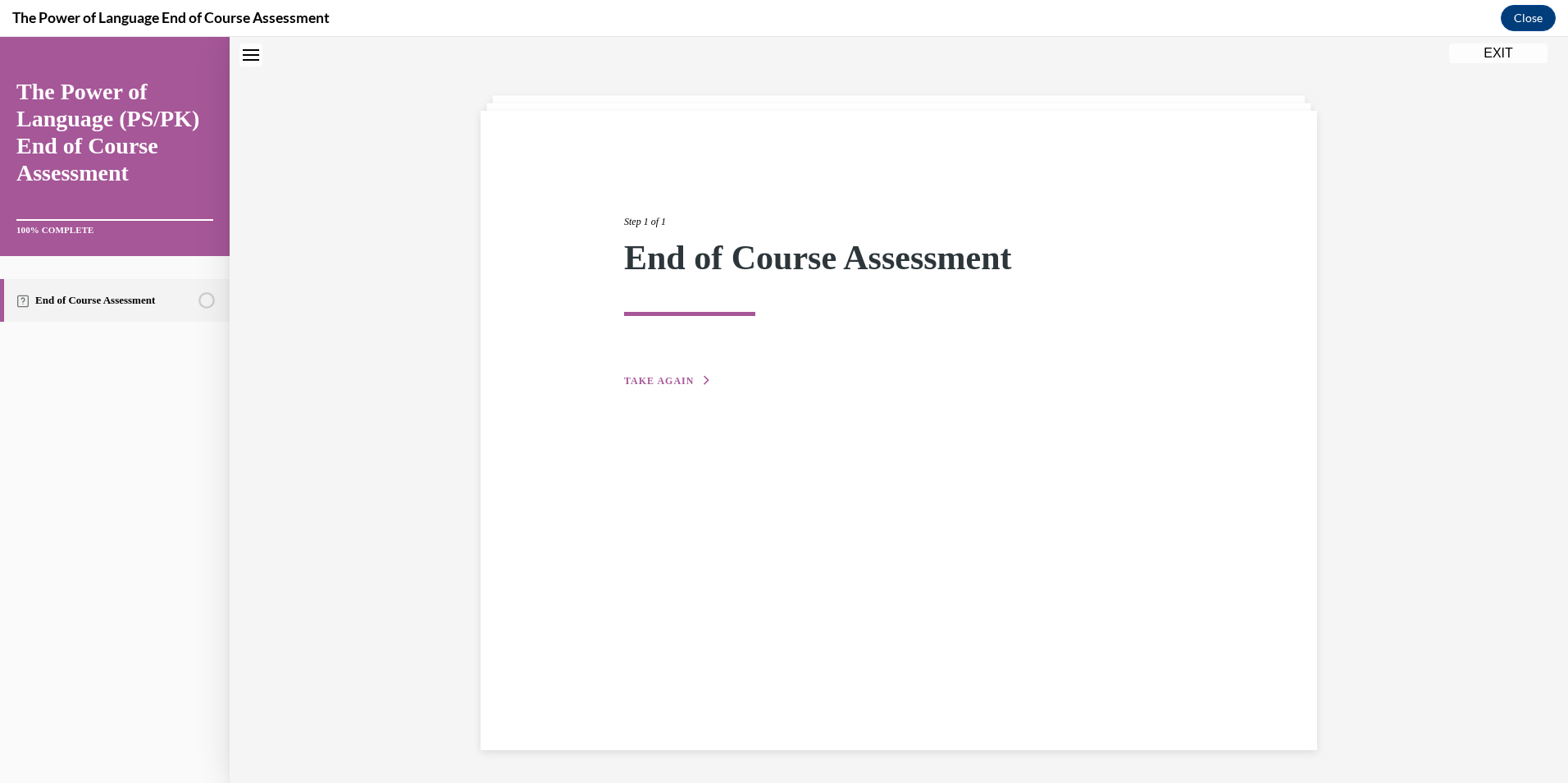
scroll to position [51, 0]
click at [652, 378] on span "TAKE AGAIN" at bounding box center [659, 380] width 70 height 11
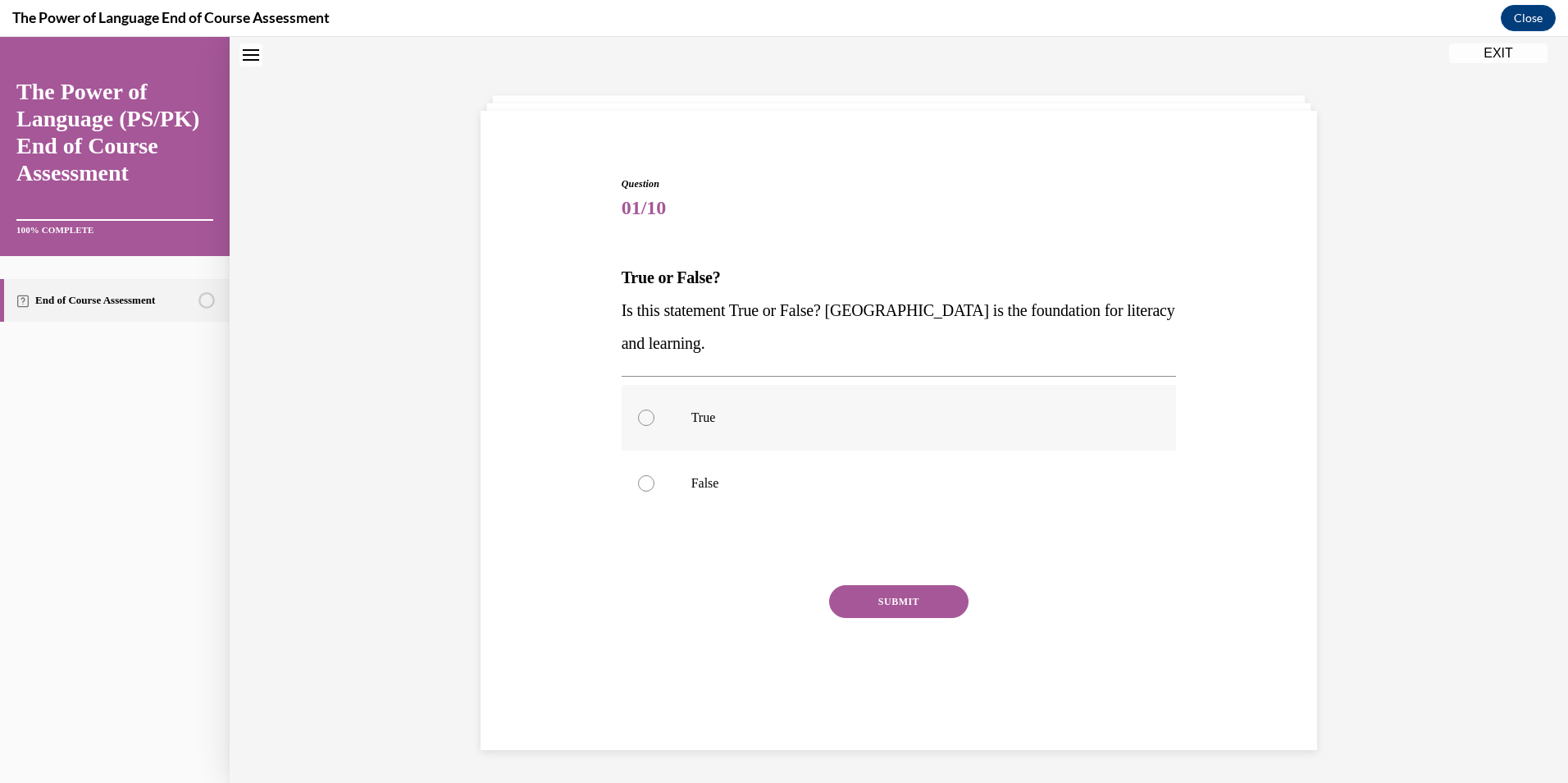
click at [670, 415] on label "True" at bounding box center [899, 418] width 555 height 65
click at [655, 415] on input "True" at bounding box center [647, 418] width 17 height 17
radio input "true"
click at [888, 589] on button "SUBMIT" at bounding box center [899, 601] width 140 height 33
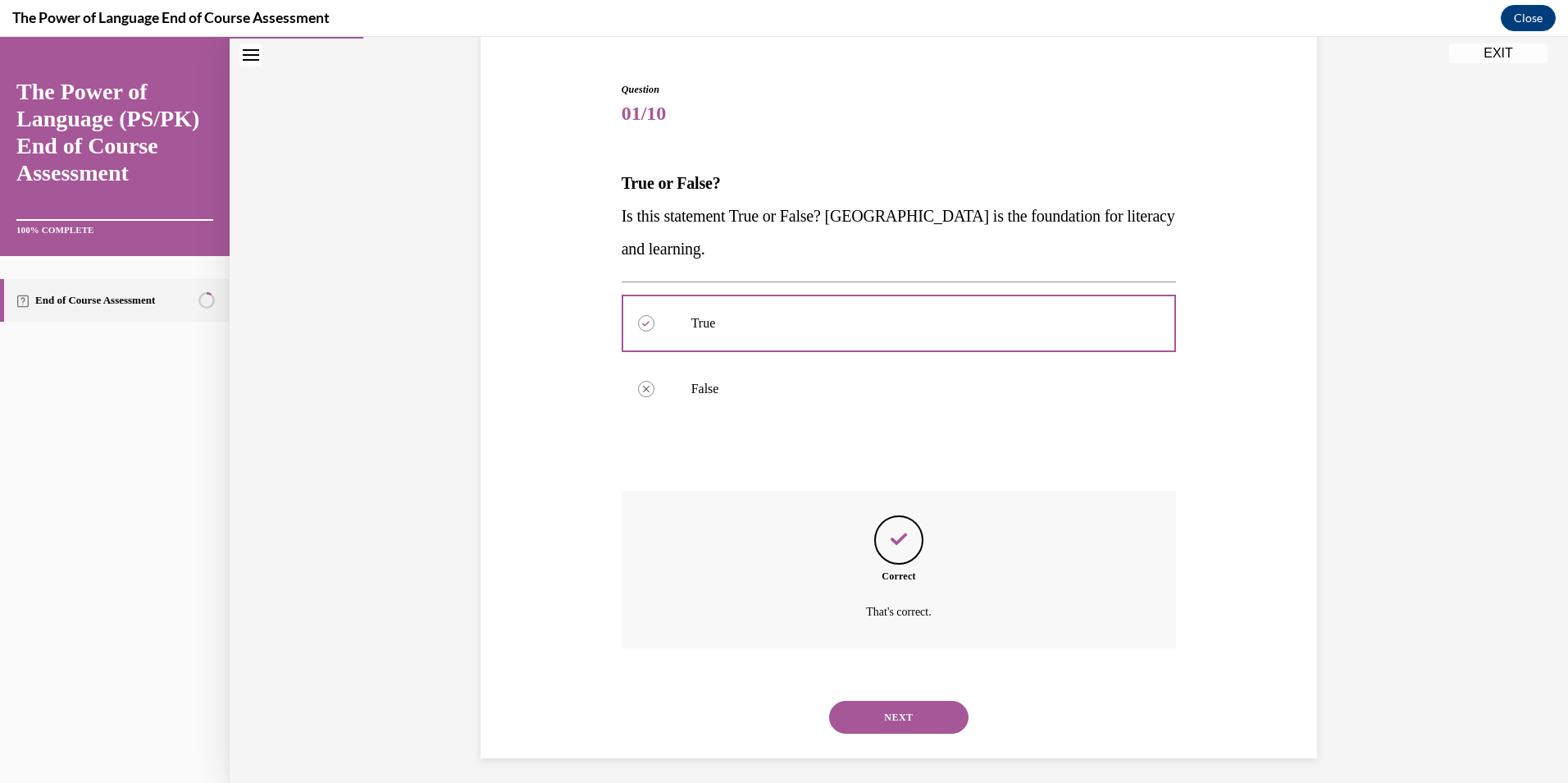
scroll to position [155, 0]
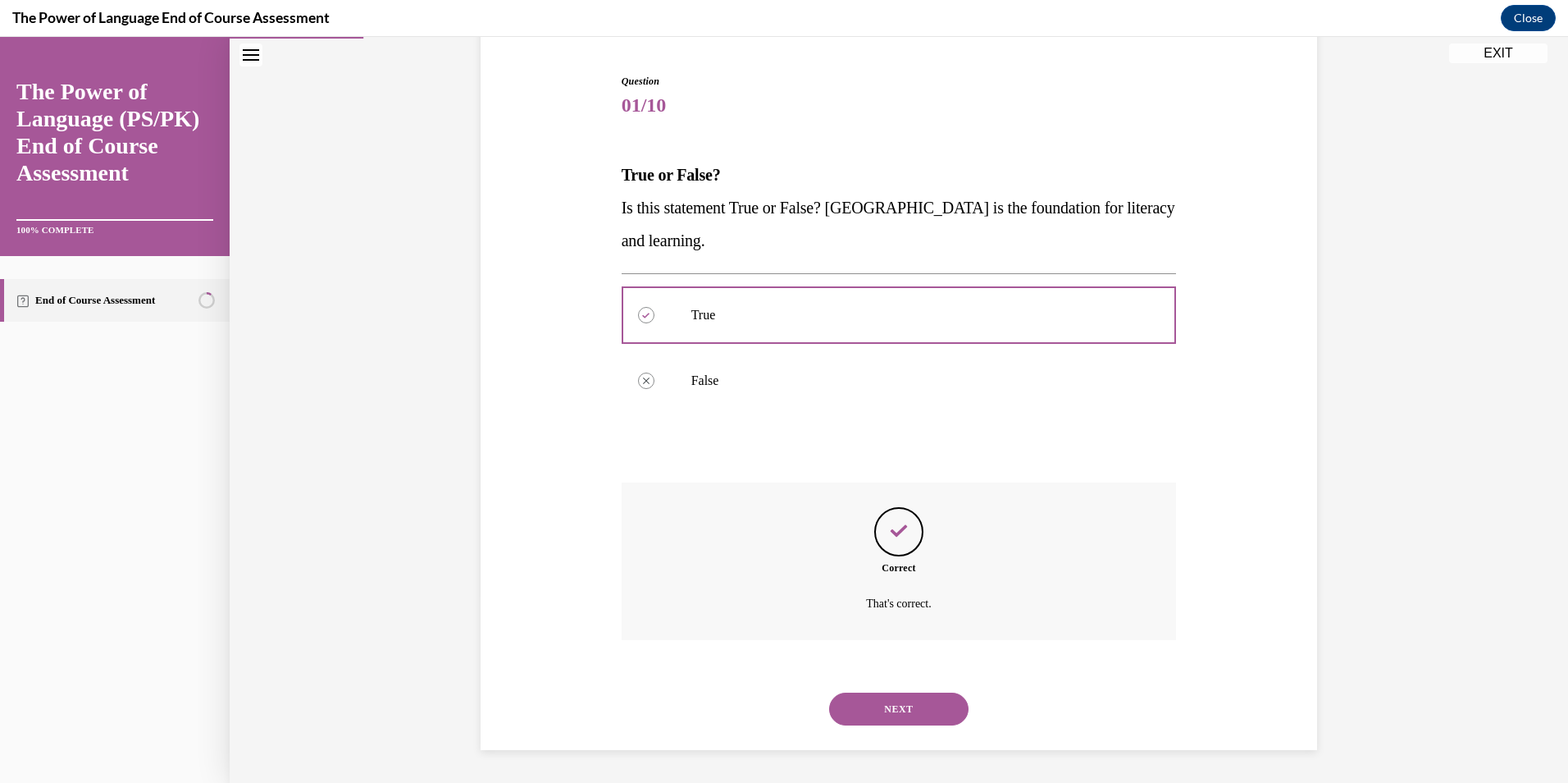
click at [929, 699] on button "NEXT" at bounding box center [899, 708] width 140 height 33
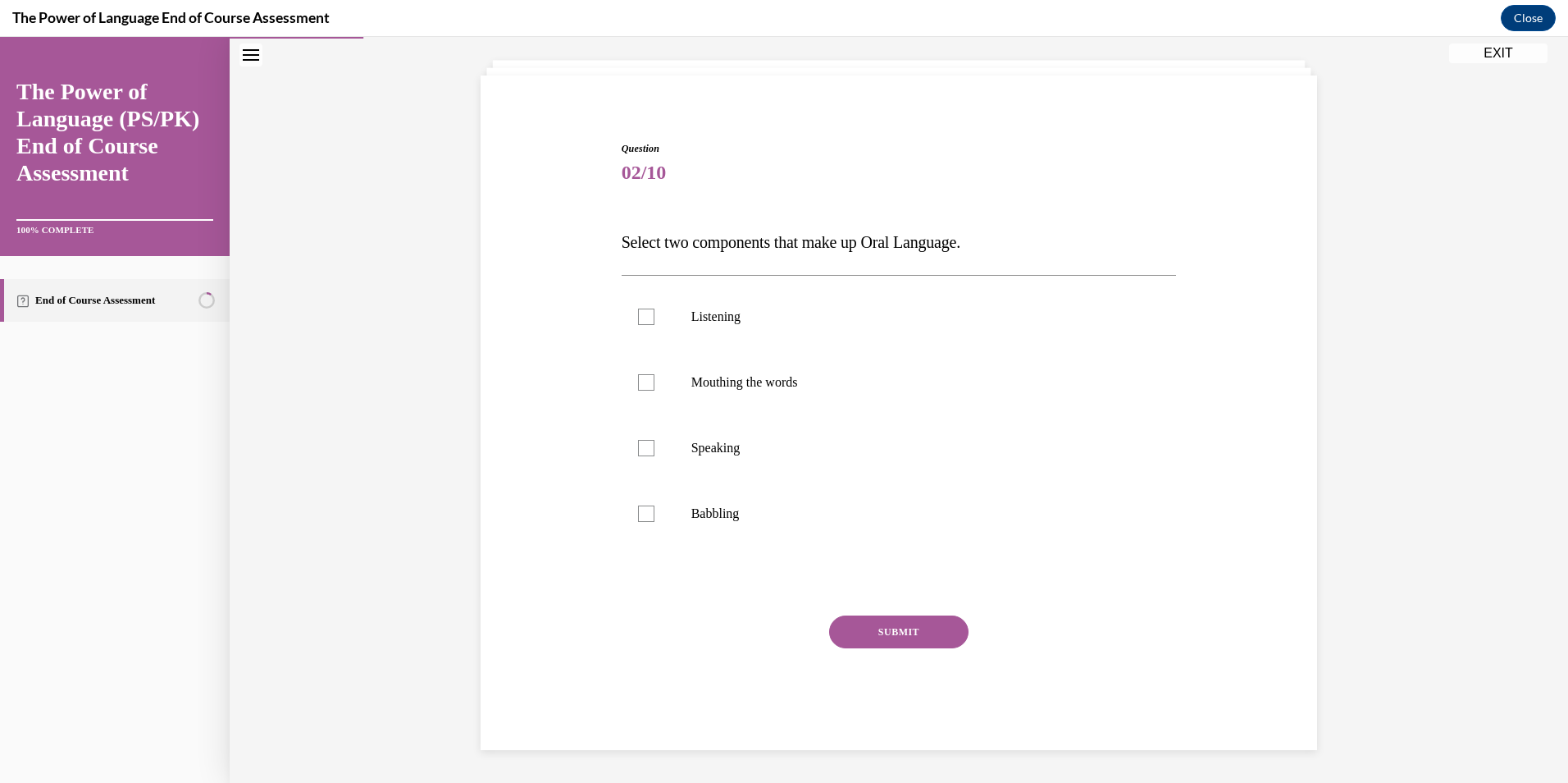
scroll to position [87, 0]
click at [800, 311] on p "Listening" at bounding box center [913, 317] width 444 height 17
click at [655, 311] on input "Listening" at bounding box center [647, 317] width 17 height 17
checkbox input "true"
drag, startPoint x: 775, startPoint y: 465, endPoint x: 777, endPoint y: 474, distance: 9.2
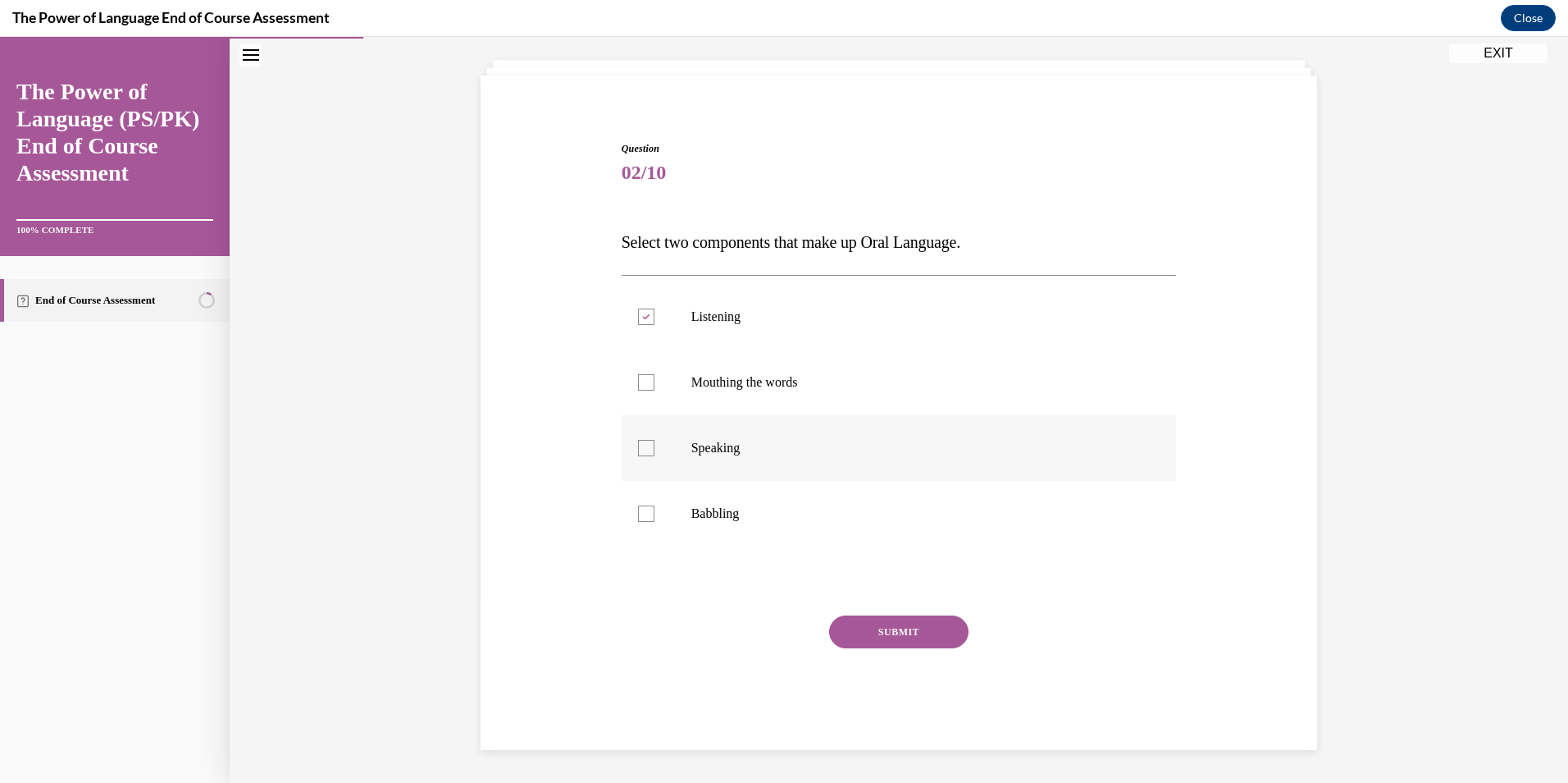
click at [775, 467] on label "Speaking" at bounding box center [899, 447] width 555 height 65
click at [655, 456] on input "Speaking" at bounding box center [647, 448] width 17 height 17
checkbox input "true"
click at [888, 618] on button "SUBMIT" at bounding box center [899, 631] width 140 height 33
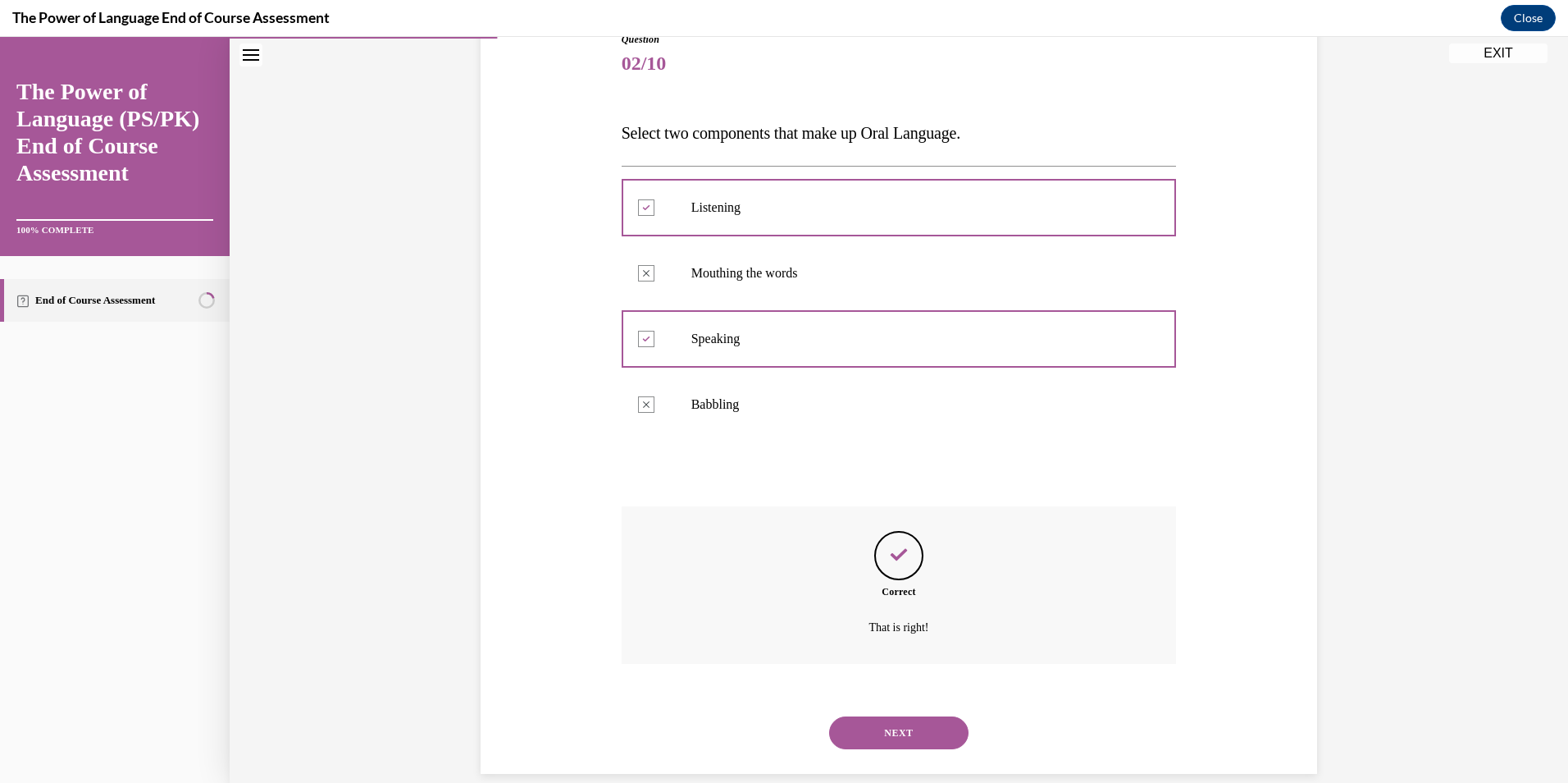
scroll to position [220, 0]
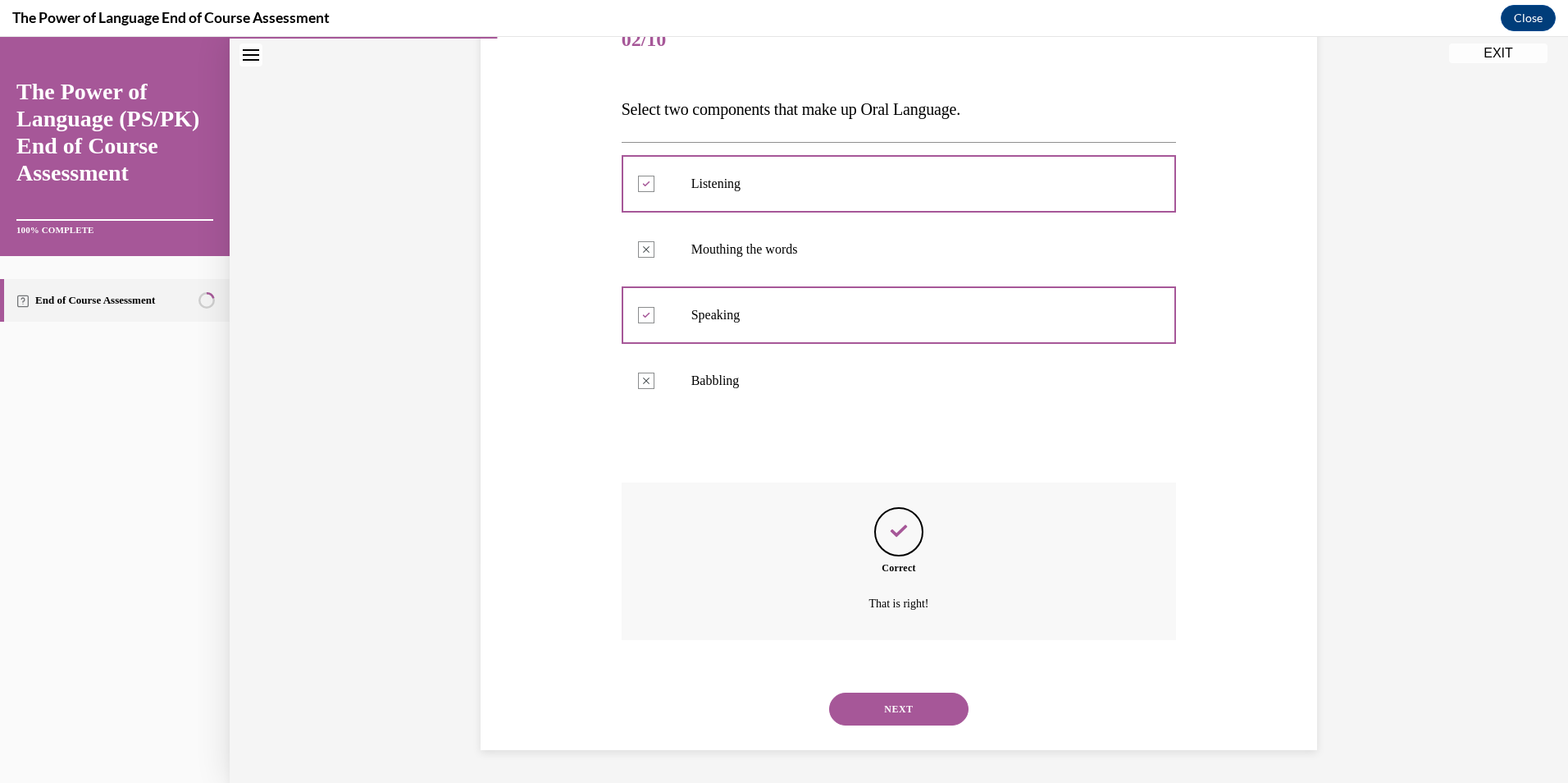
click at [896, 702] on button "NEXT" at bounding box center [899, 708] width 140 height 33
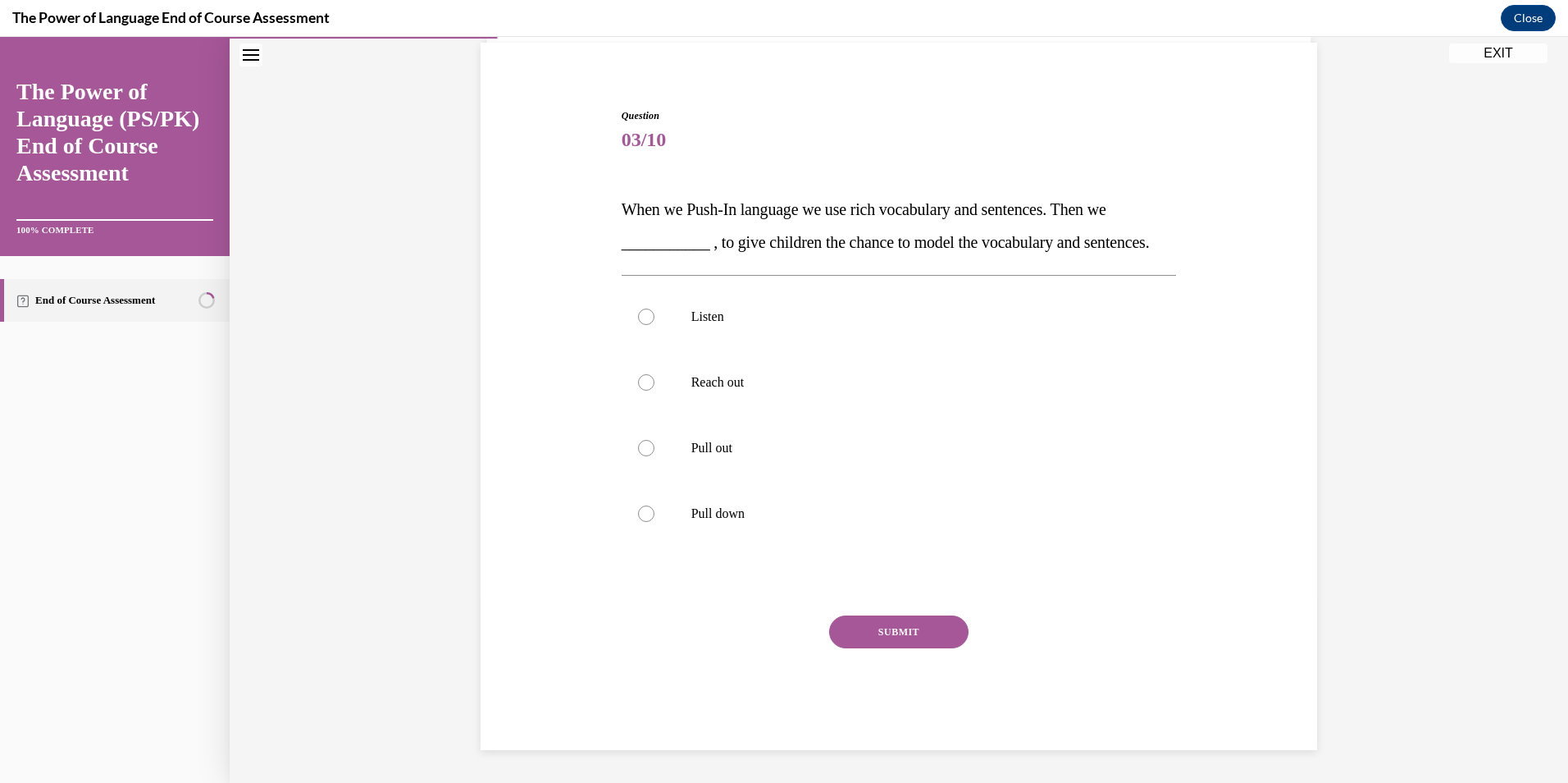
scroll to position [153, 0]
click at [817, 452] on p "Pull out" at bounding box center [913, 448] width 444 height 17
click at [655, 452] on input "Pull out" at bounding box center [647, 448] width 17 height 17
radio input "true"
click at [884, 637] on button "SUBMIT" at bounding box center [899, 631] width 140 height 33
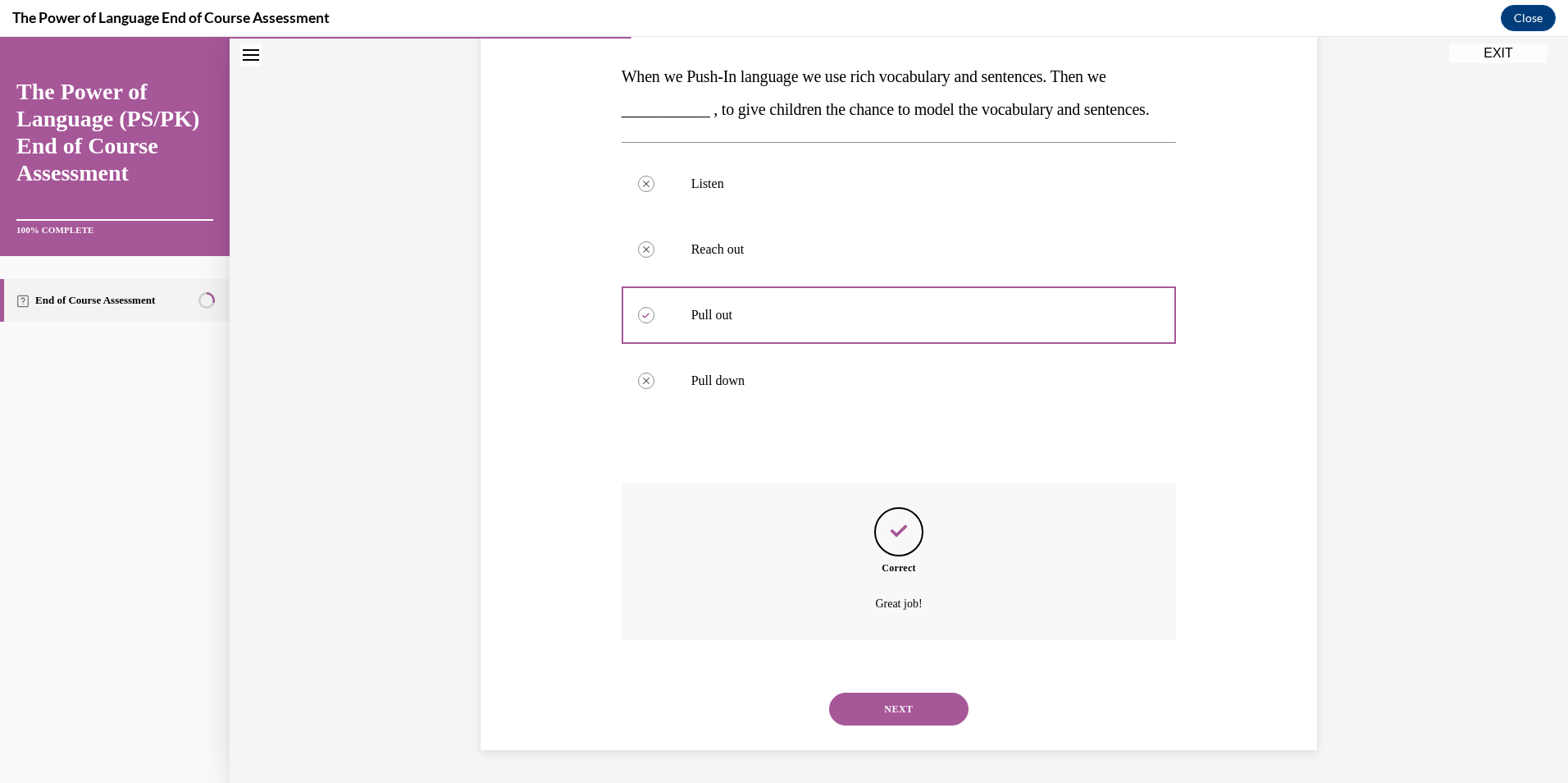
scroll to position [285, 0]
click at [912, 714] on button "NEXT" at bounding box center [899, 708] width 140 height 33
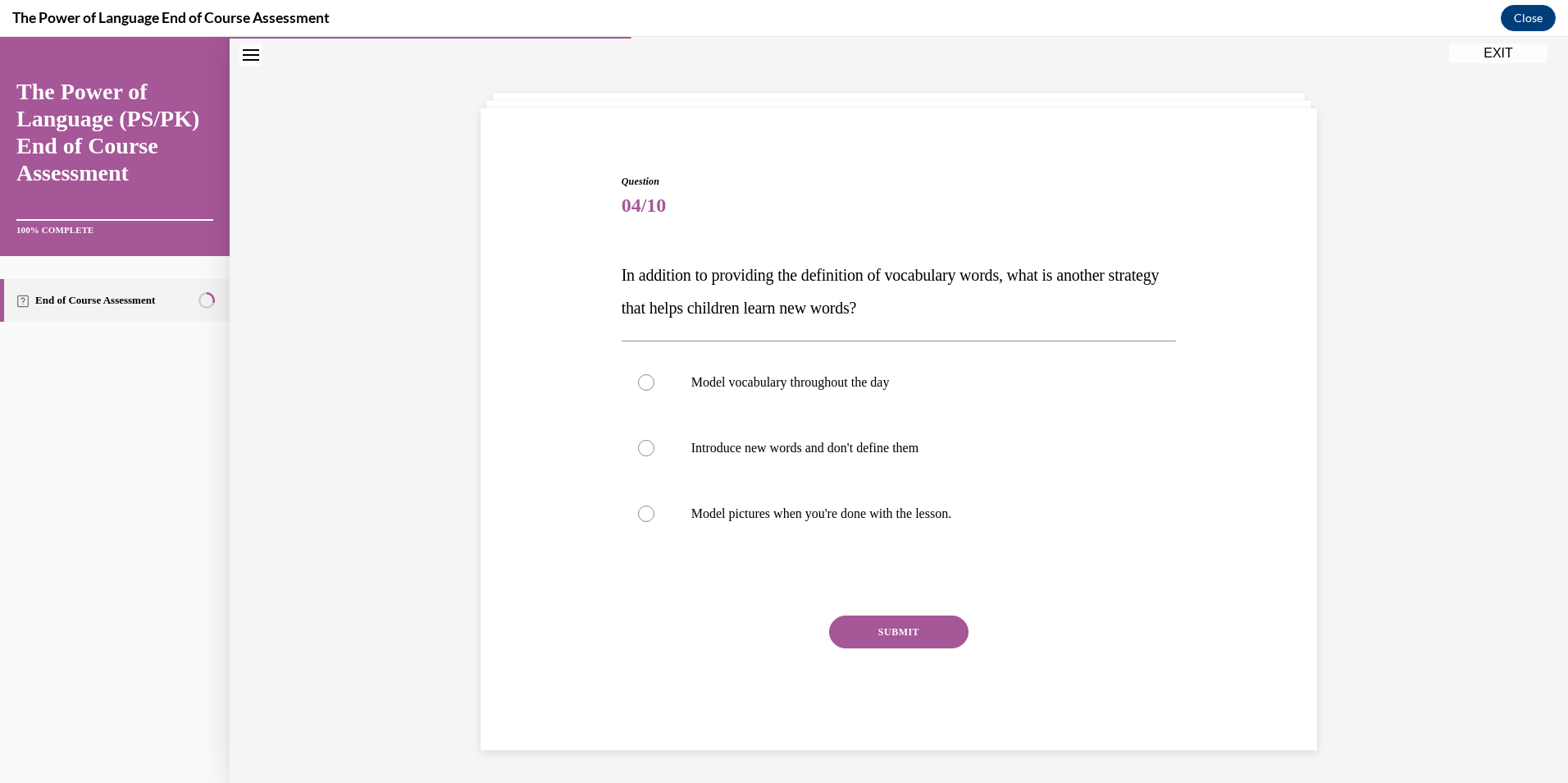
scroll to position [54, 0]
click at [757, 389] on p "Model vocabulary throughout the day" at bounding box center [913, 382] width 444 height 17
click at [655, 389] on input "Model vocabulary throughout the day" at bounding box center [647, 382] width 17 height 17
radio input "true"
click at [840, 627] on button "SUBMIT" at bounding box center [899, 631] width 140 height 33
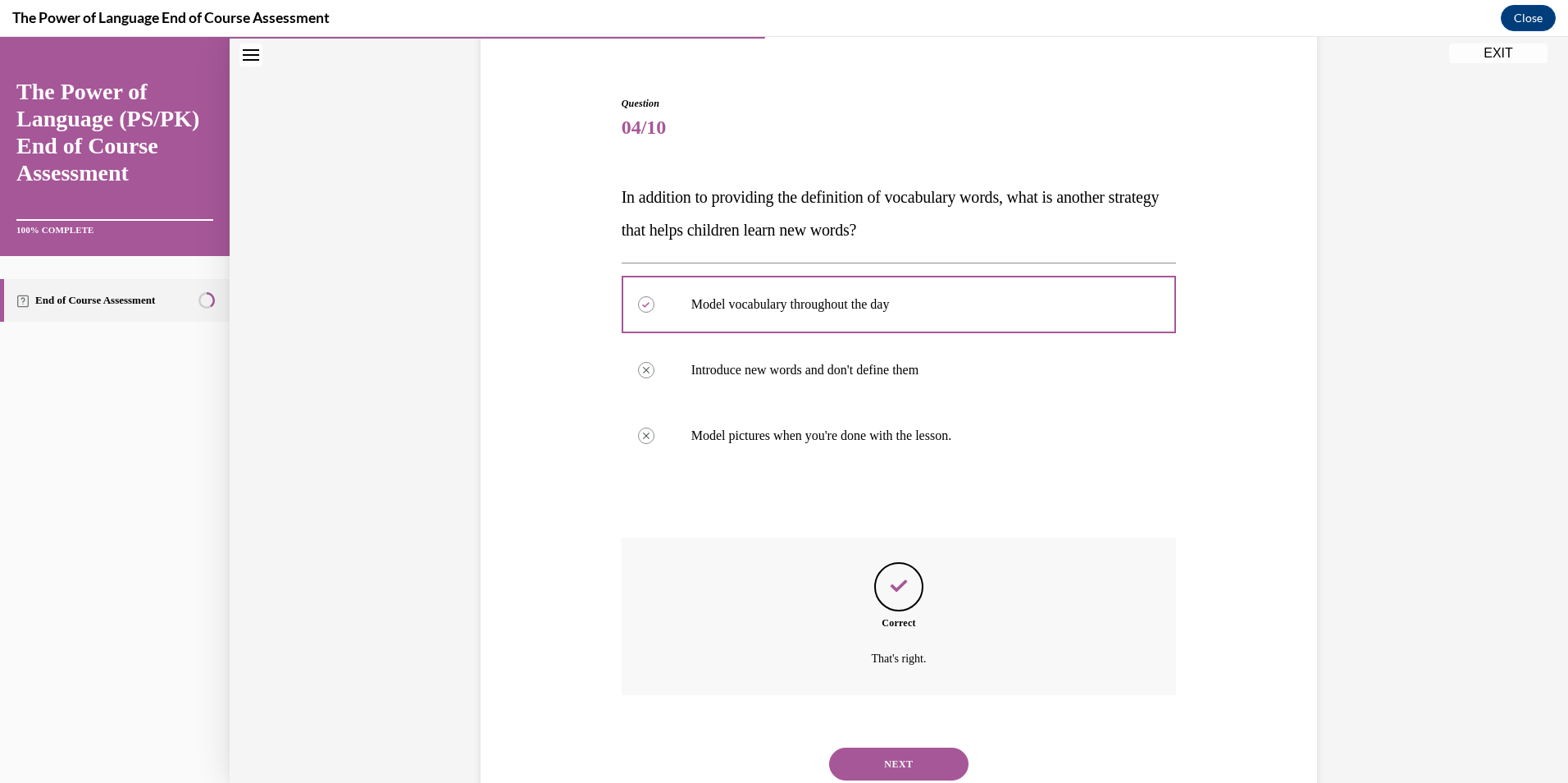
scroll to position [187, 0]
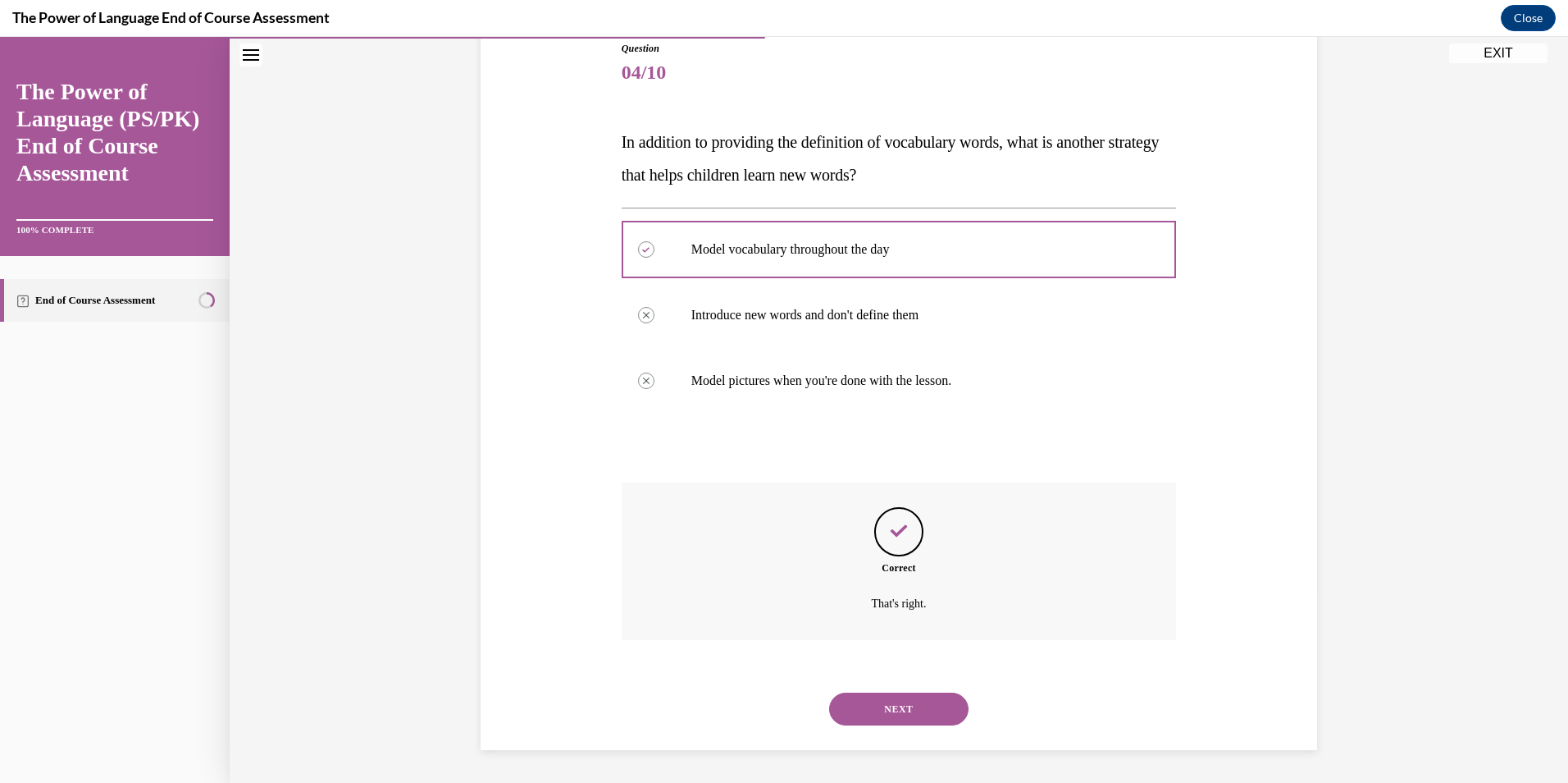
click at [899, 713] on button "NEXT" at bounding box center [899, 708] width 140 height 33
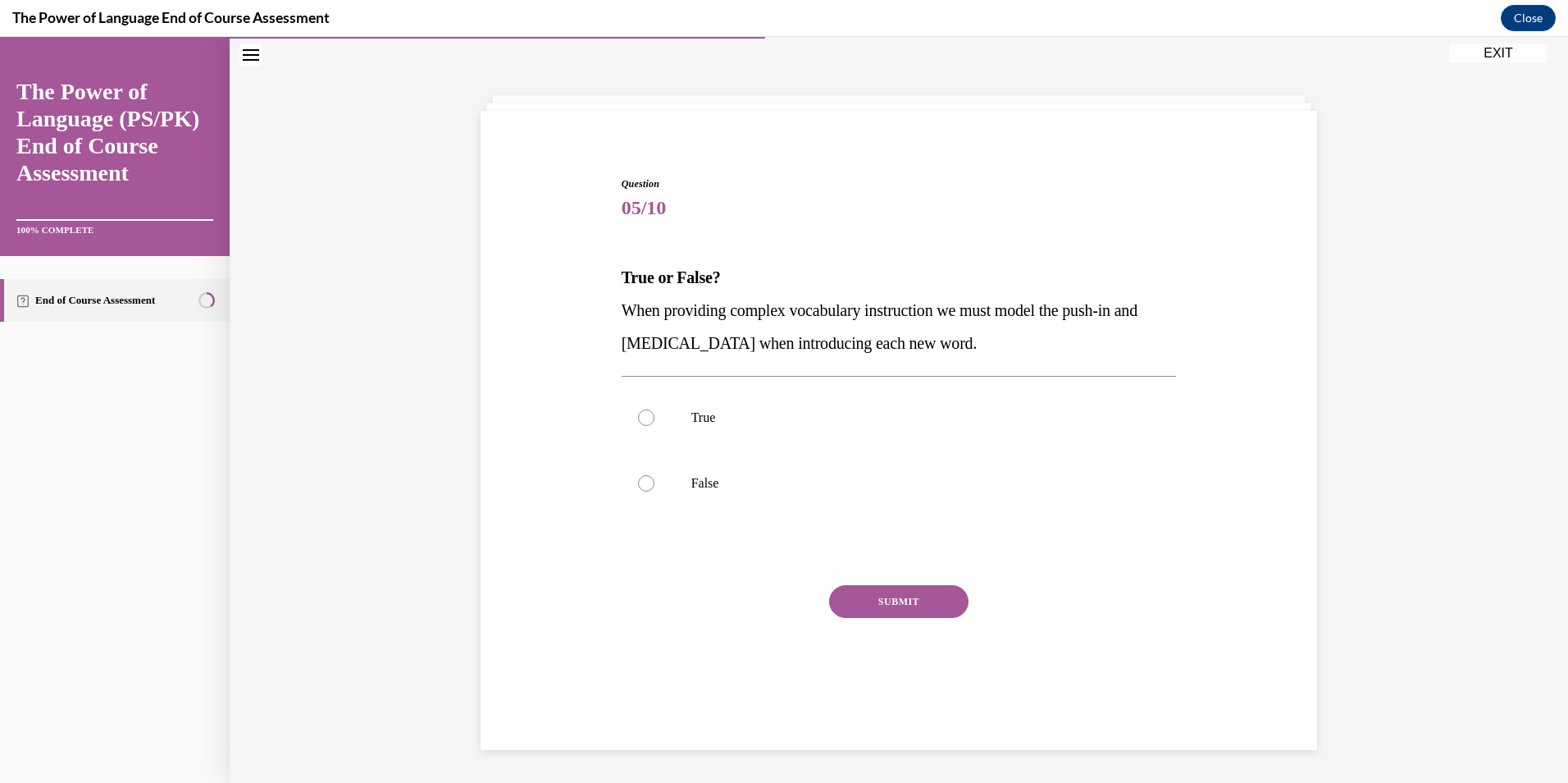
scroll to position [51, 0]
click at [800, 410] on p "True" at bounding box center [913, 418] width 444 height 17
click at [655, 410] on input "True" at bounding box center [647, 418] width 17 height 17
radio input "true"
click at [929, 611] on button "SUBMIT" at bounding box center [899, 601] width 140 height 33
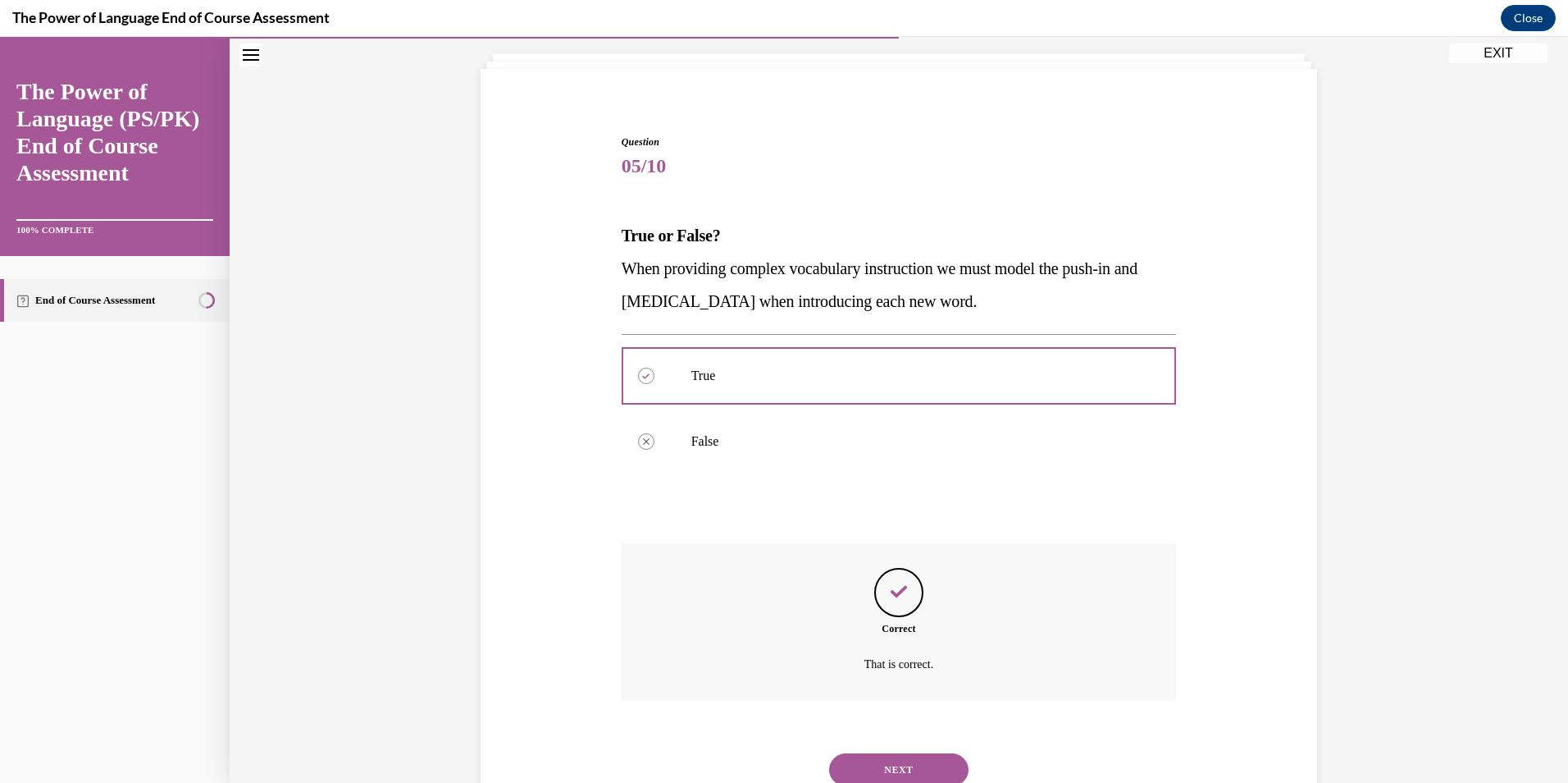
scroll to position [155, 0]
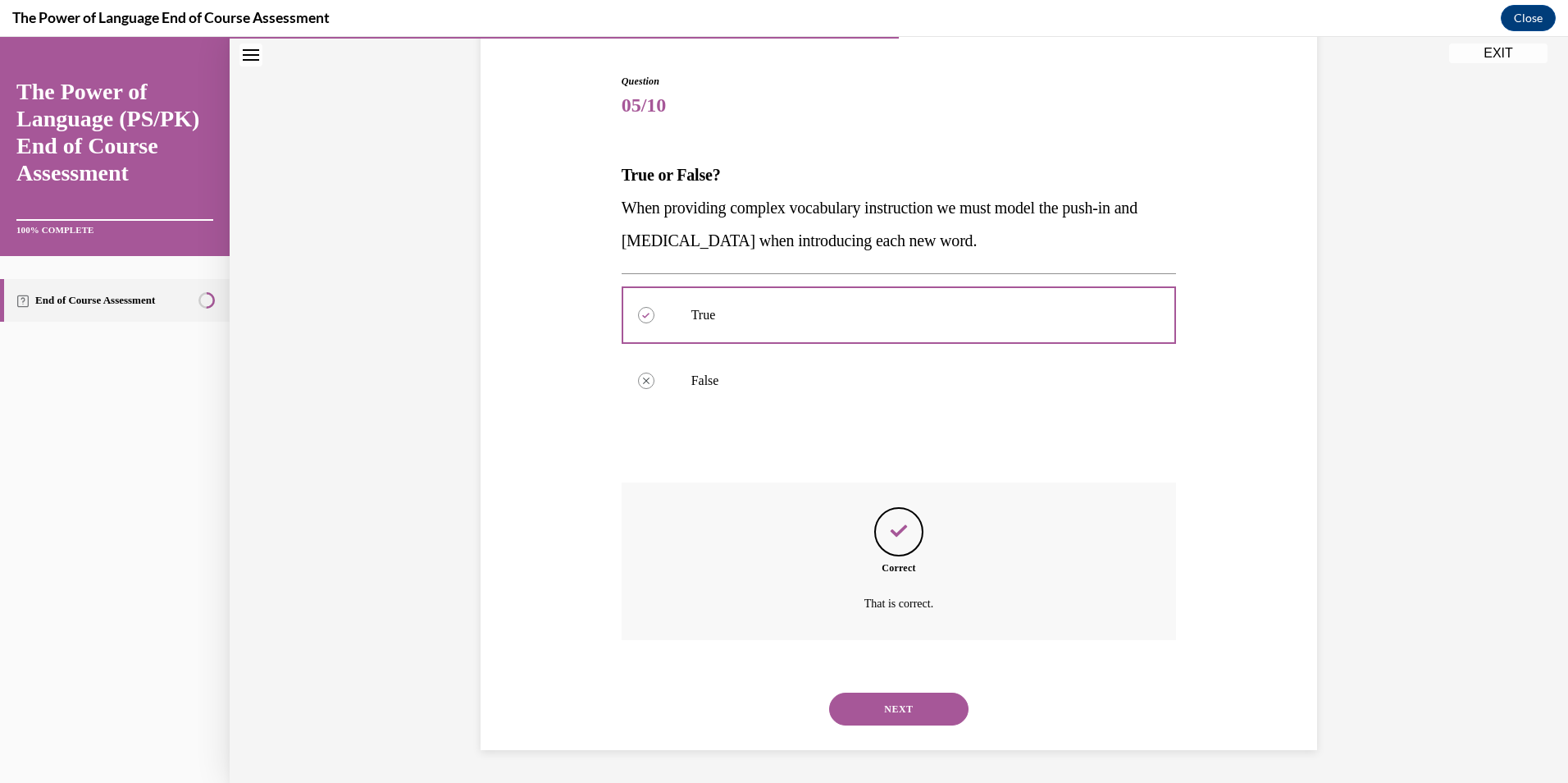
click at [908, 703] on button "NEXT" at bounding box center [899, 708] width 140 height 33
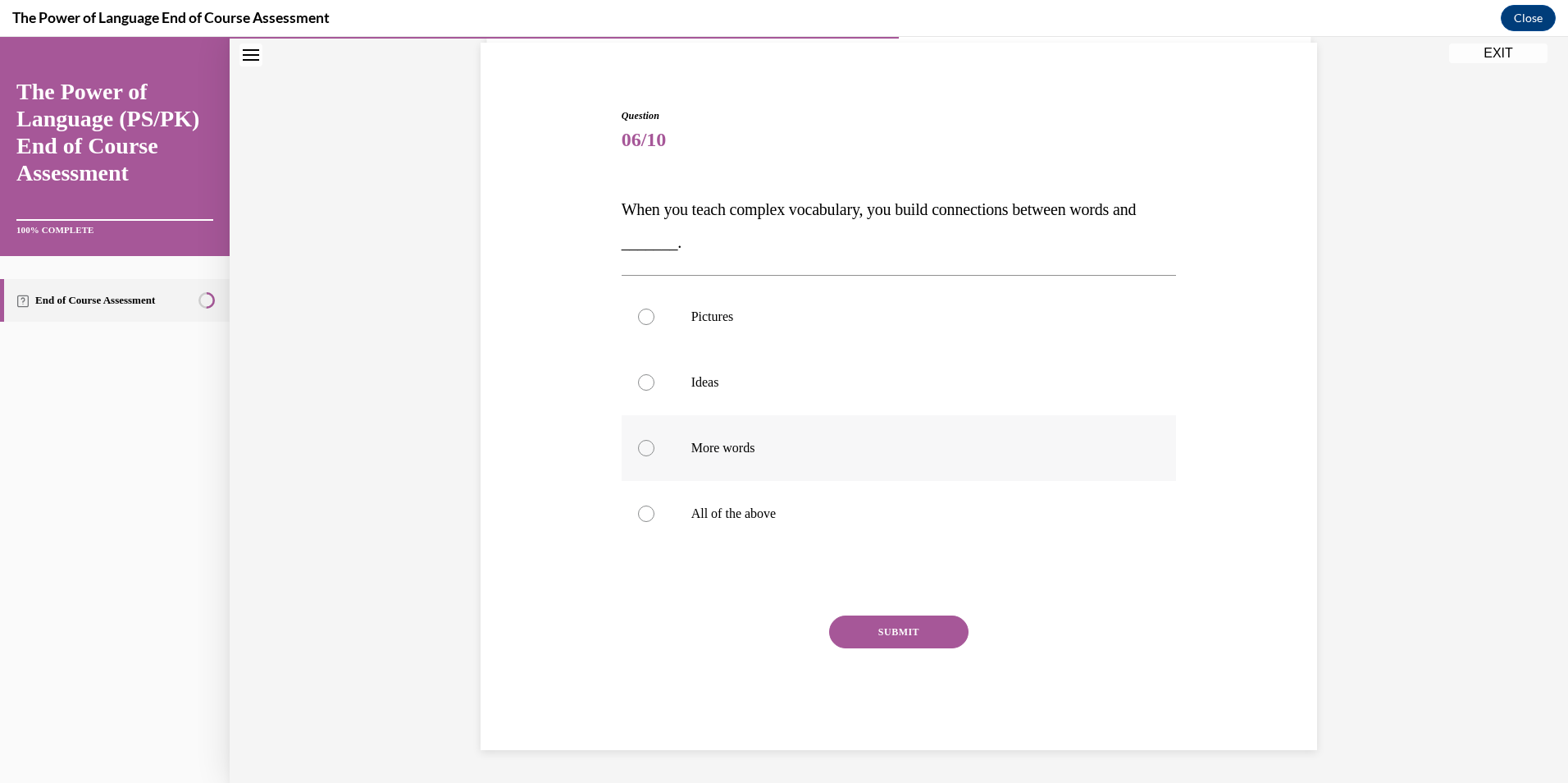
scroll to position [51, 0]
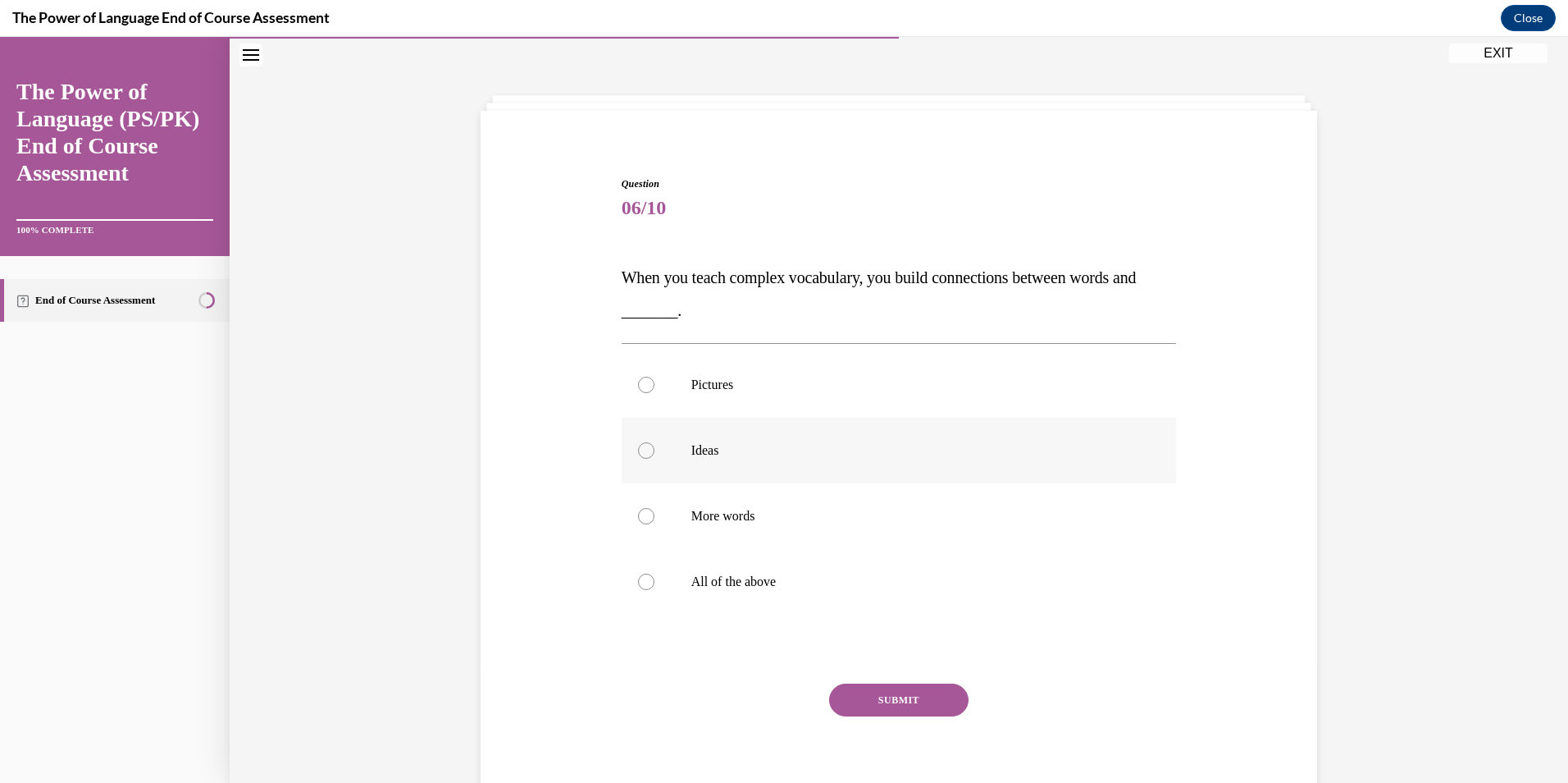
click at [834, 449] on p "Ideas" at bounding box center [913, 451] width 444 height 17
click at [655, 449] on input "Ideas" at bounding box center [647, 451] width 17 height 17
radio input "true"
click at [915, 701] on button "SUBMIT" at bounding box center [899, 699] width 140 height 33
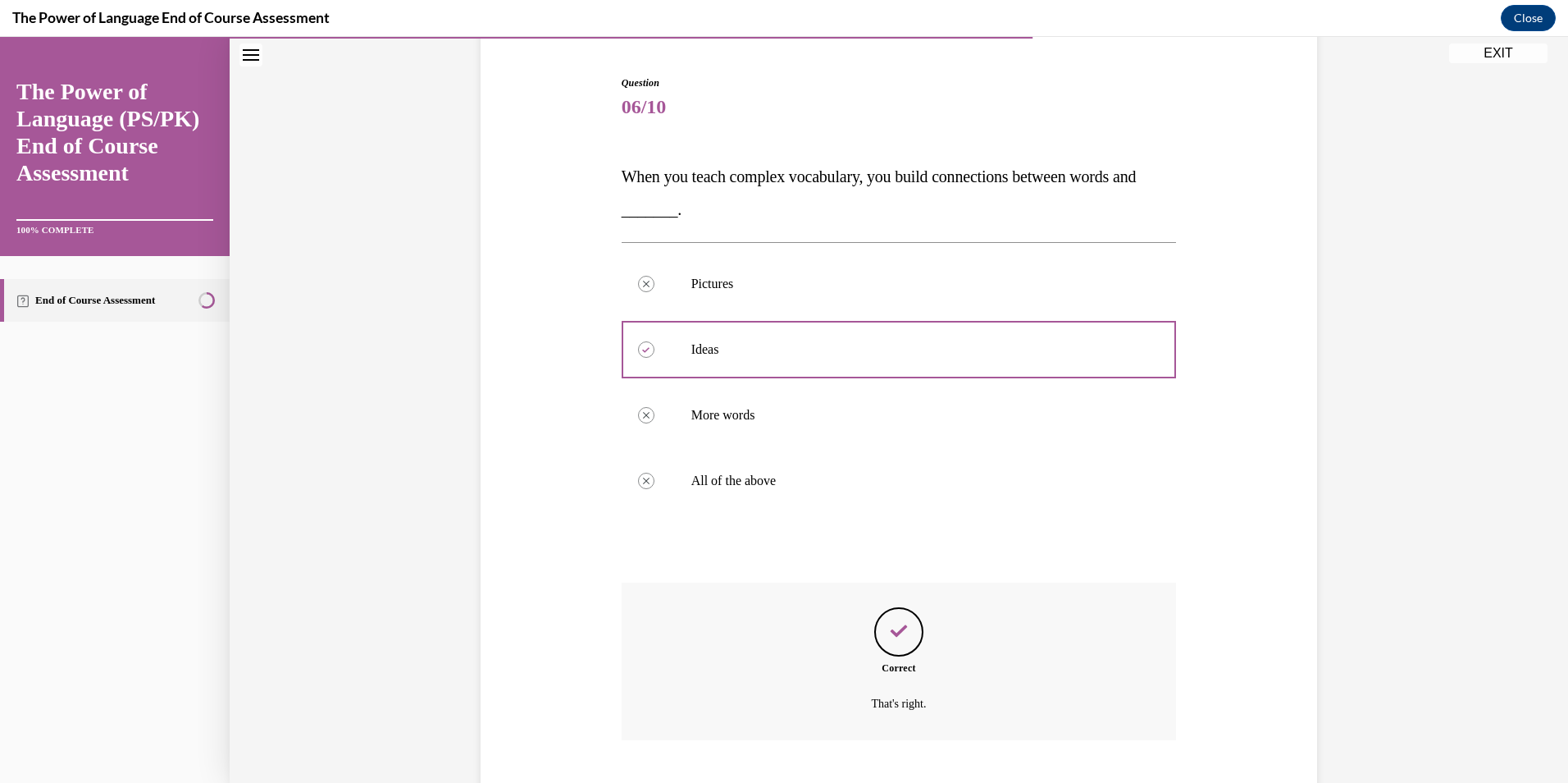
scroll to position [253, 0]
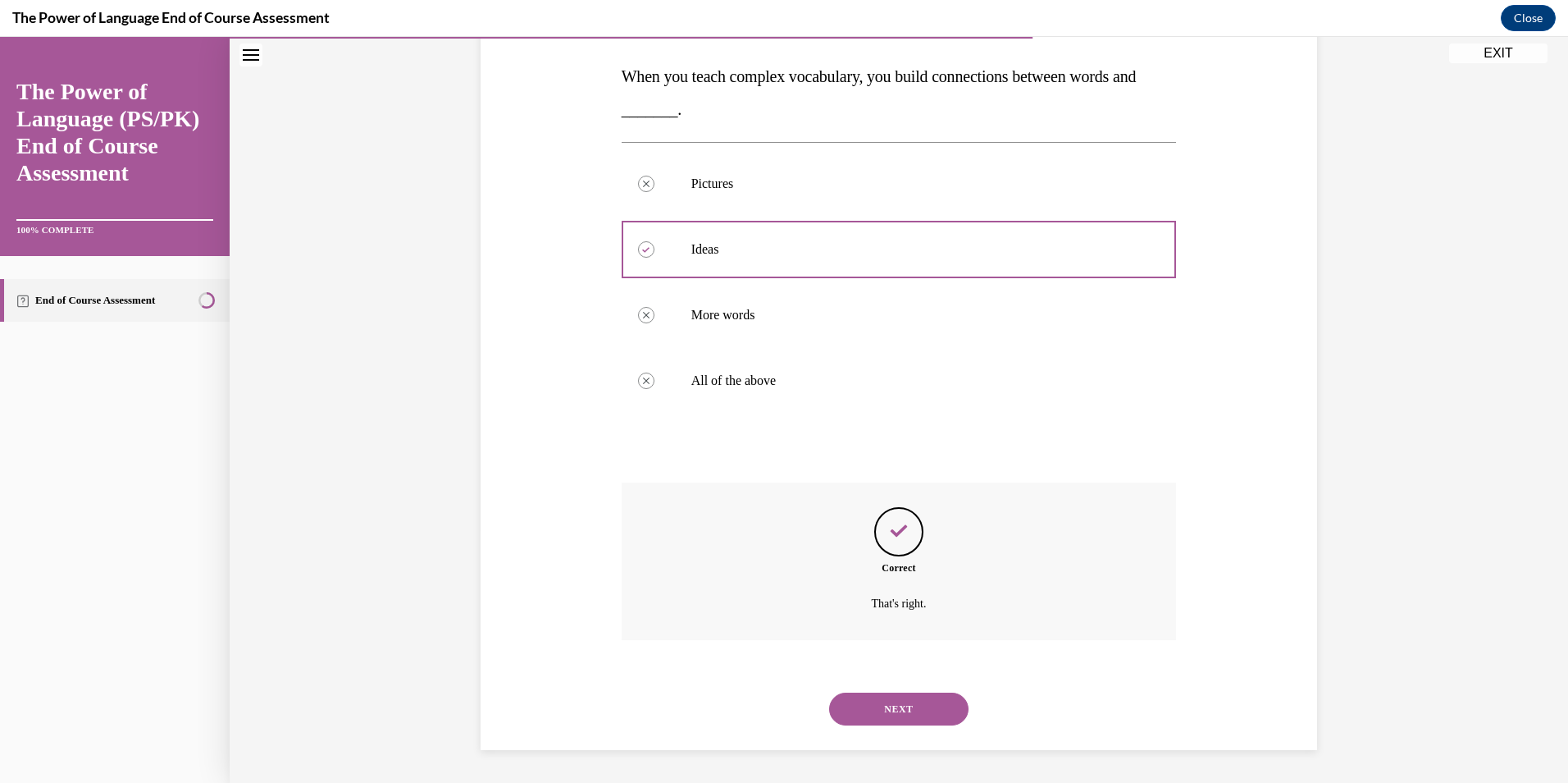
click at [877, 702] on button "NEXT" at bounding box center [899, 708] width 140 height 33
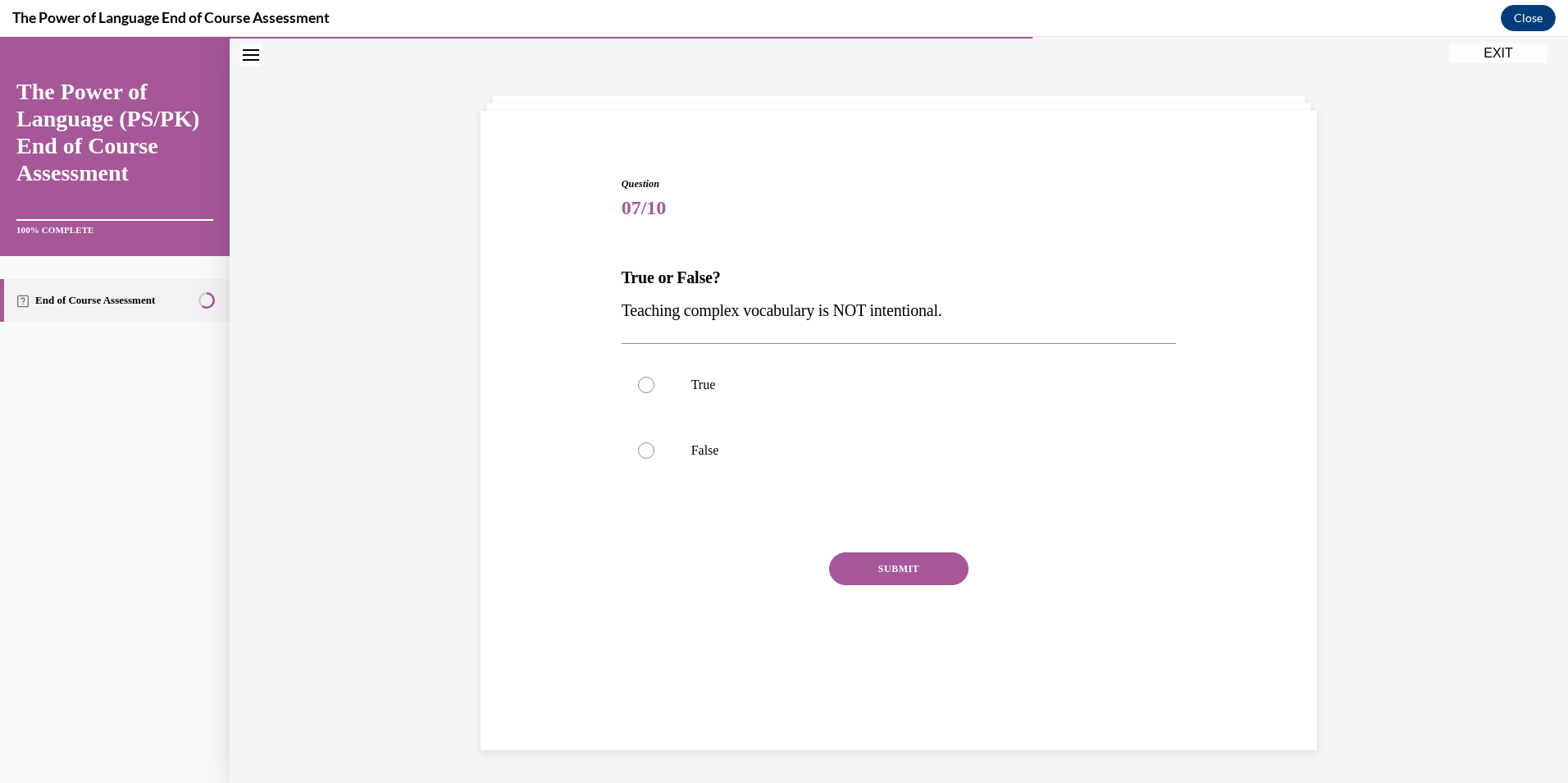
scroll to position [51, 0]
click at [793, 456] on p "False" at bounding box center [913, 451] width 444 height 17
click at [655, 456] on input "False" at bounding box center [647, 451] width 17 height 17
radio input "true"
click at [865, 561] on button "SUBMIT" at bounding box center [899, 568] width 140 height 33
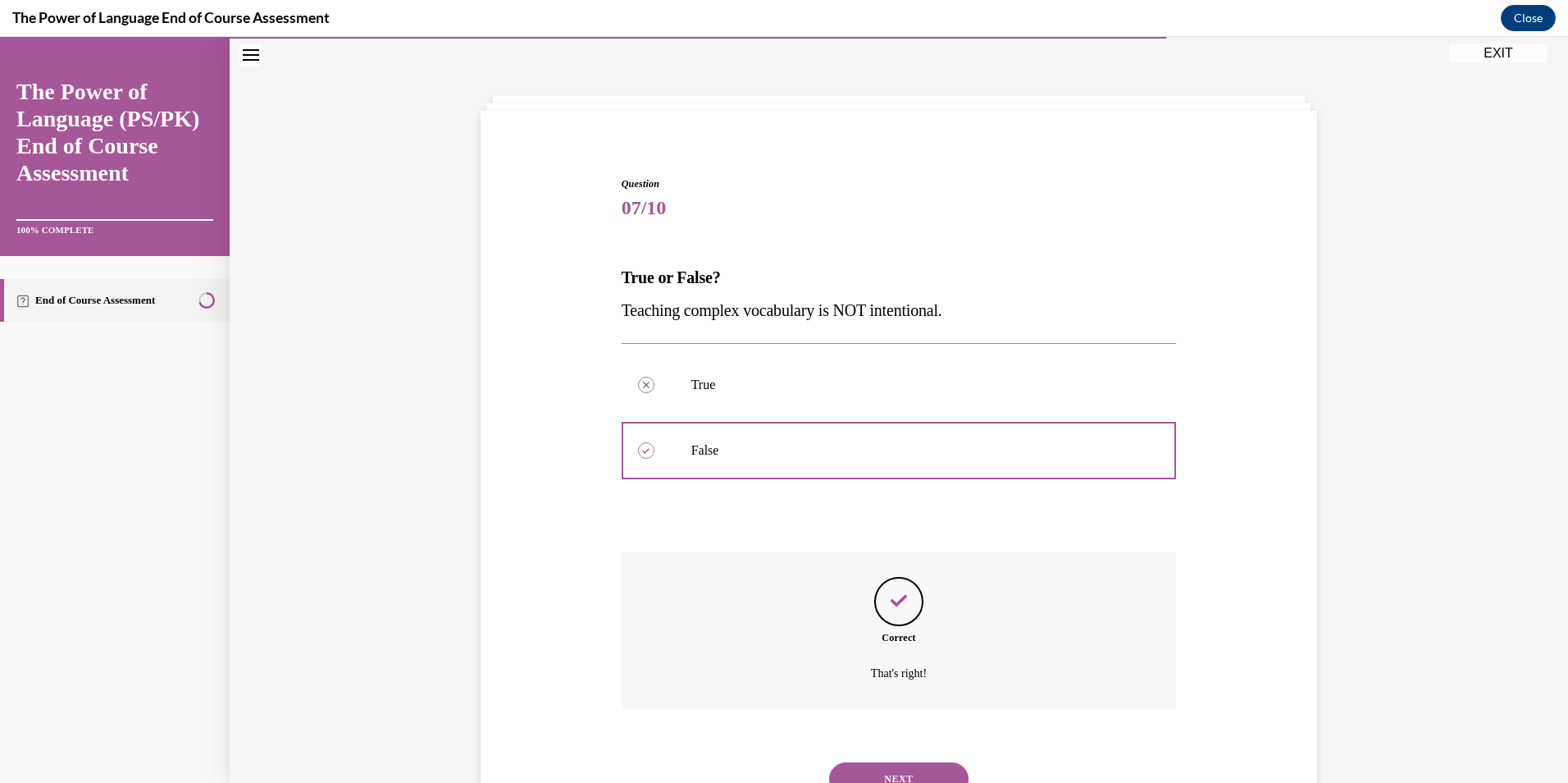
scroll to position [121, 0]
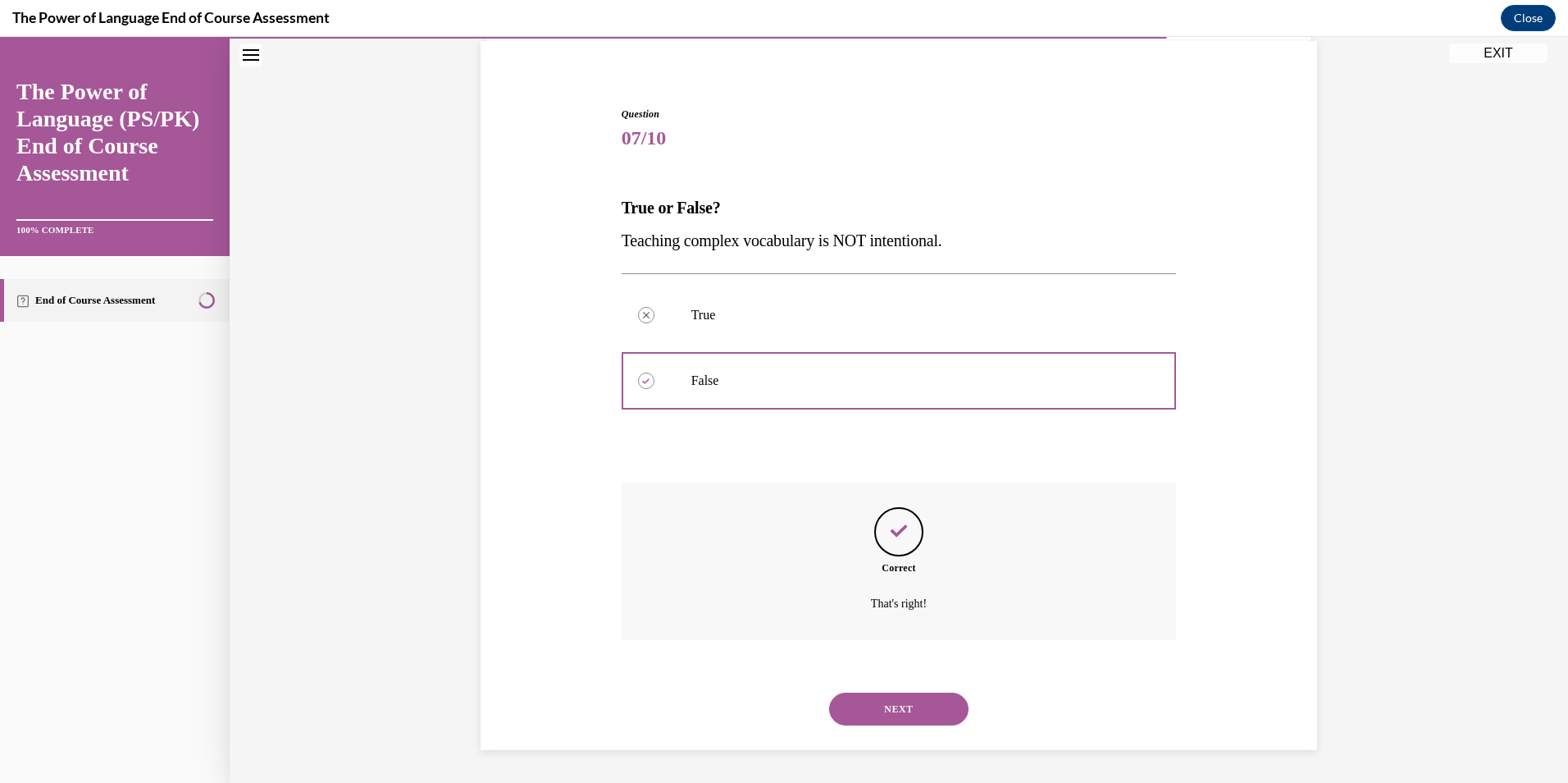
click at [920, 722] on button "NEXT" at bounding box center [899, 708] width 140 height 33
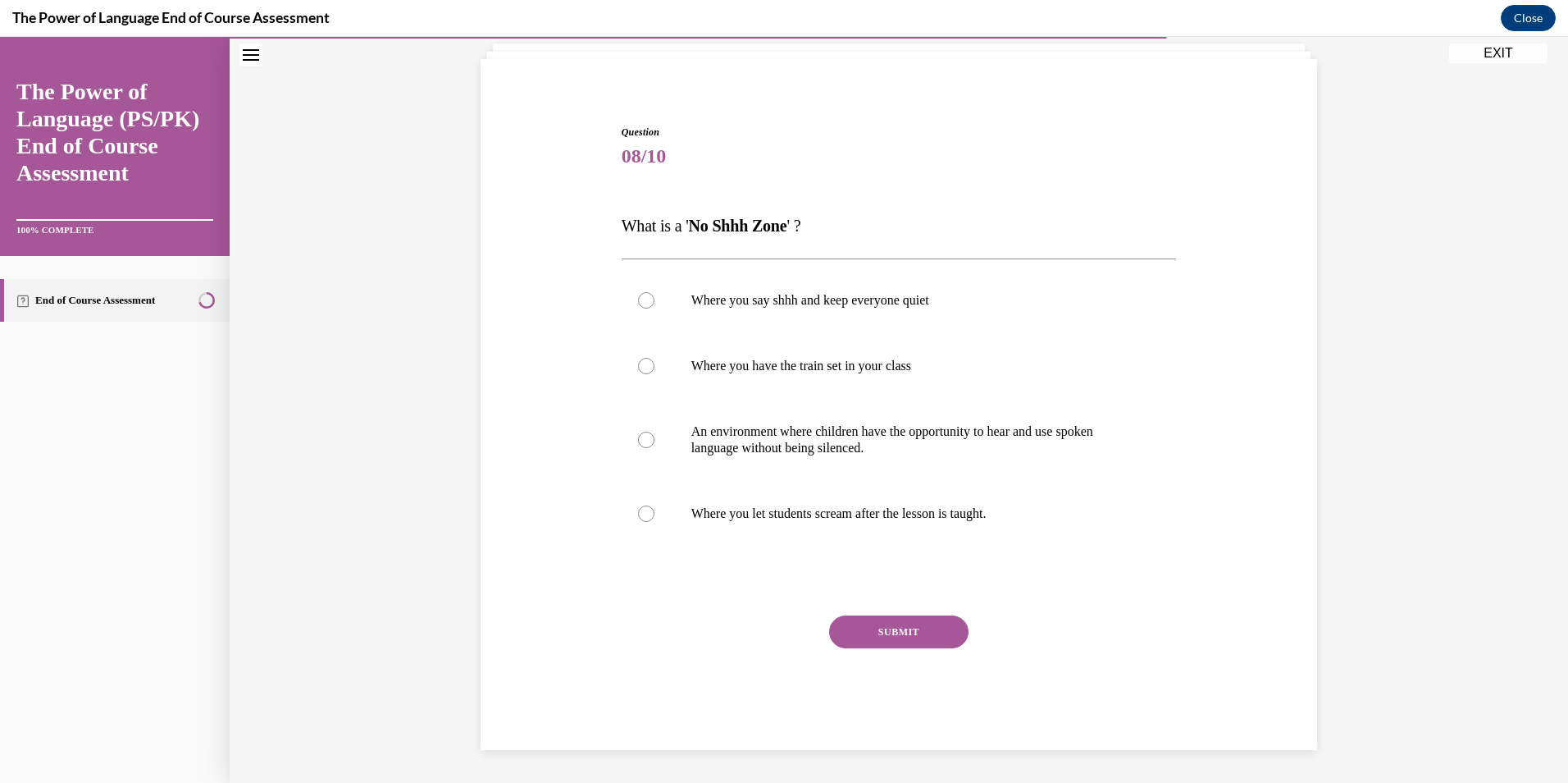
scroll to position [68, 0]
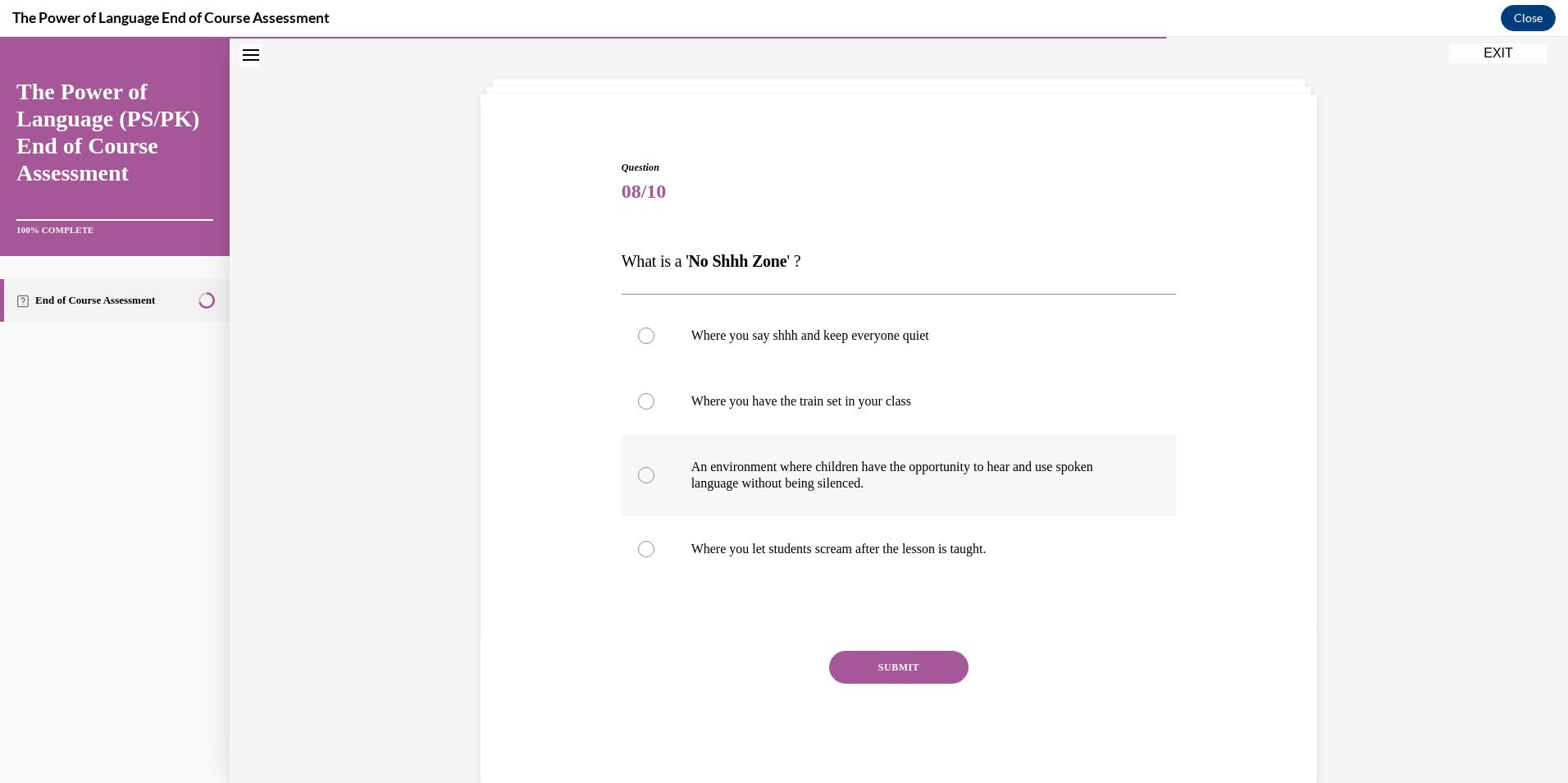
click at [775, 479] on p "An environment where children have the opportunity to hear and use spoken langu…" at bounding box center [913, 474] width 444 height 33
click at [655, 479] on input "An environment where children have the opportunity to hear and use spoken langu…" at bounding box center [647, 475] width 17 height 17
radio input "true"
click at [889, 662] on button "SUBMIT" at bounding box center [899, 666] width 140 height 33
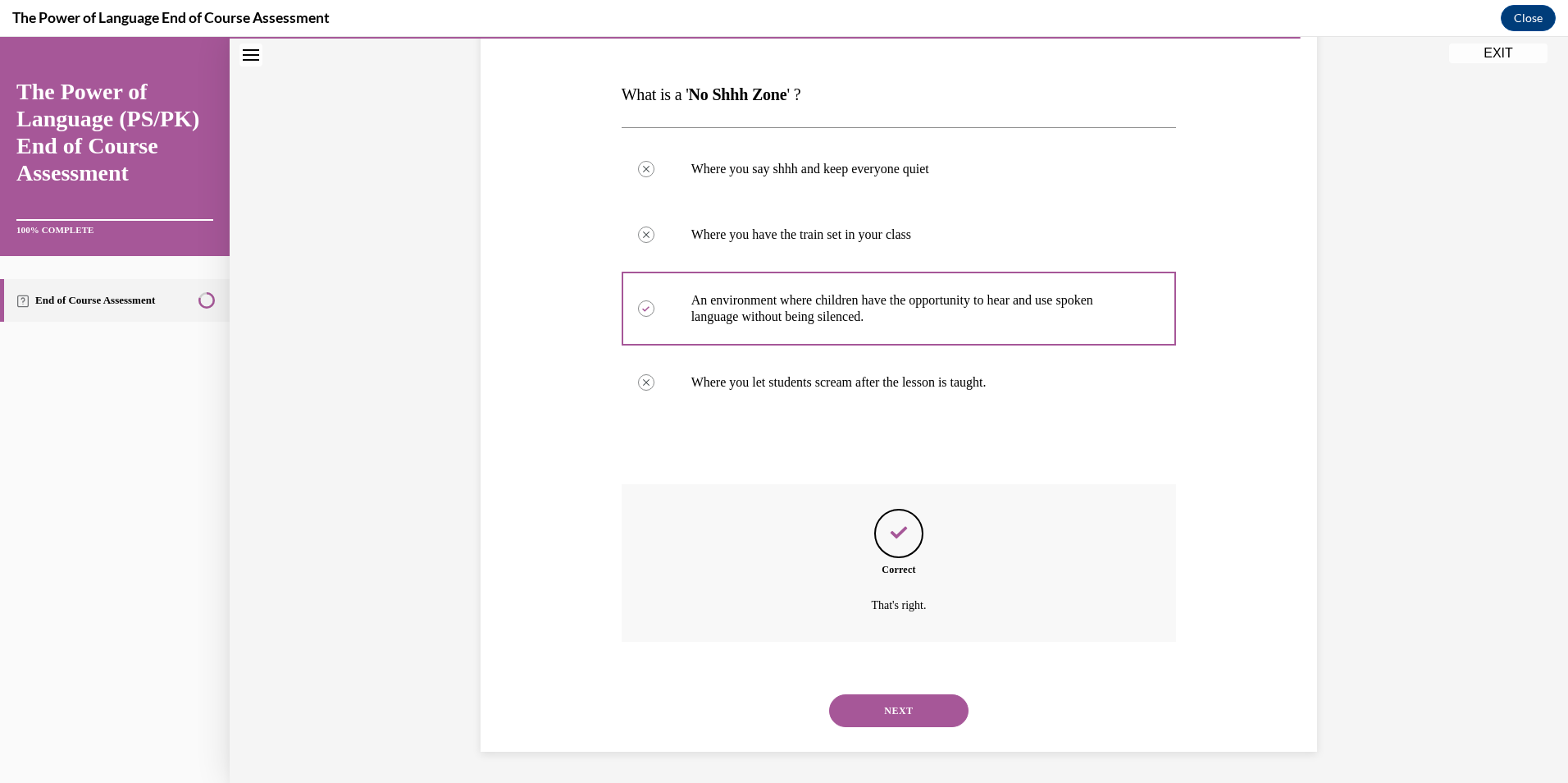
scroll to position [237, 0]
click at [885, 696] on button "NEXT" at bounding box center [899, 708] width 140 height 33
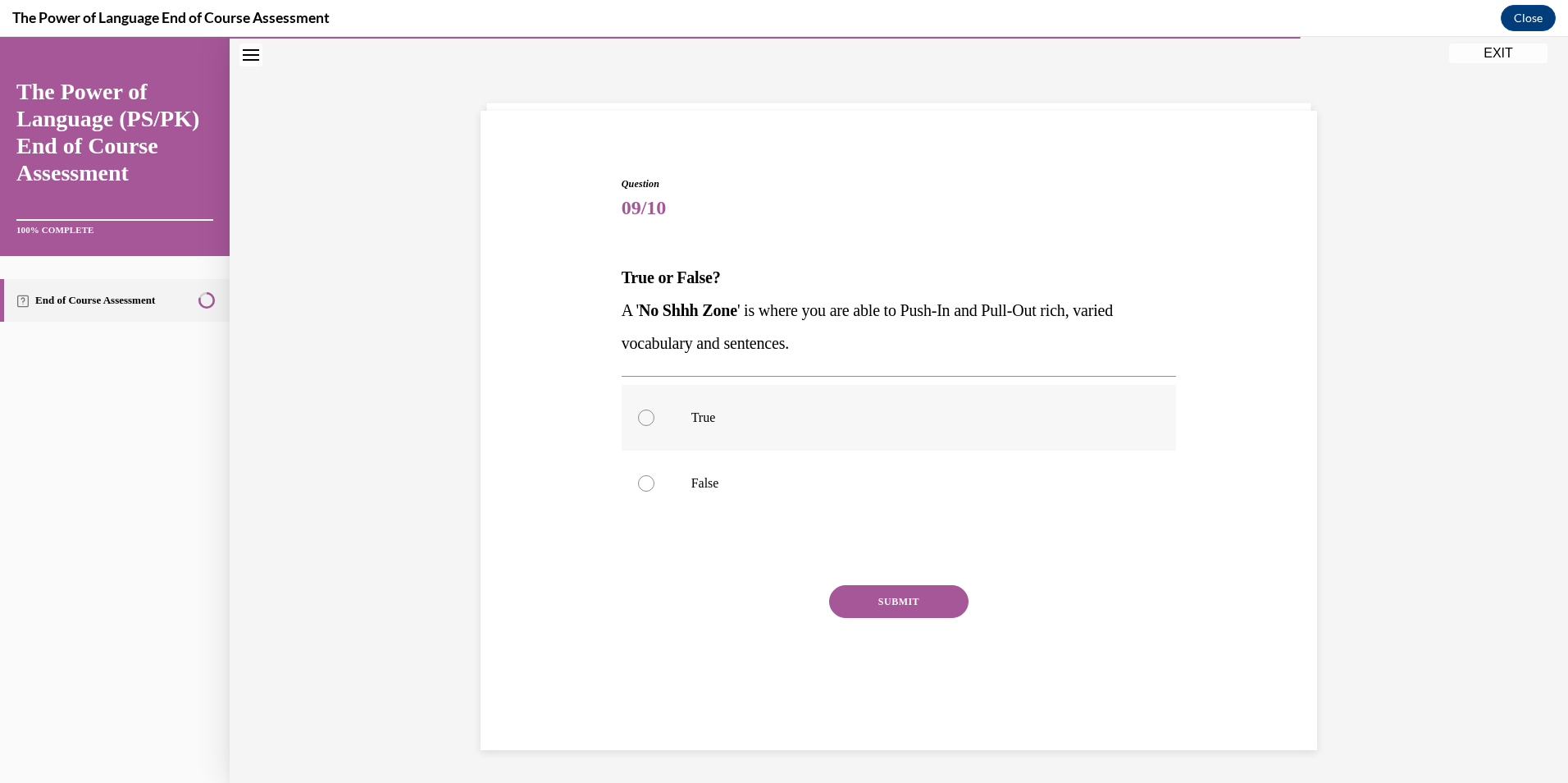
click at [770, 428] on label "True" at bounding box center [899, 418] width 555 height 65
click at [655, 426] on input "True" at bounding box center [647, 418] width 17 height 17
radio input "true"
click at [867, 605] on button "SUBMIT" at bounding box center [899, 601] width 140 height 33
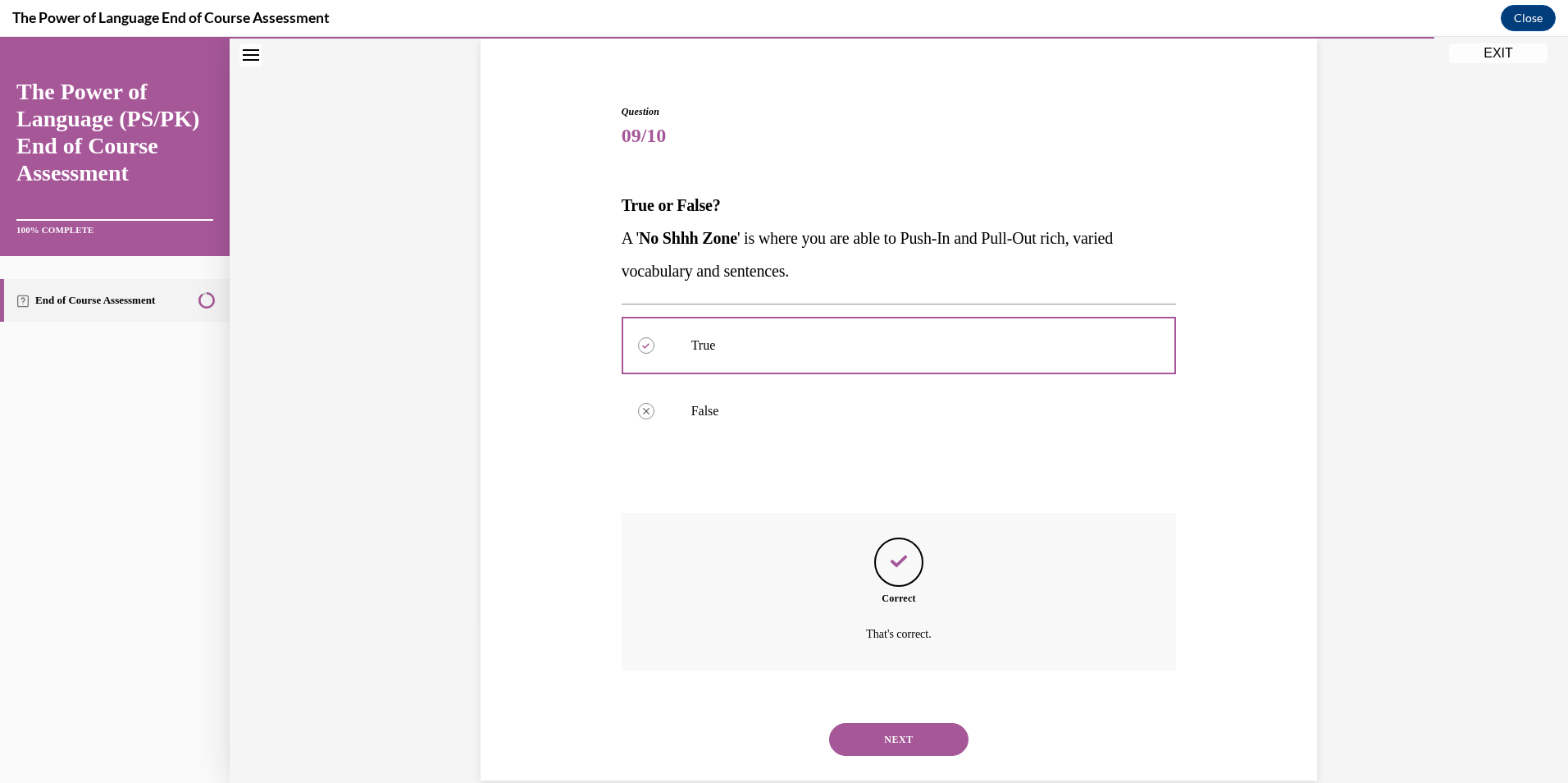
scroll to position [155, 0]
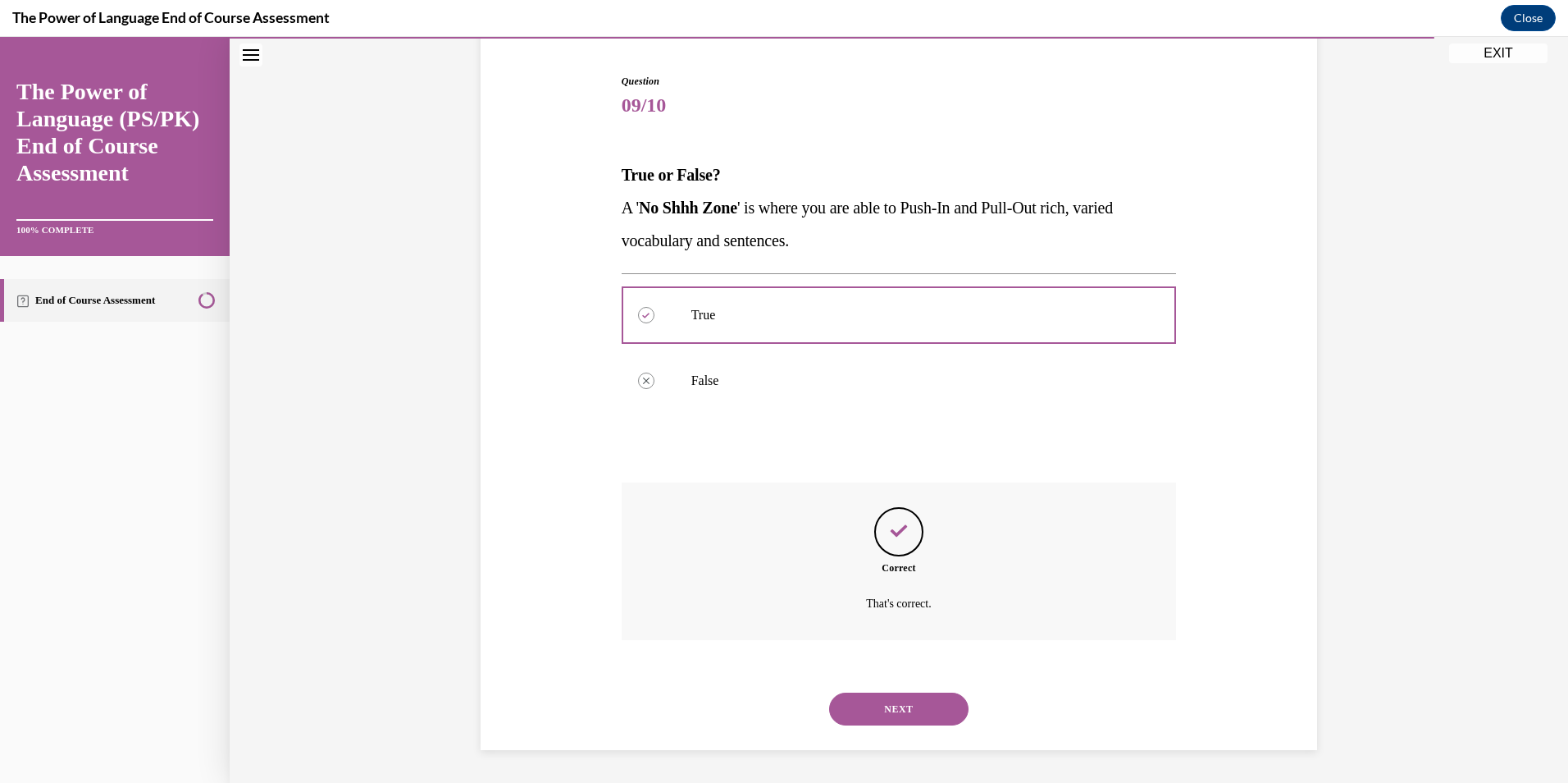
click at [890, 706] on button "NEXT" at bounding box center [899, 708] width 140 height 33
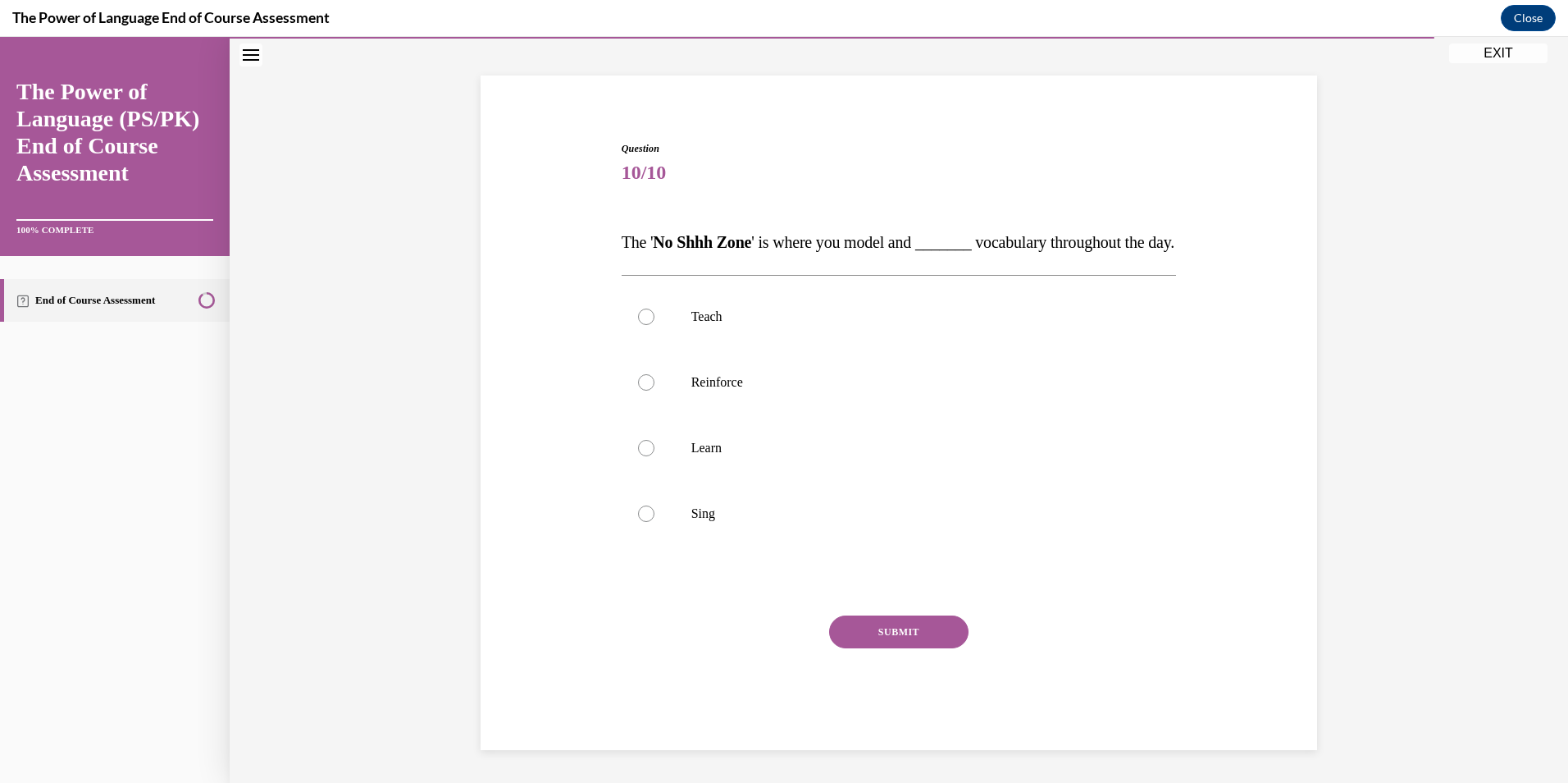
scroll to position [51, 0]
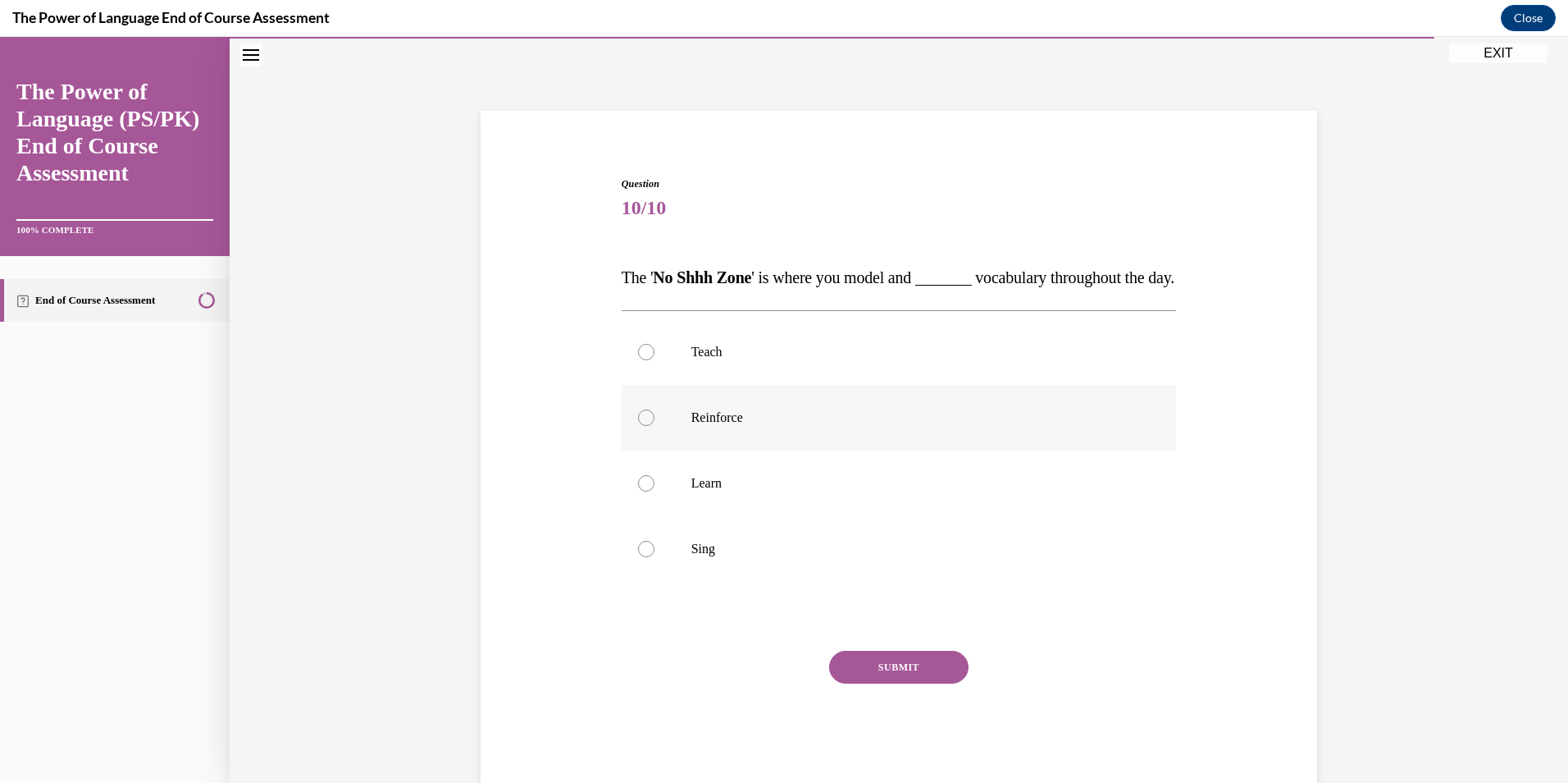
click at [819, 426] on p "Reinforce" at bounding box center [913, 418] width 444 height 17
click at [655, 426] on input "Reinforce" at bounding box center [647, 418] width 17 height 17
radio input "true"
click at [915, 683] on button "SUBMIT" at bounding box center [899, 666] width 140 height 33
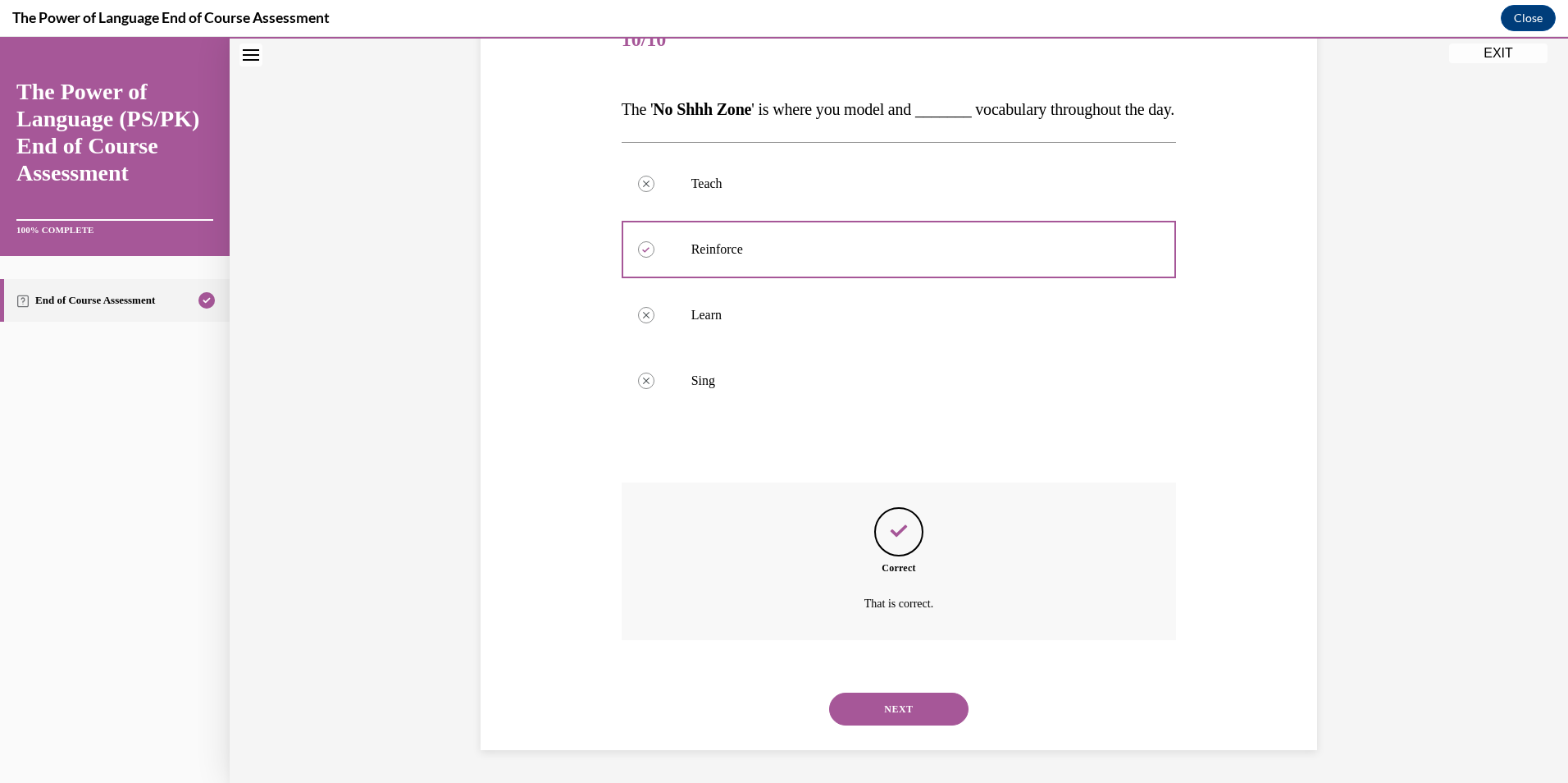
scroll to position [253, 0]
click at [854, 694] on button "NEXT" at bounding box center [899, 708] width 140 height 33
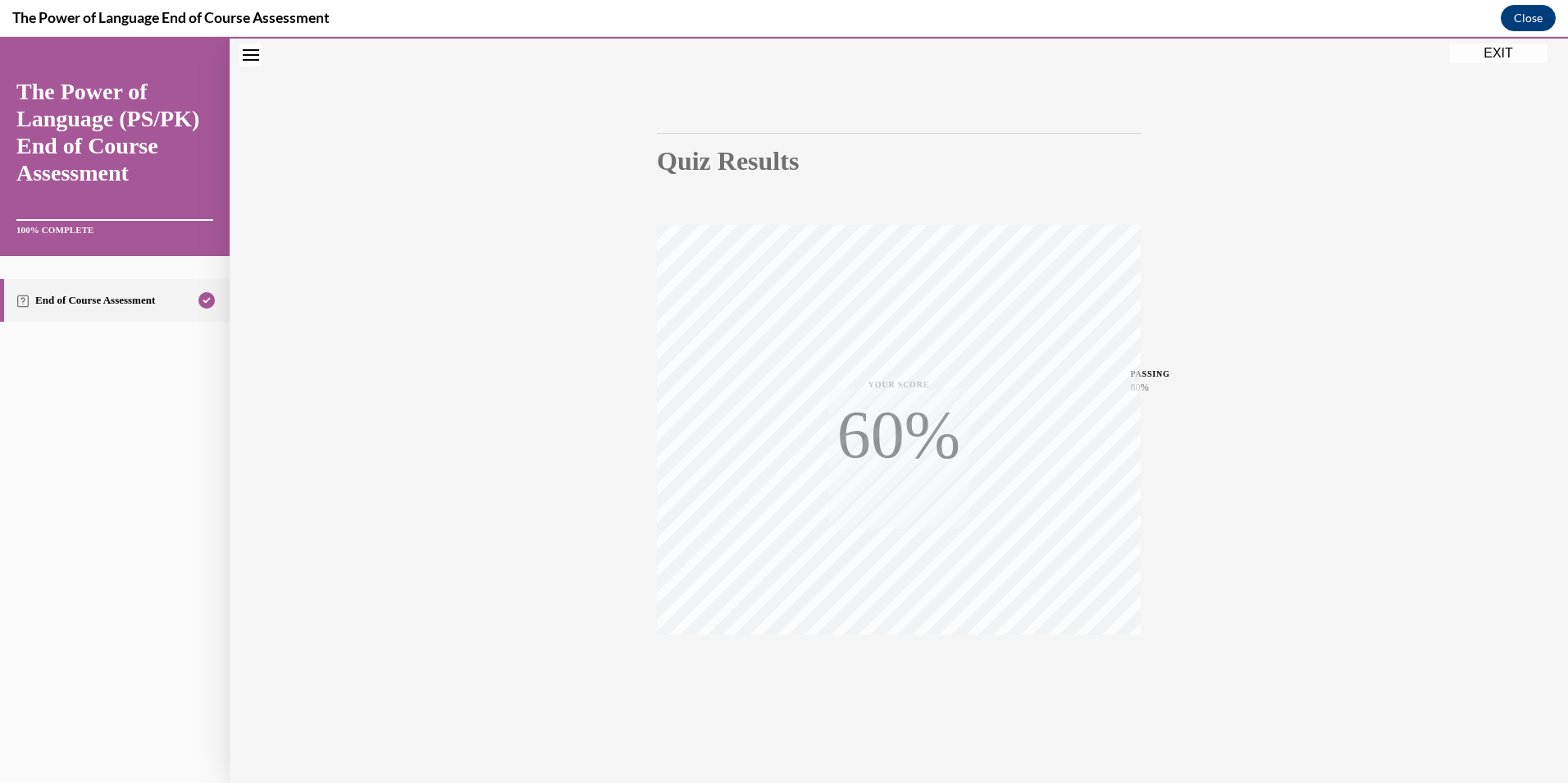
scroll to position [95, 0]
click at [1511, 49] on button "EXIT" at bounding box center [1499, 53] width 99 height 20
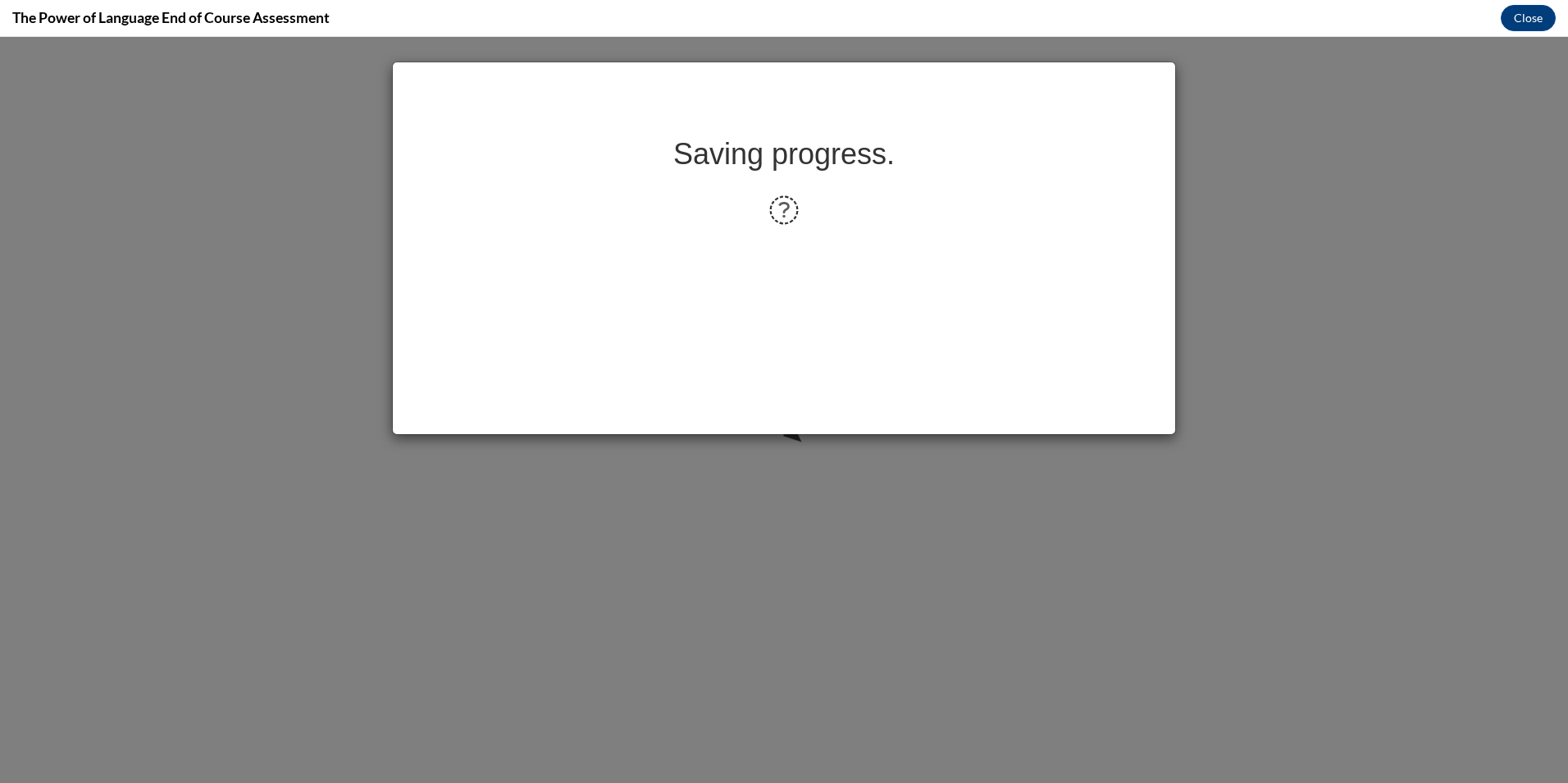
scroll to position [0, 0]
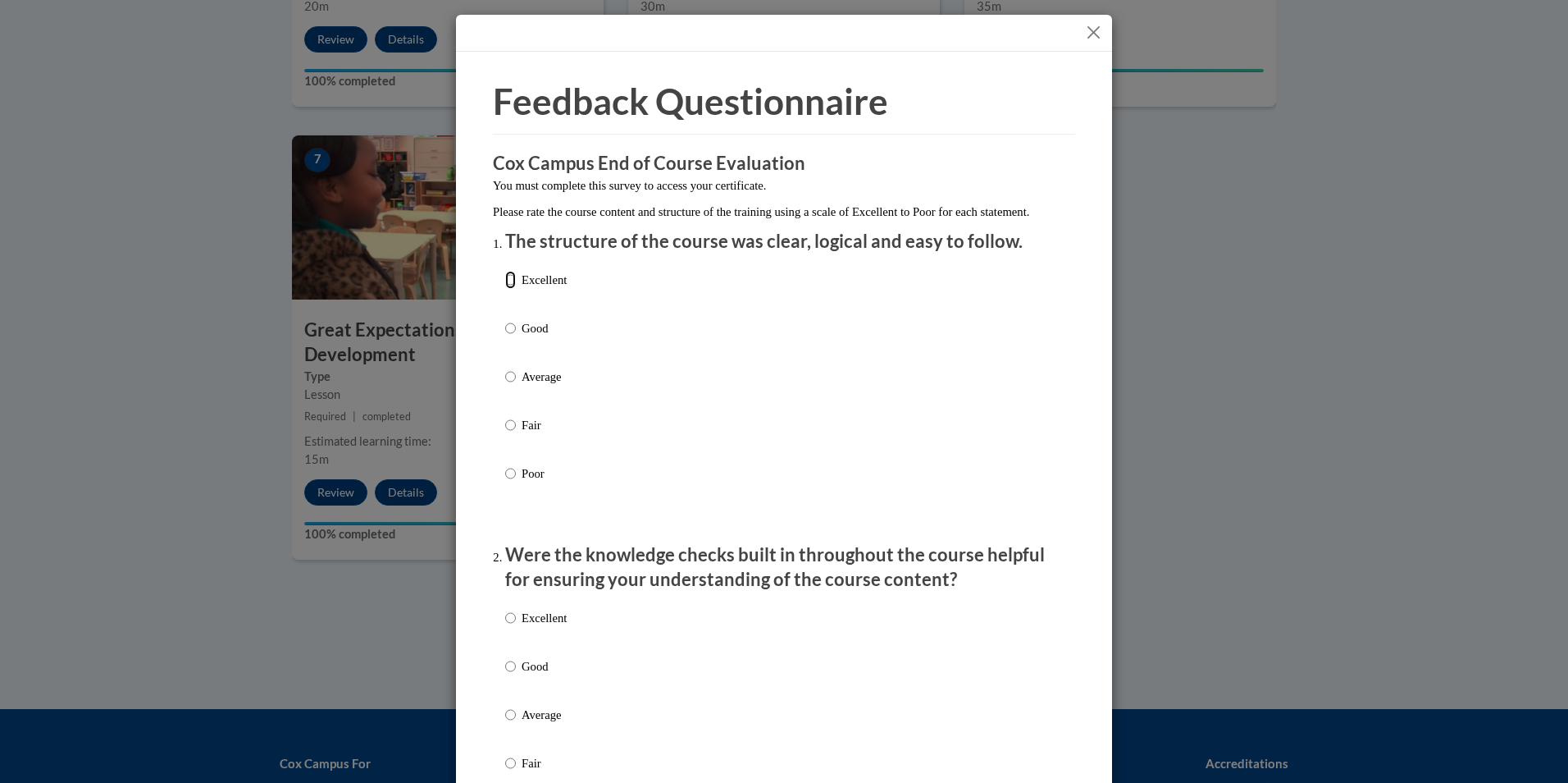
click at [505, 289] on input "Excellent" at bounding box center [510, 280] width 10 height 18
radio input "true"
click at [543, 627] on p "Excellent" at bounding box center [544, 617] width 45 height 18
click at [516, 627] on input "Excellent" at bounding box center [510, 617] width 10 height 18
radio input "true"
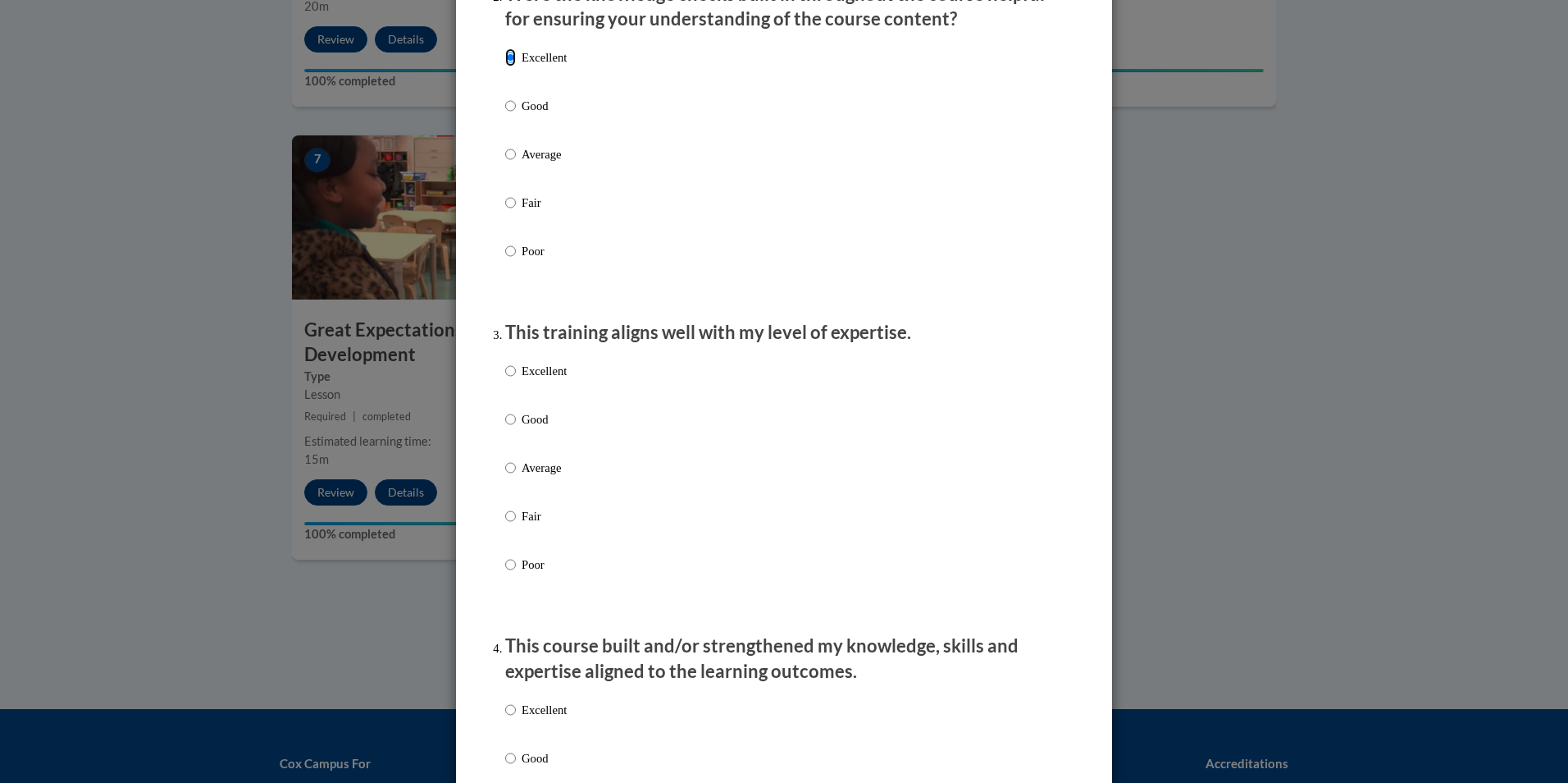
scroll to position [574, 0]
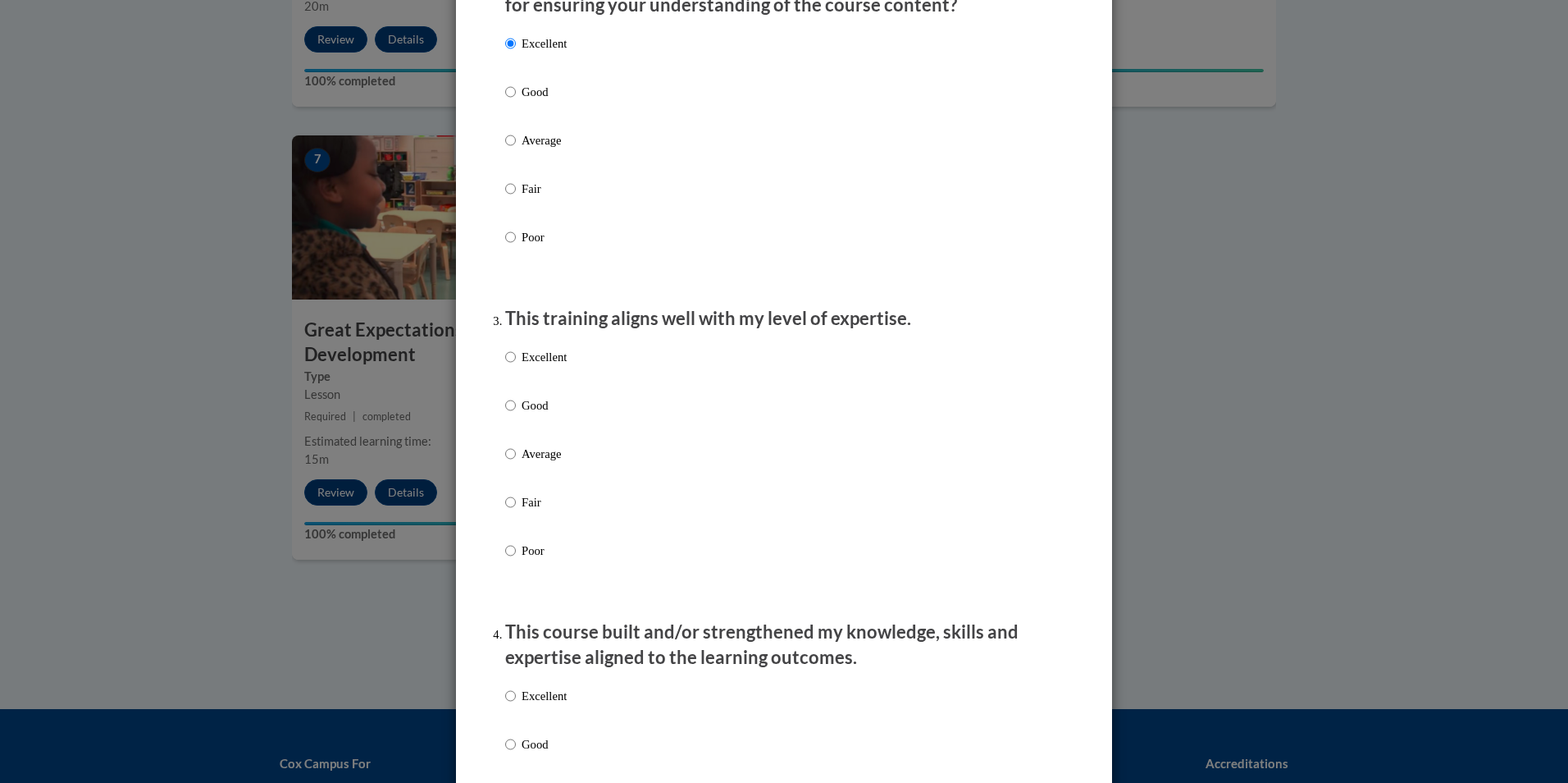
click at [528, 366] on p "Excellent" at bounding box center [544, 356] width 45 height 18
click at [516, 366] on input "Excellent" at bounding box center [510, 356] width 10 height 18
radio input "true"
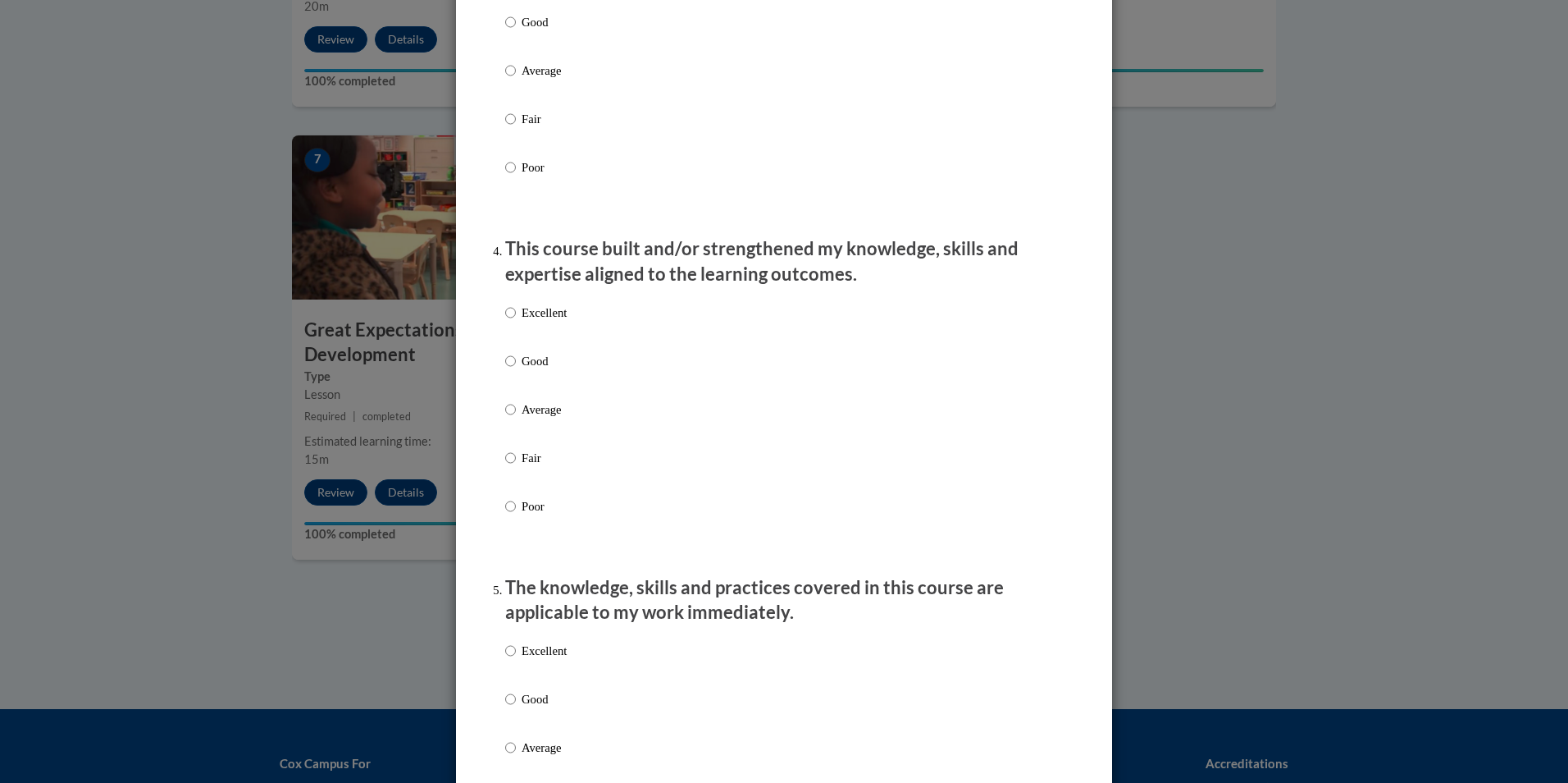
scroll to position [984, 0]
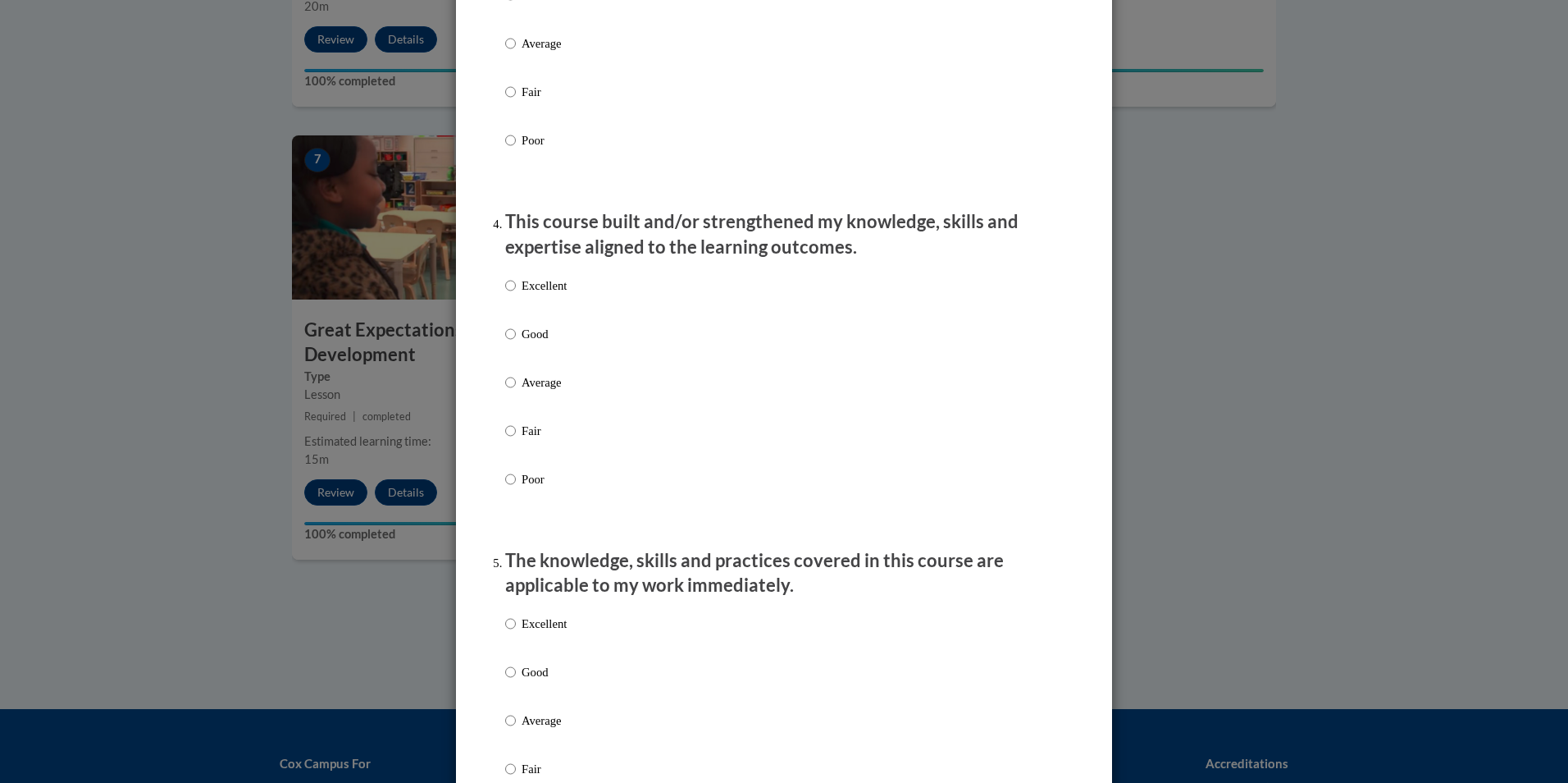
click at [523, 340] on p "Good" at bounding box center [544, 334] width 45 height 18
click at [516, 340] on input "Good" at bounding box center [510, 334] width 10 height 18
radio input "true"
click at [541, 314] on label "Excellent" at bounding box center [536, 299] width 61 height 45
click at [516, 295] on input "Excellent" at bounding box center [510, 285] width 10 height 18
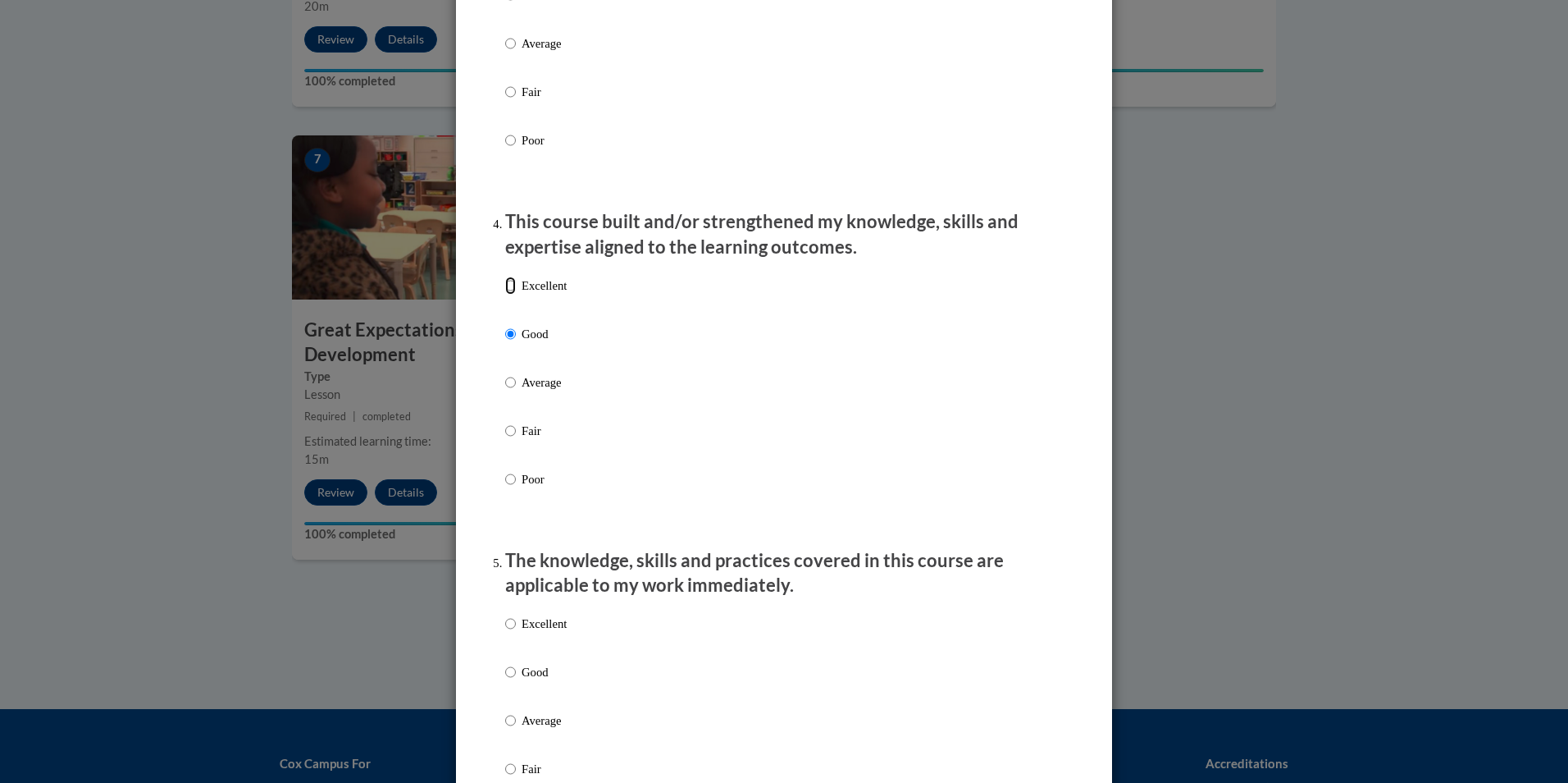
radio input "true"
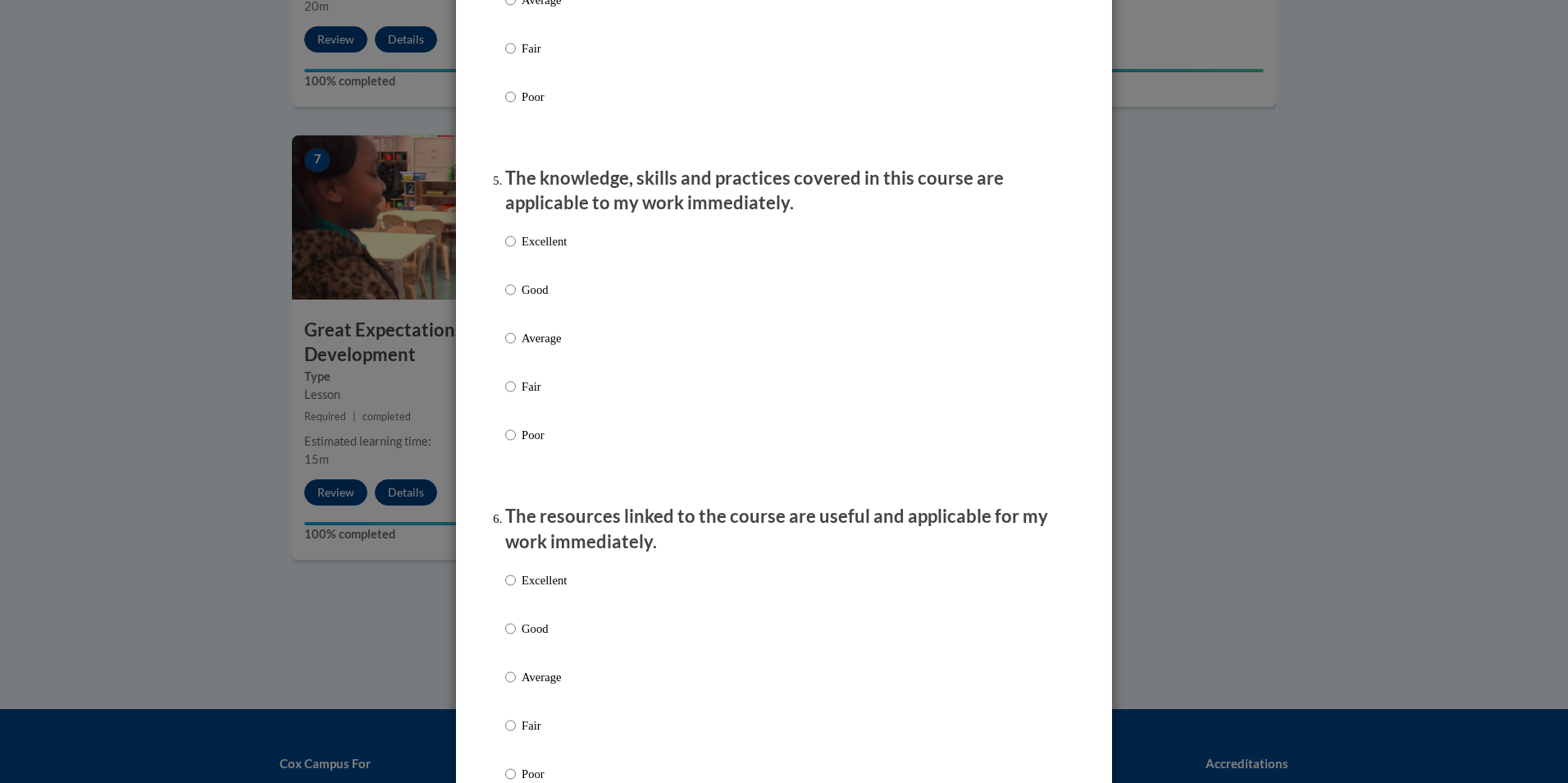
scroll to position [1395, 0]
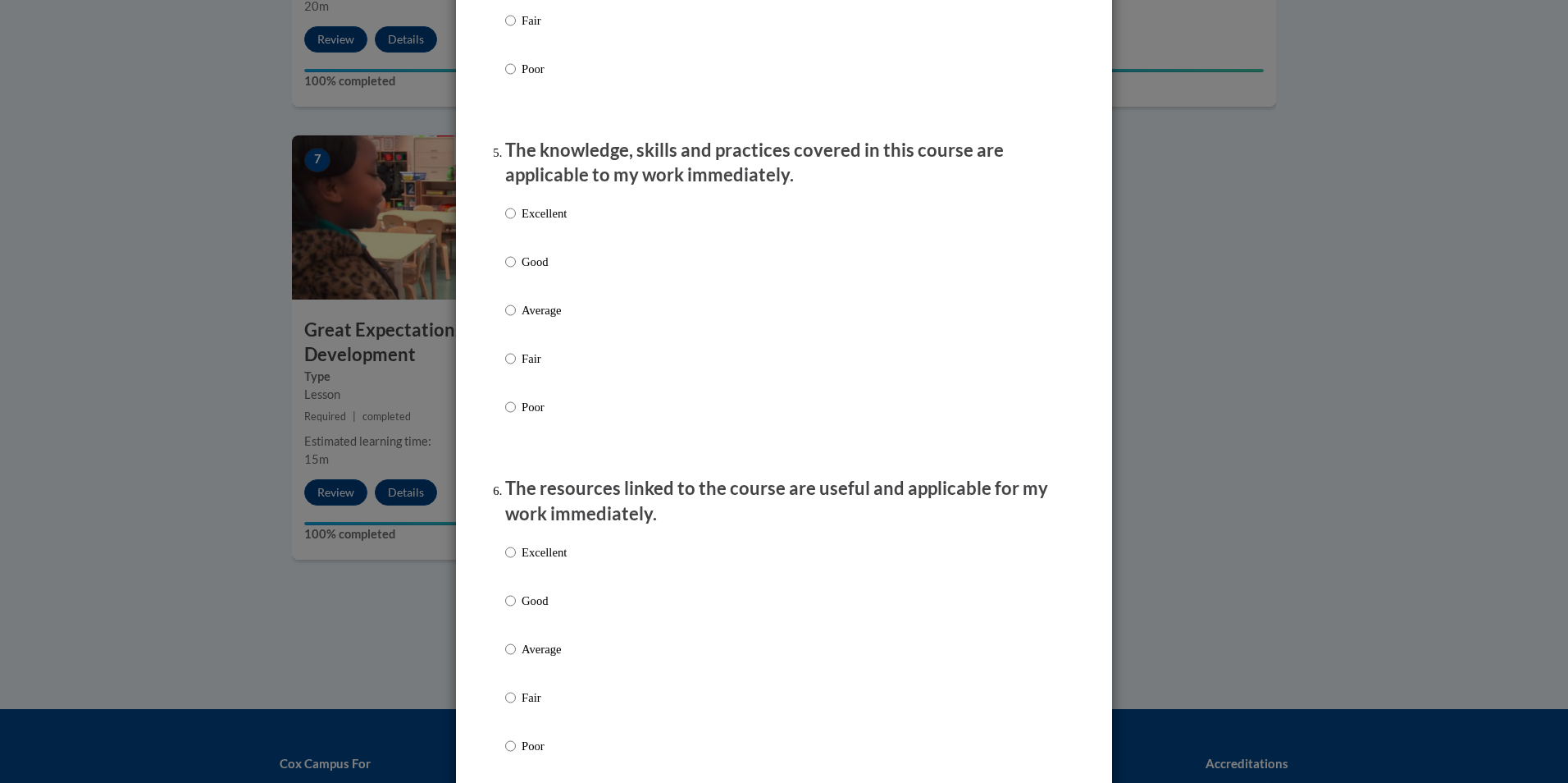
click at [525, 223] on p "Excellent" at bounding box center [544, 213] width 45 height 18
click at [516, 223] on input "Excellent" at bounding box center [510, 213] width 10 height 18
radio input "true"
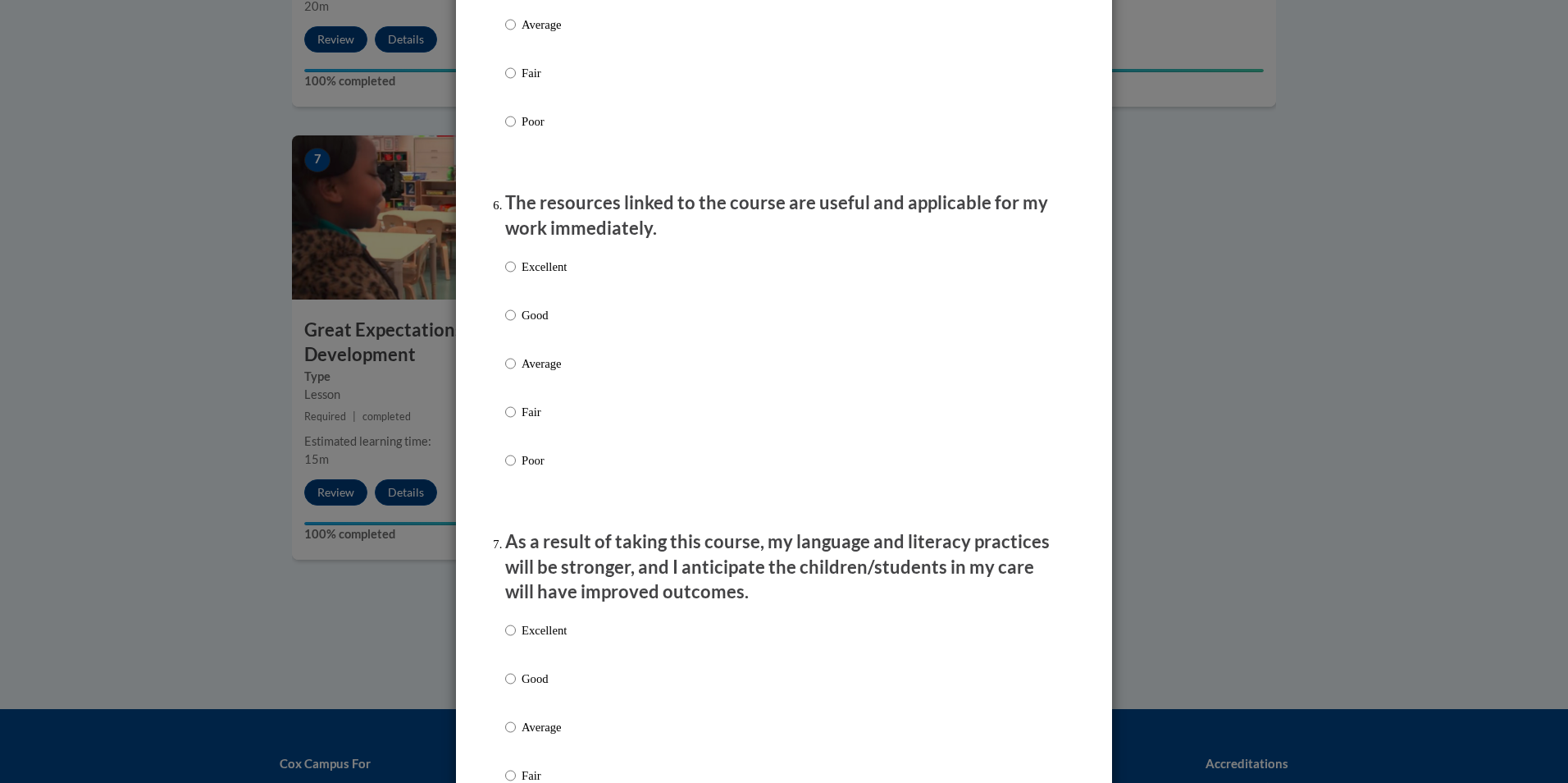
scroll to position [1724, 0]
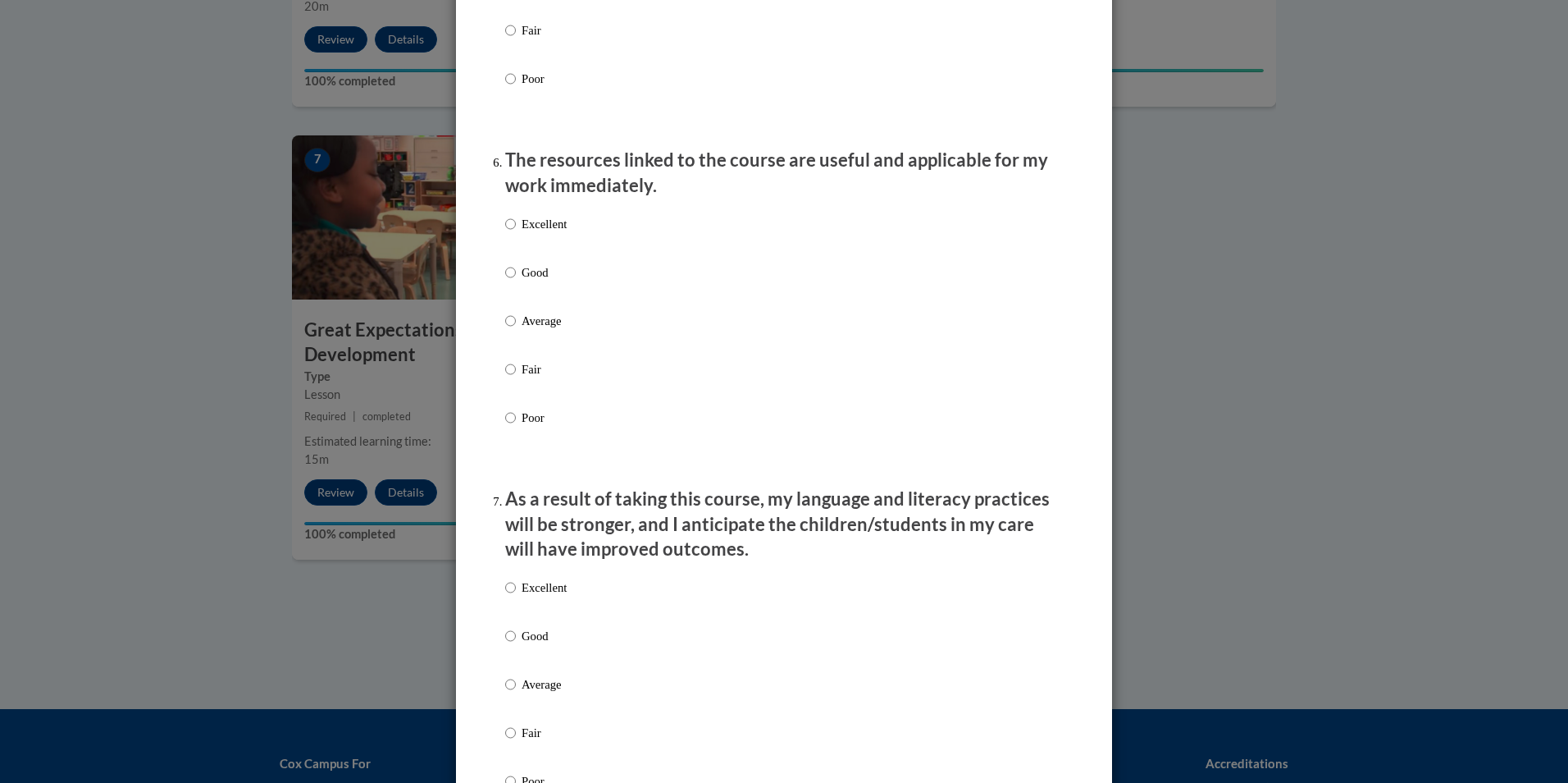
click at [539, 248] on label "Excellent" at bounding box center [536, 238] width 61 height 45
click at [516, 233] on input "Excellent" at bounding box center [510, 224] width 10 height 18
radio input "true"
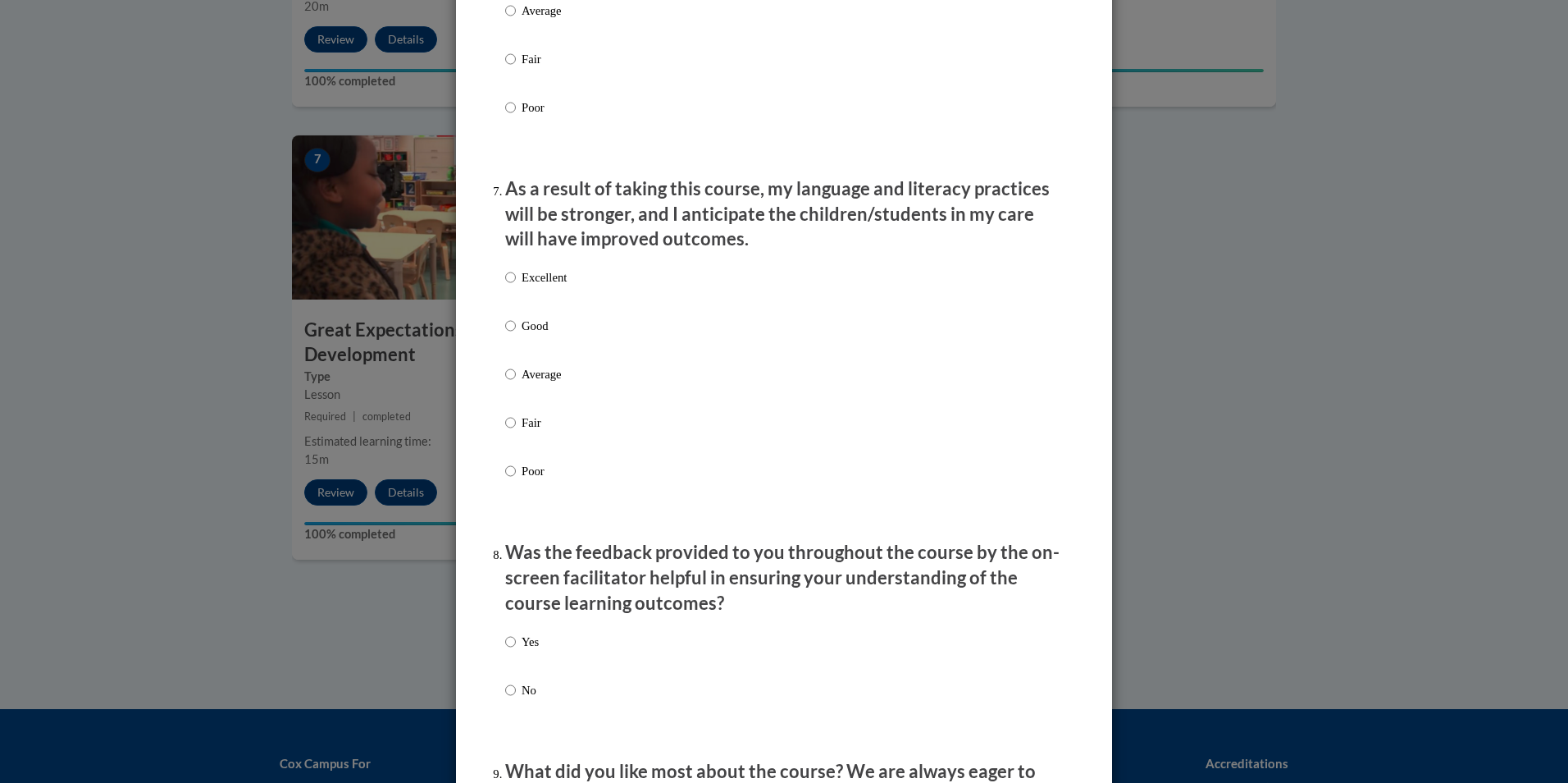
scroll to position [2052, 0]
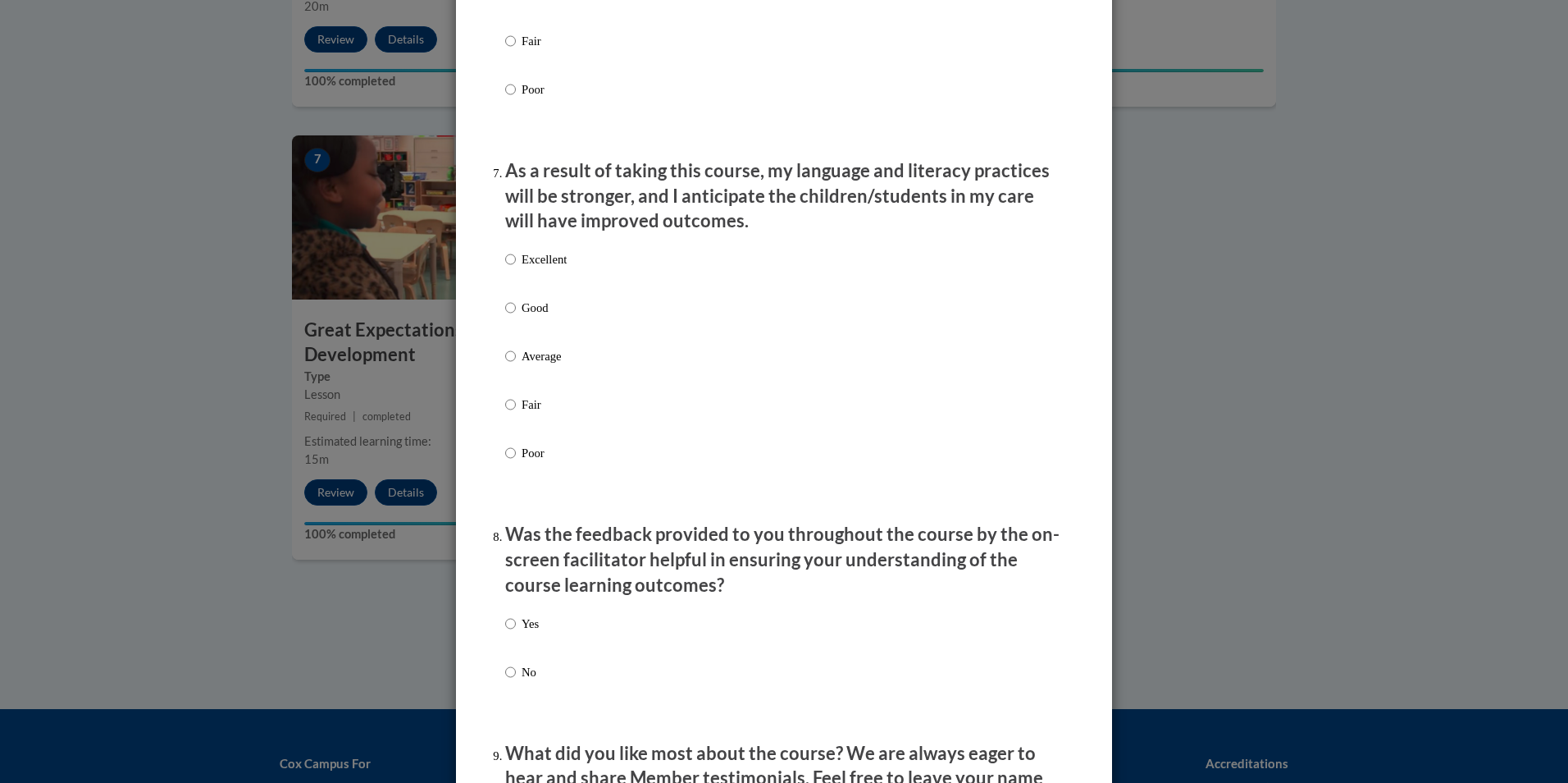
click at [552, 268] on p "Excellent" at bounding box center [544, 259] width 45 height 18
click at [516, 268] on input "Excellent" at bounding box center [510, 259] width 10 height 18
radio input "true"
click at [522, 632] on p "Yes" at bounding box center [530, 623] width 17 height 18
click at [516, 632] on input "Yes" at bounding box center [510, 623] width 10 height 18
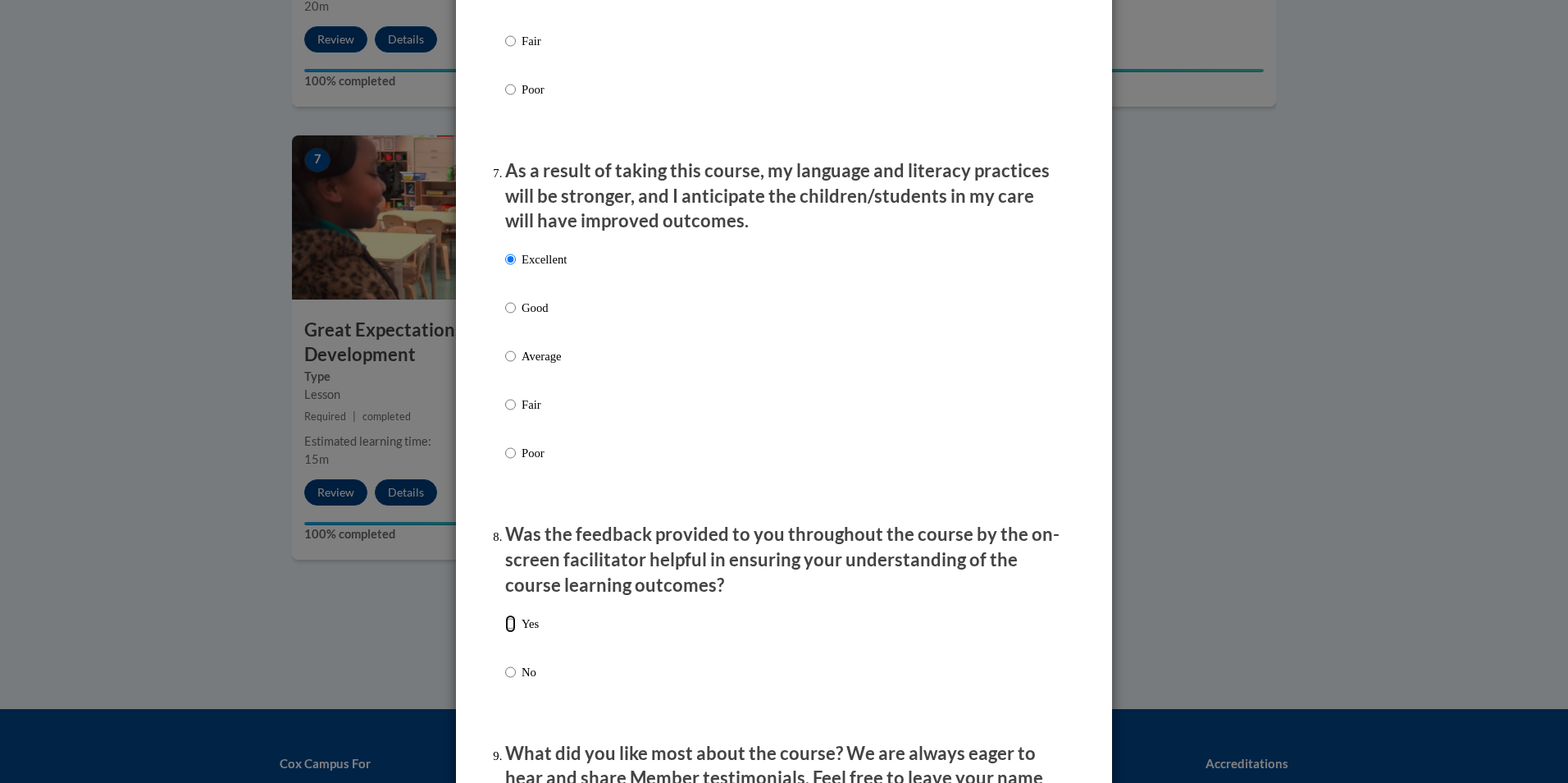
radio input "true"
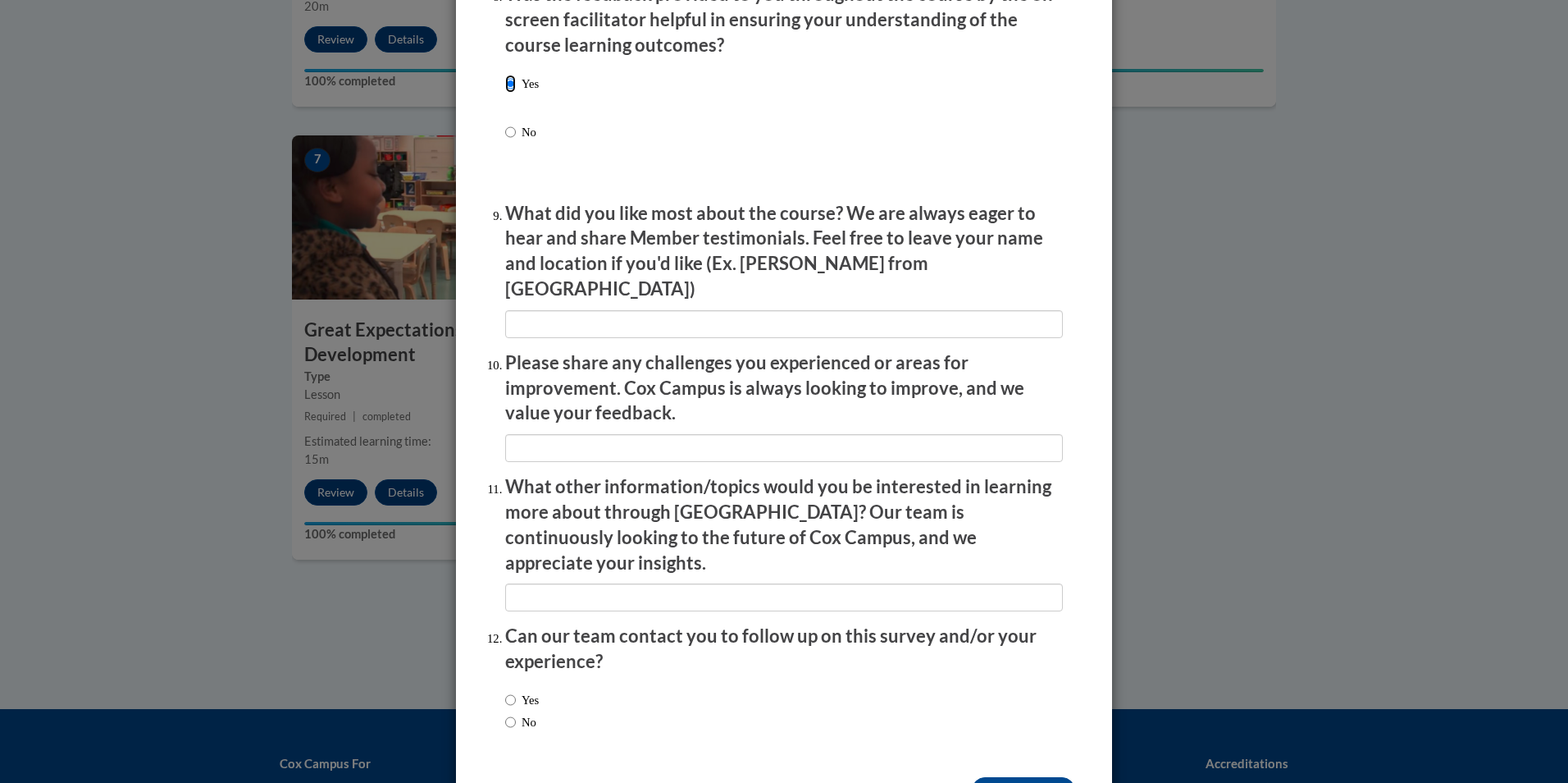
scroll to position [2627, 0]
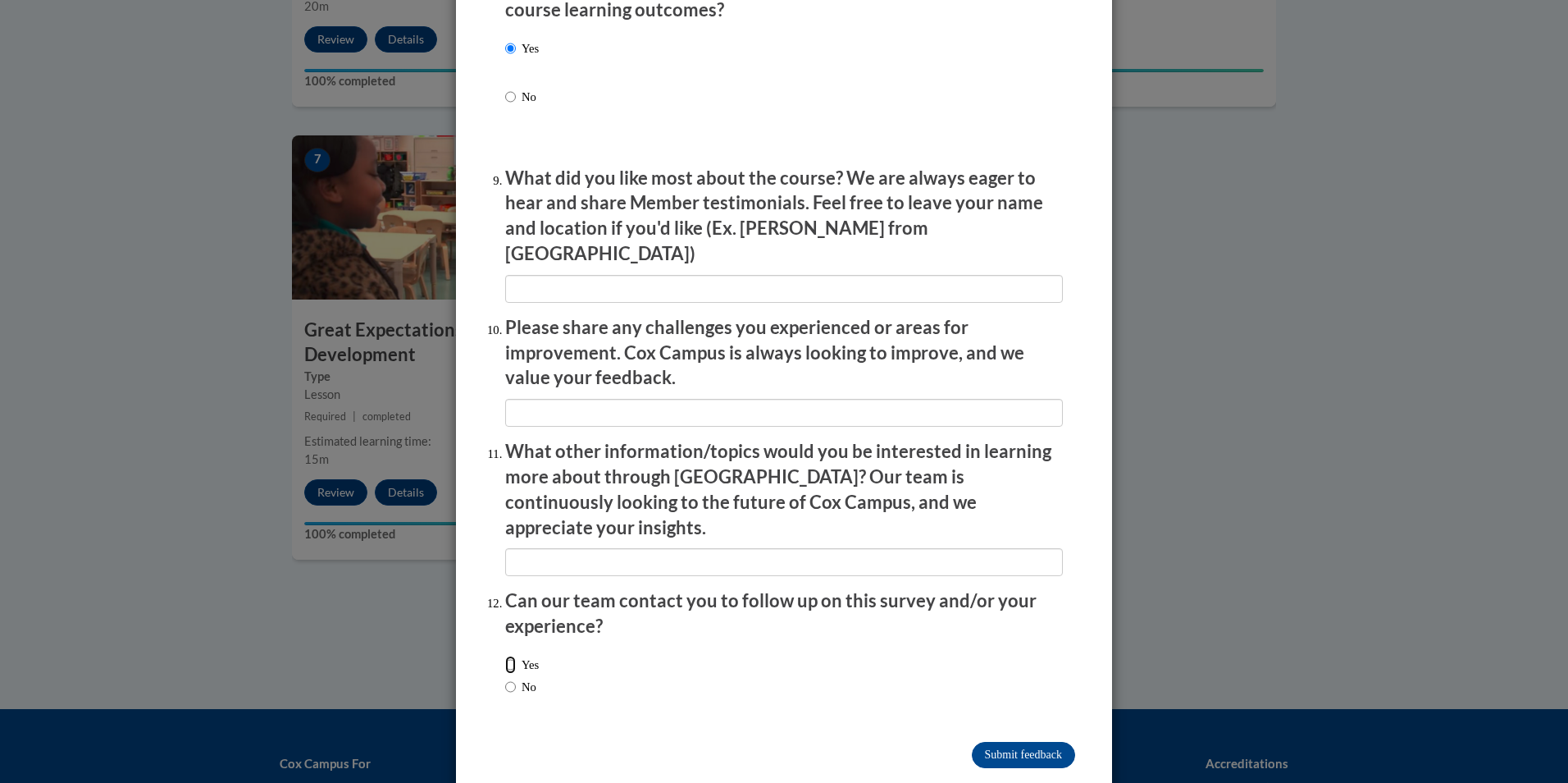
click at [509, 655] on input "Yes" at bounding box center [510, 664] width 10 height 18
radio input "true"
click at [982, 742] on input "Submit feedback" at bounding box center [1023, 755] width 103 height 26
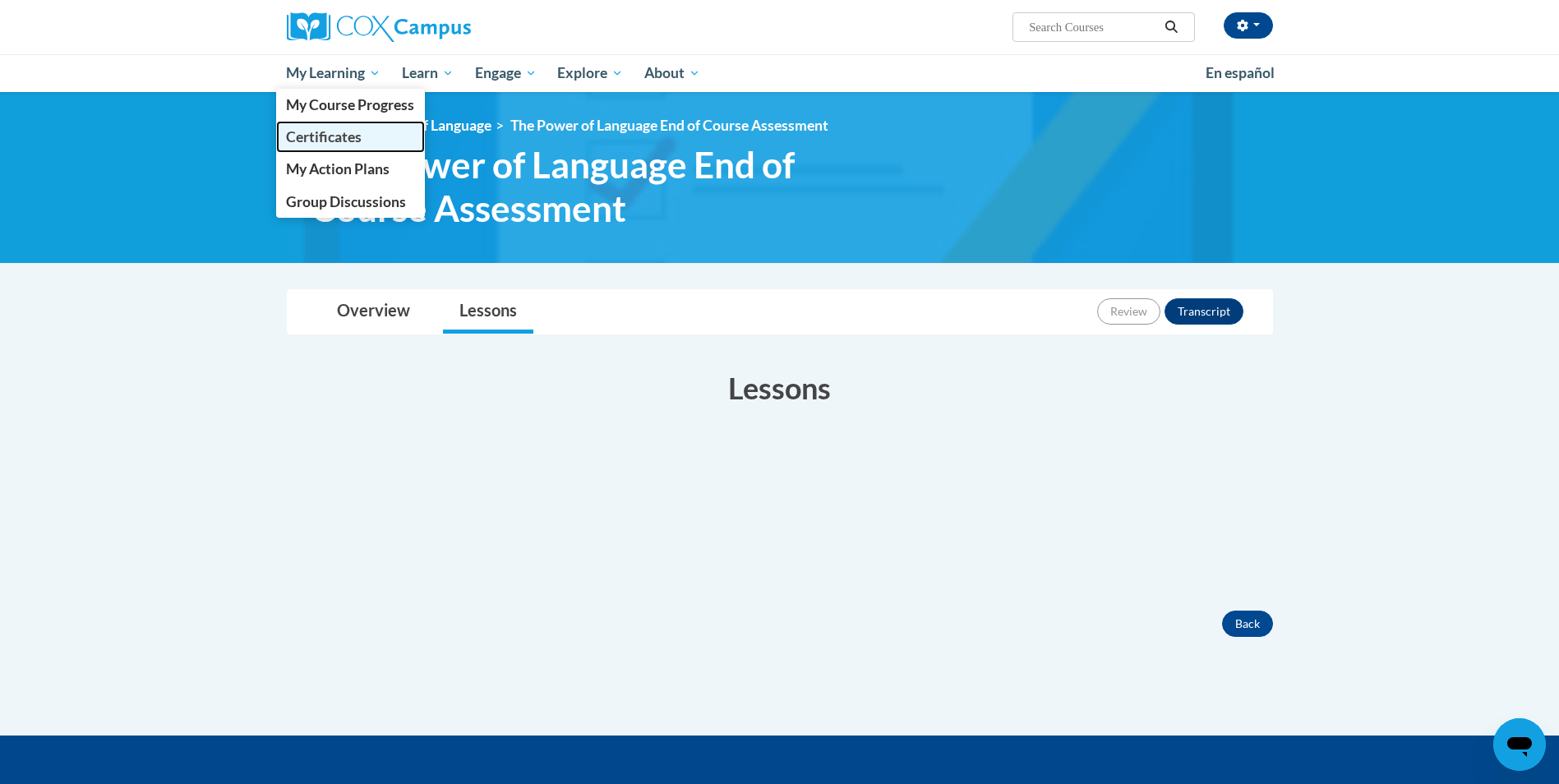
click at [299, 136] on span "Certificates" at bounding box center [323, 136] width 76 height 17
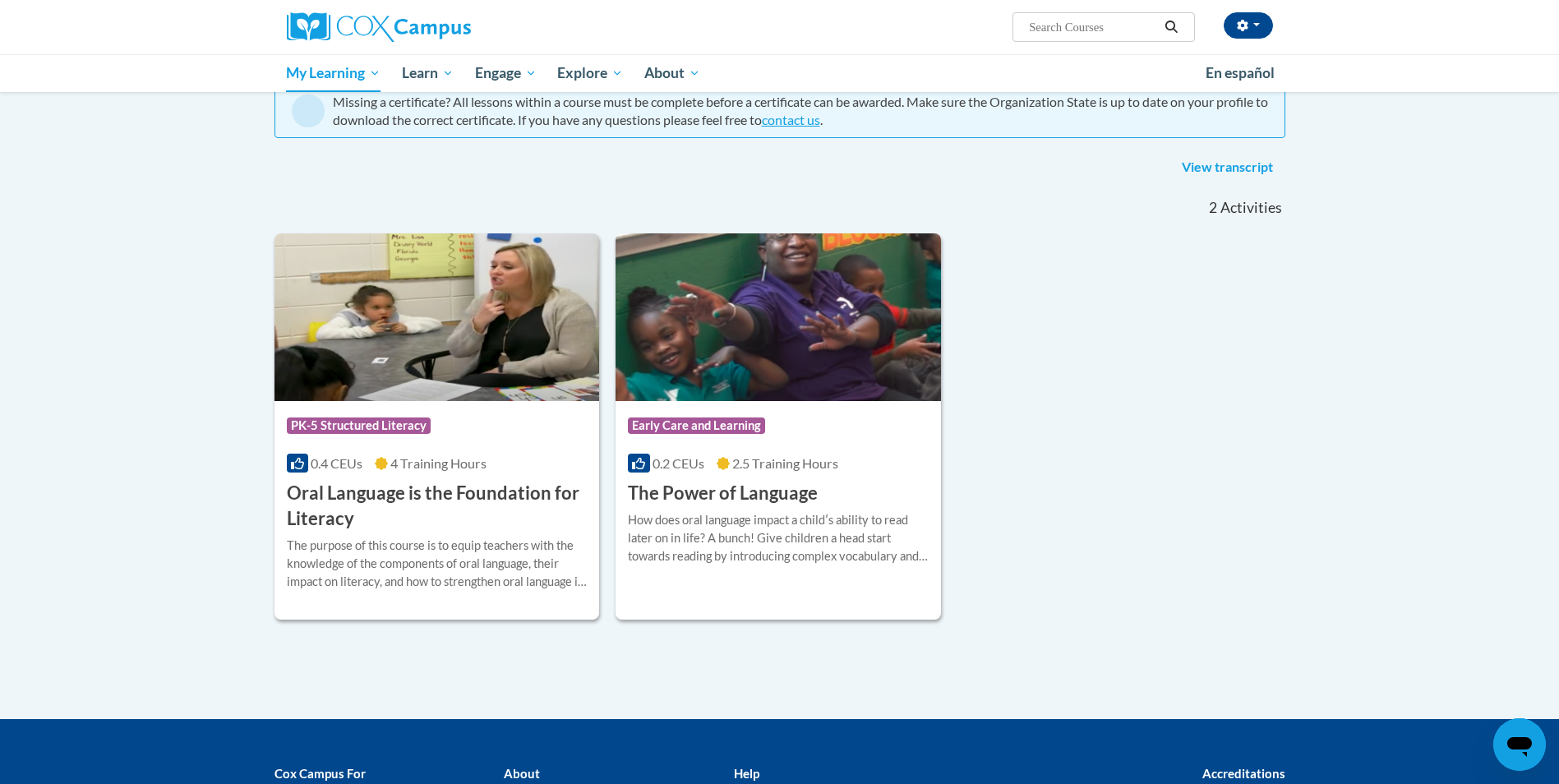
scroll to position [246, 0]
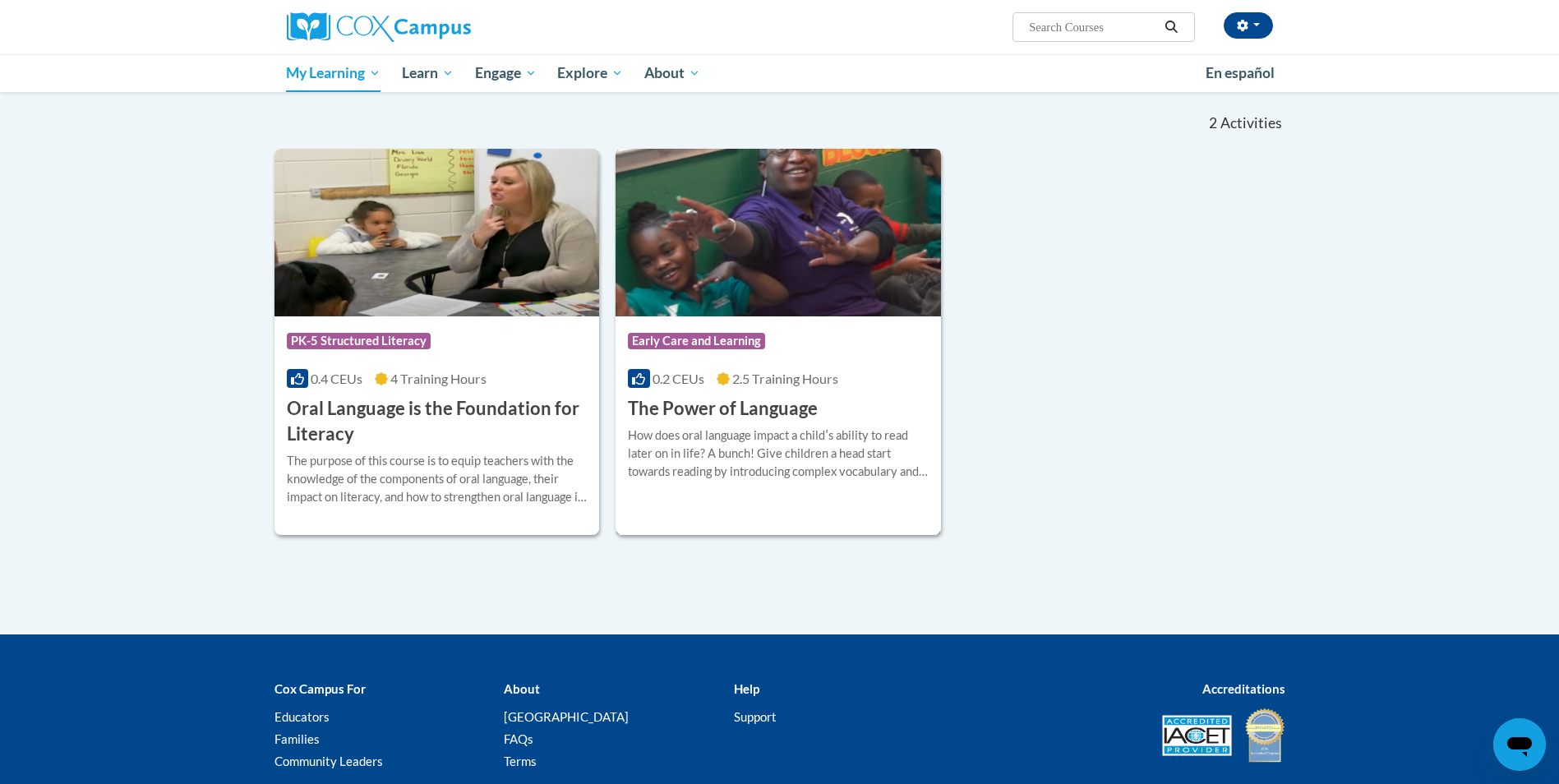
click at [734, 456] on div "How does oral language impact a childʹs ability to read later on in life? A bun…" at bounding box center [779, 454] width 301 height 54
